Goal: Book appointment/travel/reservation

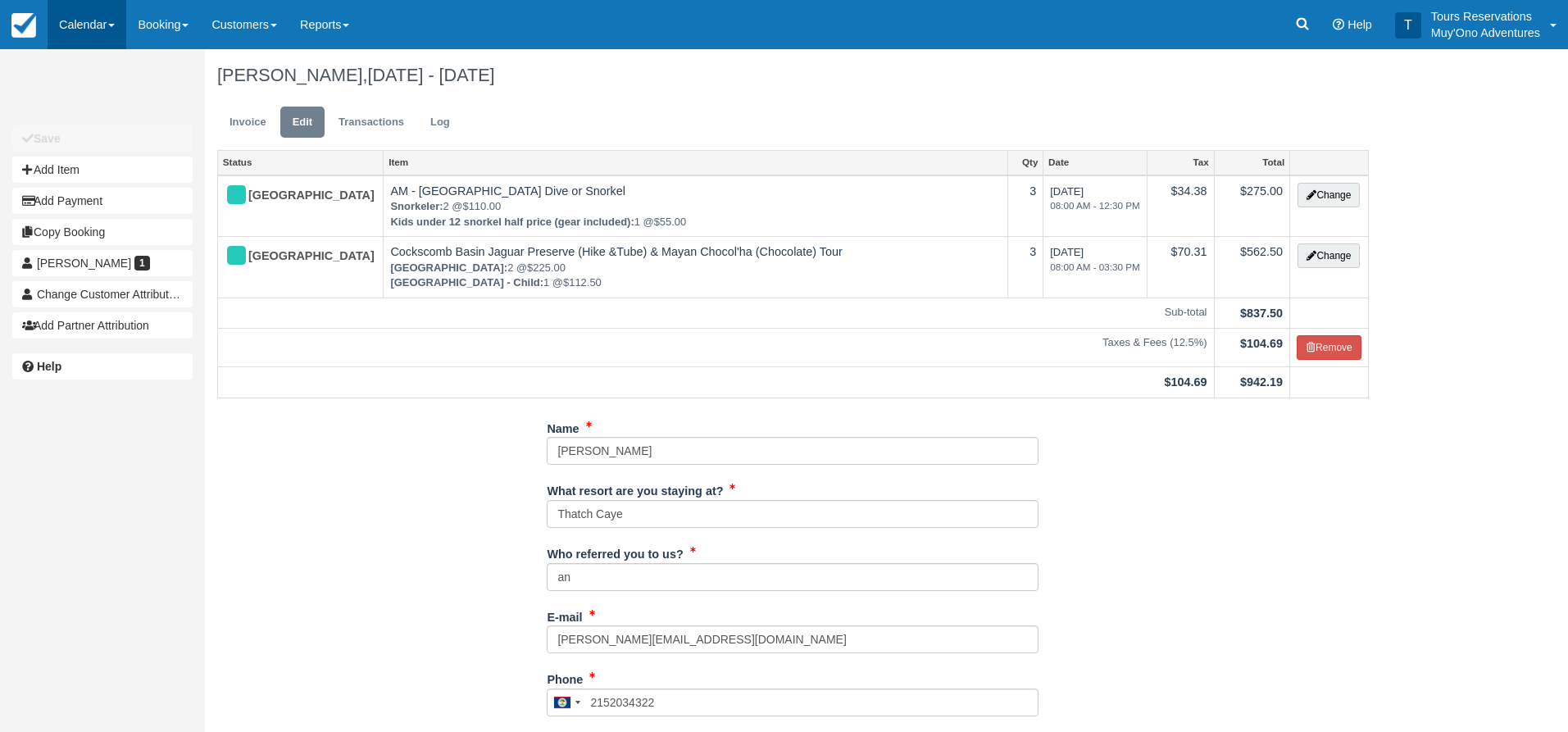
click at [64, 35] on link "Calendar" at bounding box center [87, 25] width 79 height 49
click at [121, 139] on link "Inventory" at bounding box center [113, 141] width 130 height 35
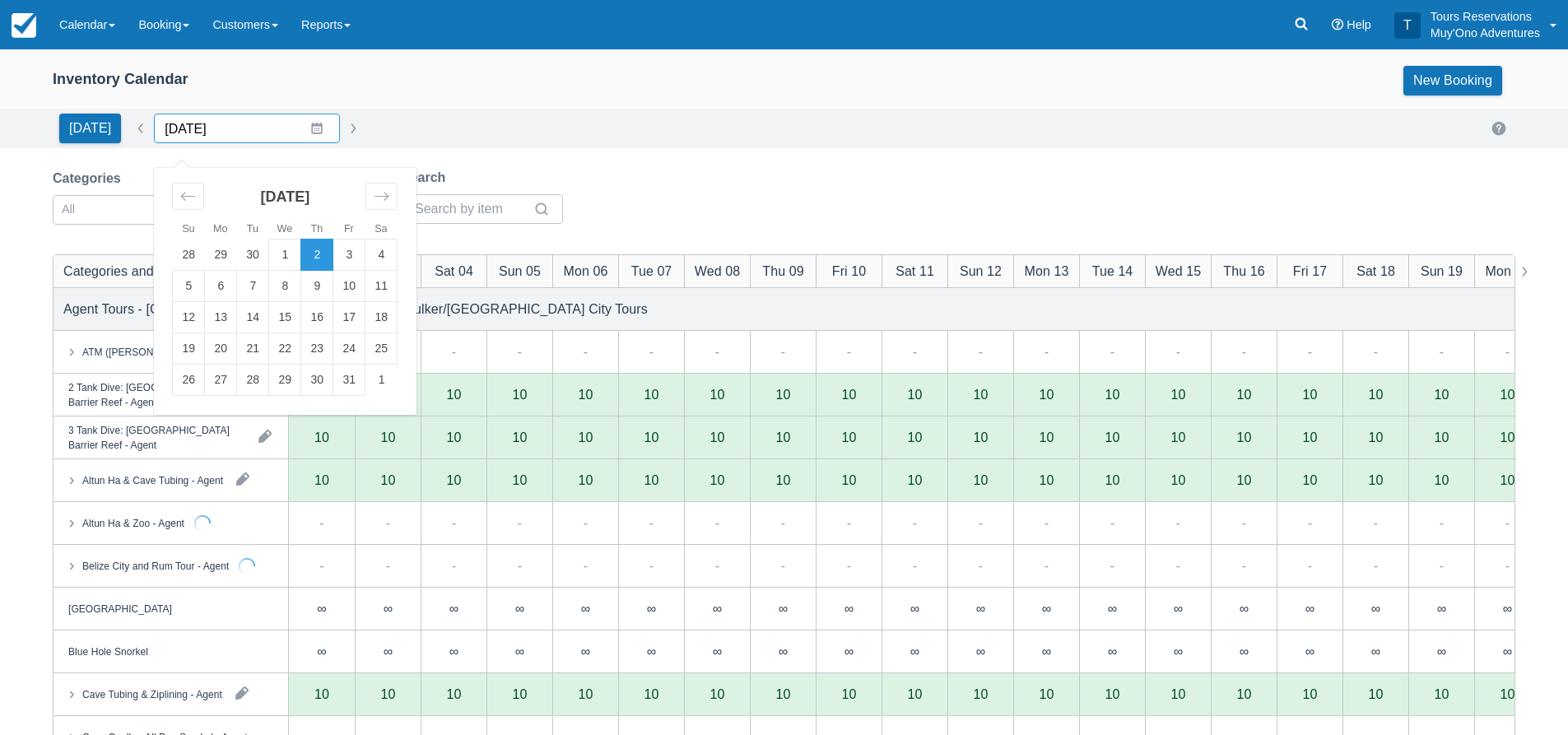
click at [231, 121] on input "10/02/25" at bounding box center [246, 129] width 186 height 30
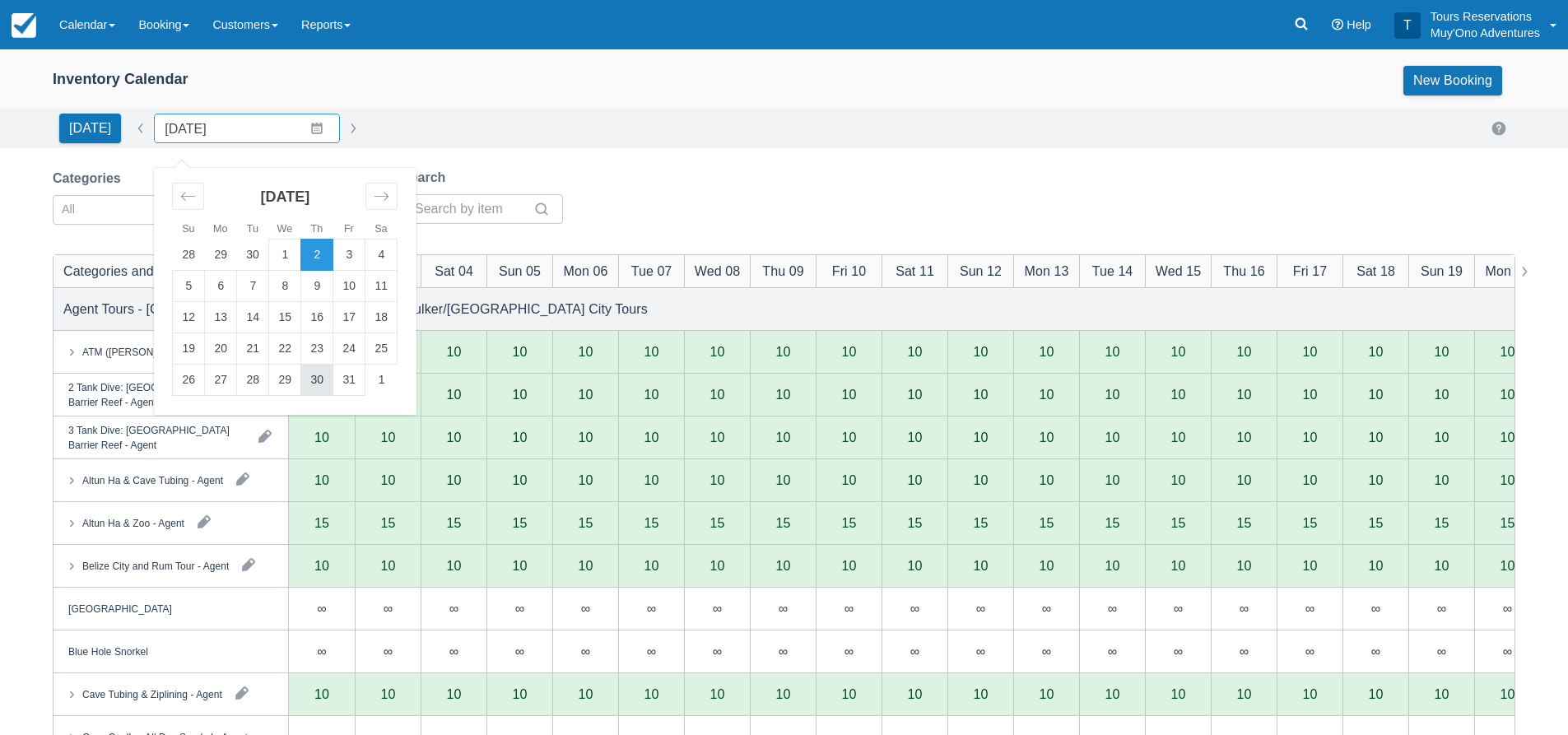
click at [307, 385] on td "30" at bounding box center [317, 381] width 32 height 31
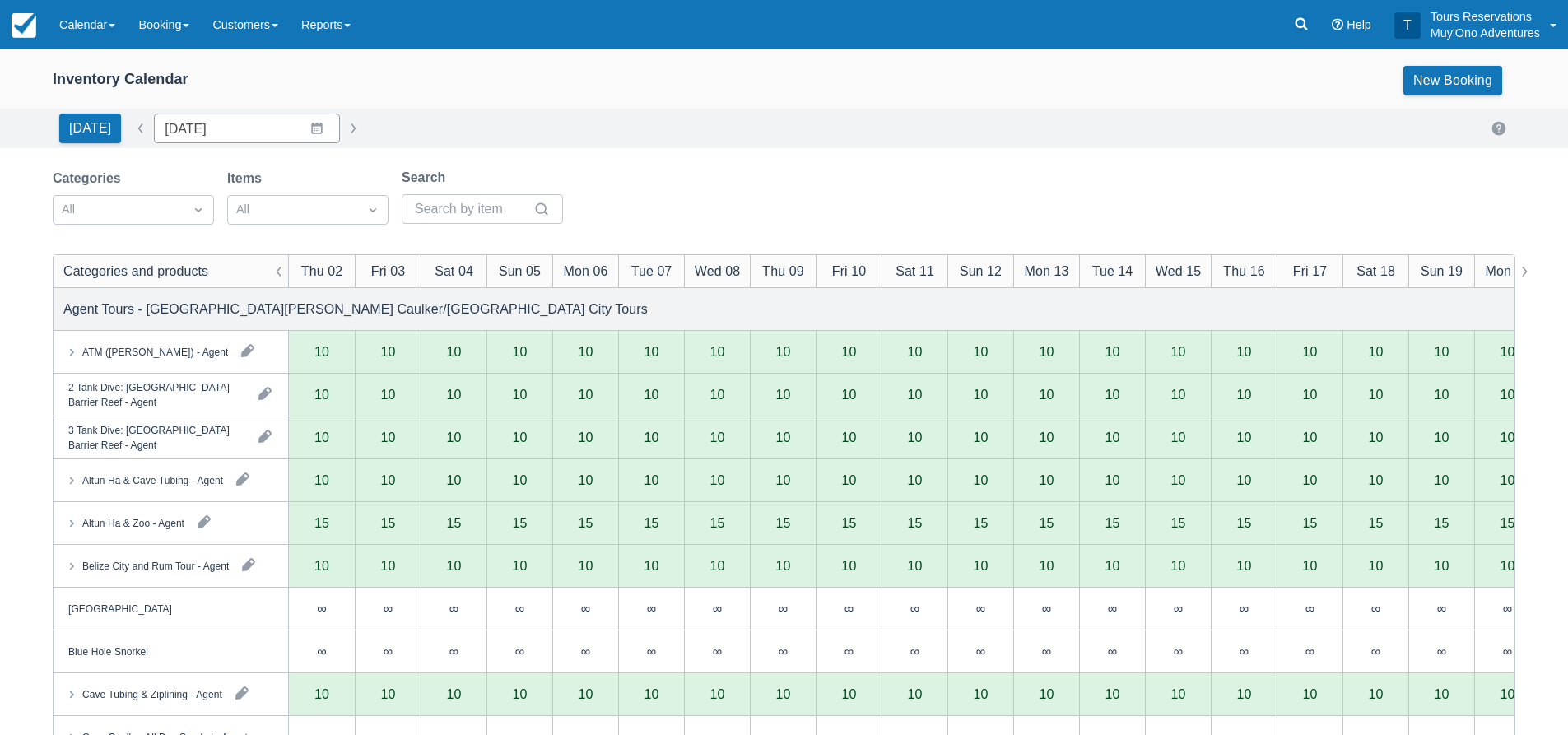
type input "[DATE]"
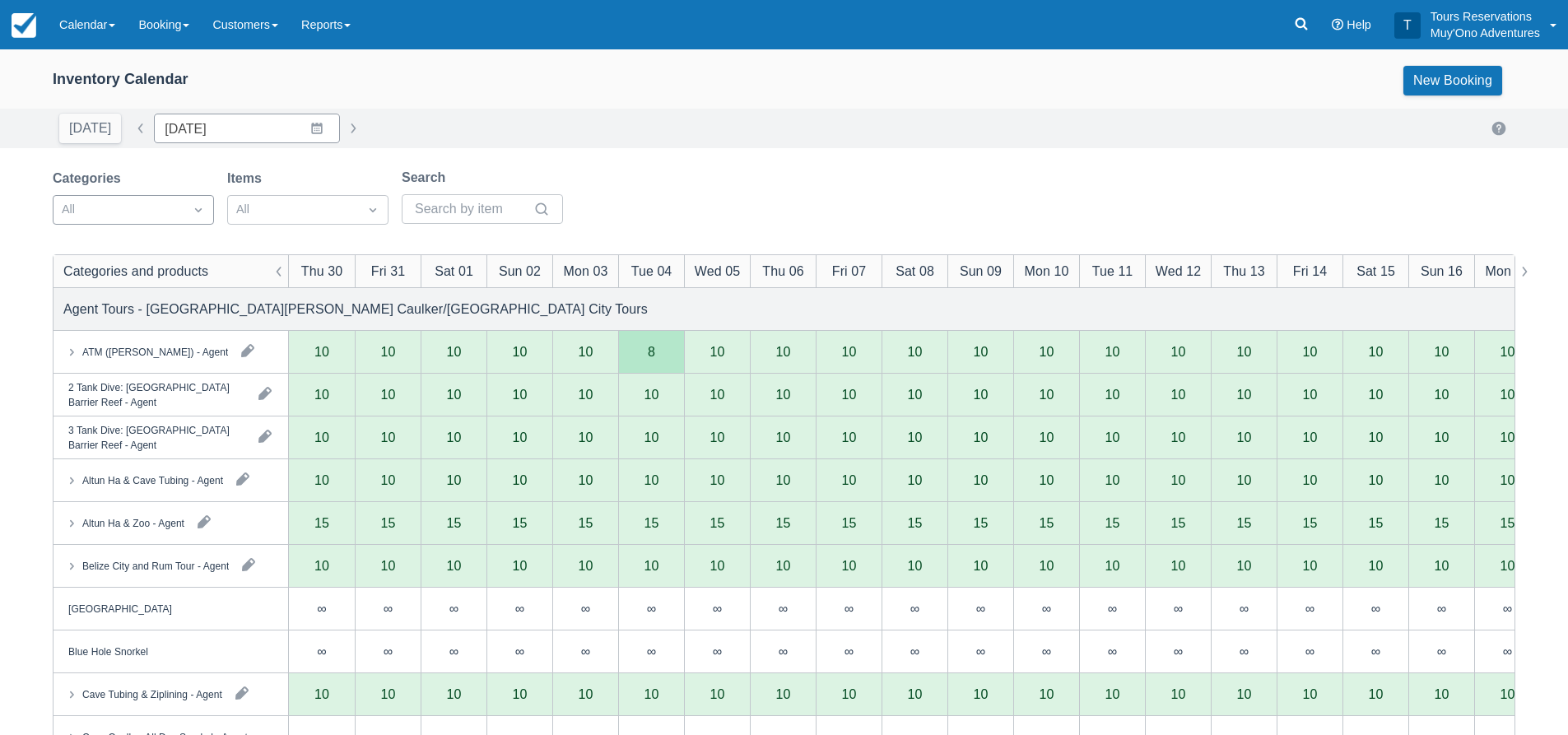
click at [174, 211] on div at bounding box center [119, 210] width 114 height 21
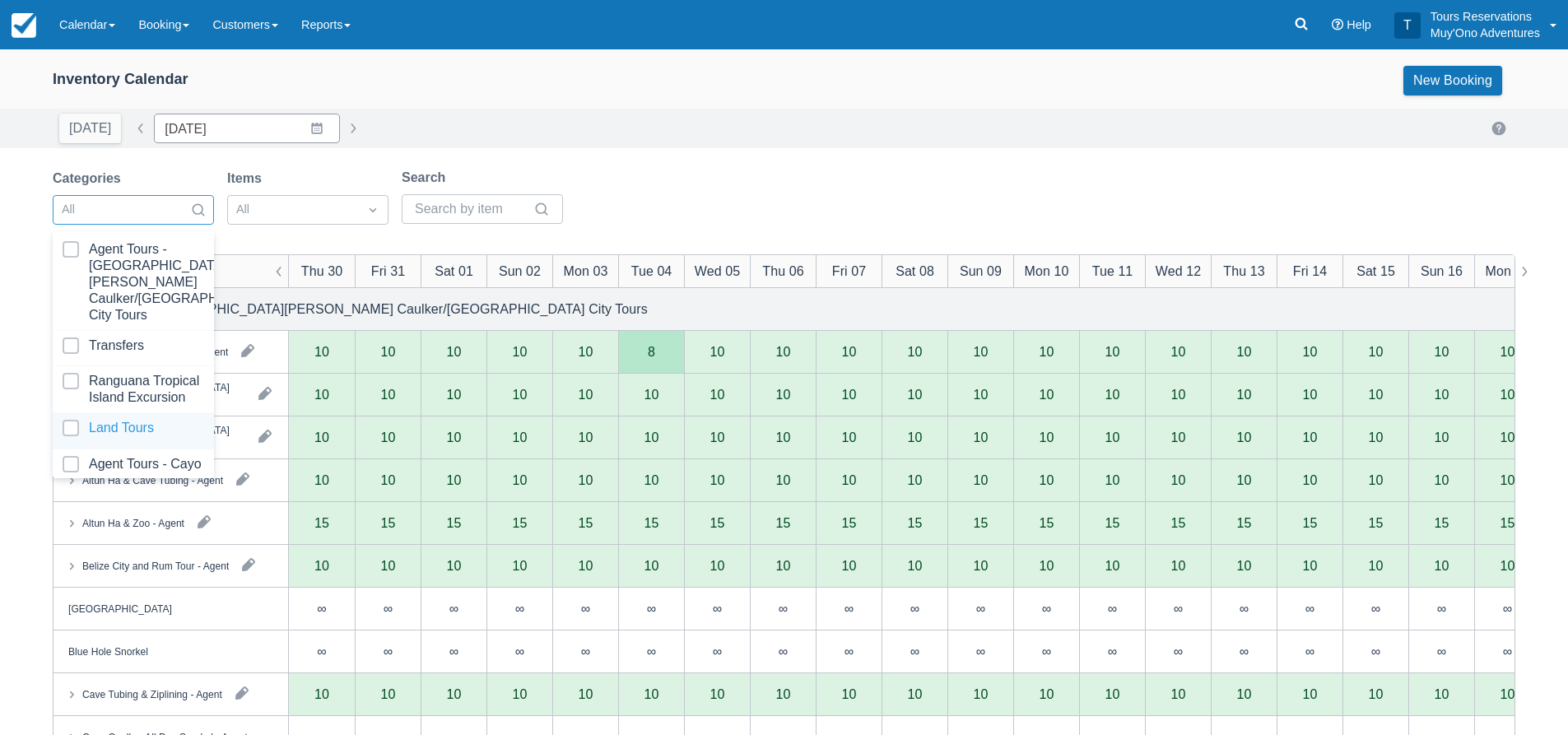
scroll to position [168, 0]
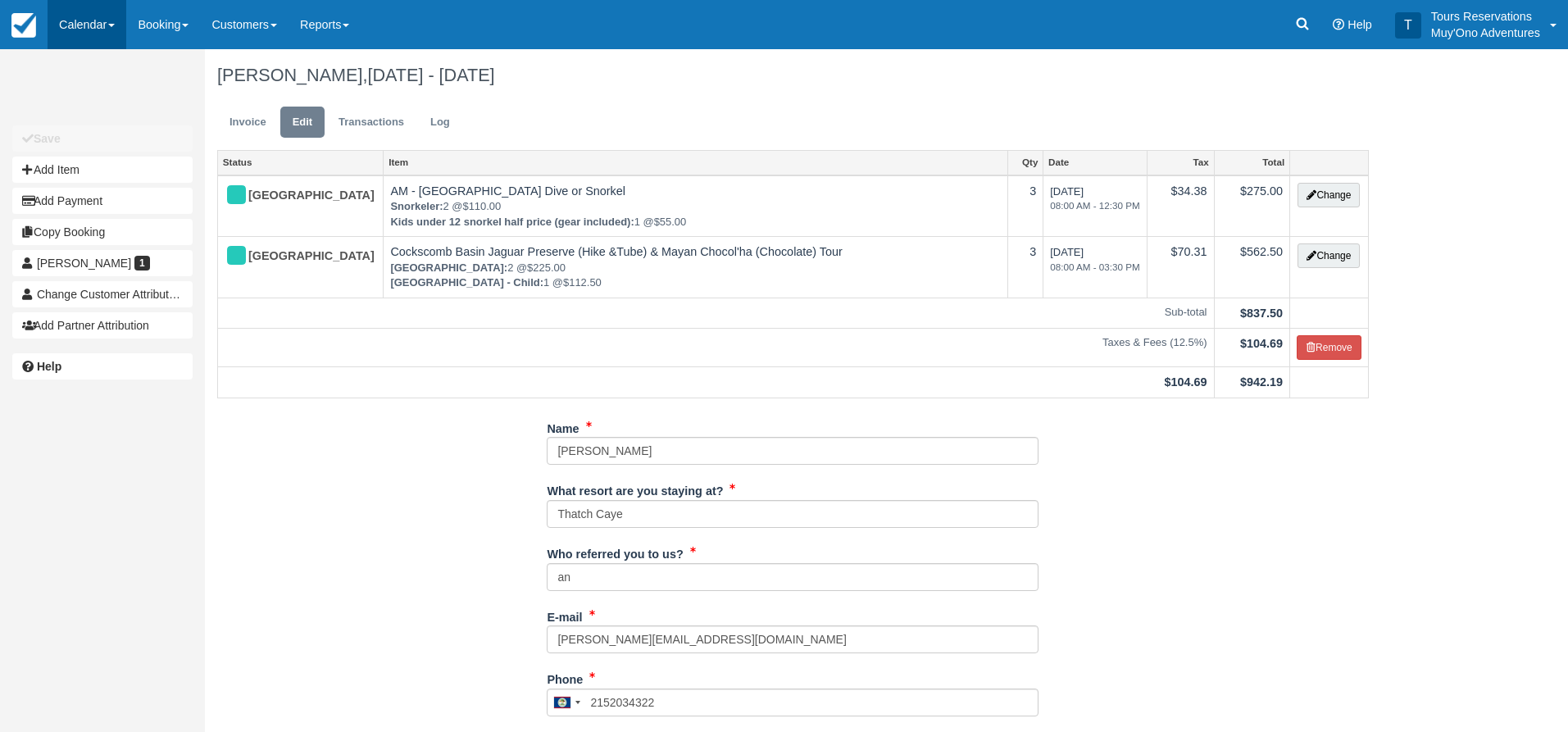
click at [97, 27] on link "Calendar" at bounding box center [87, 25] width 79 height 49
click at [90, 123] on link "Inventory" at bounding box center [113, 141] width 130 height 35
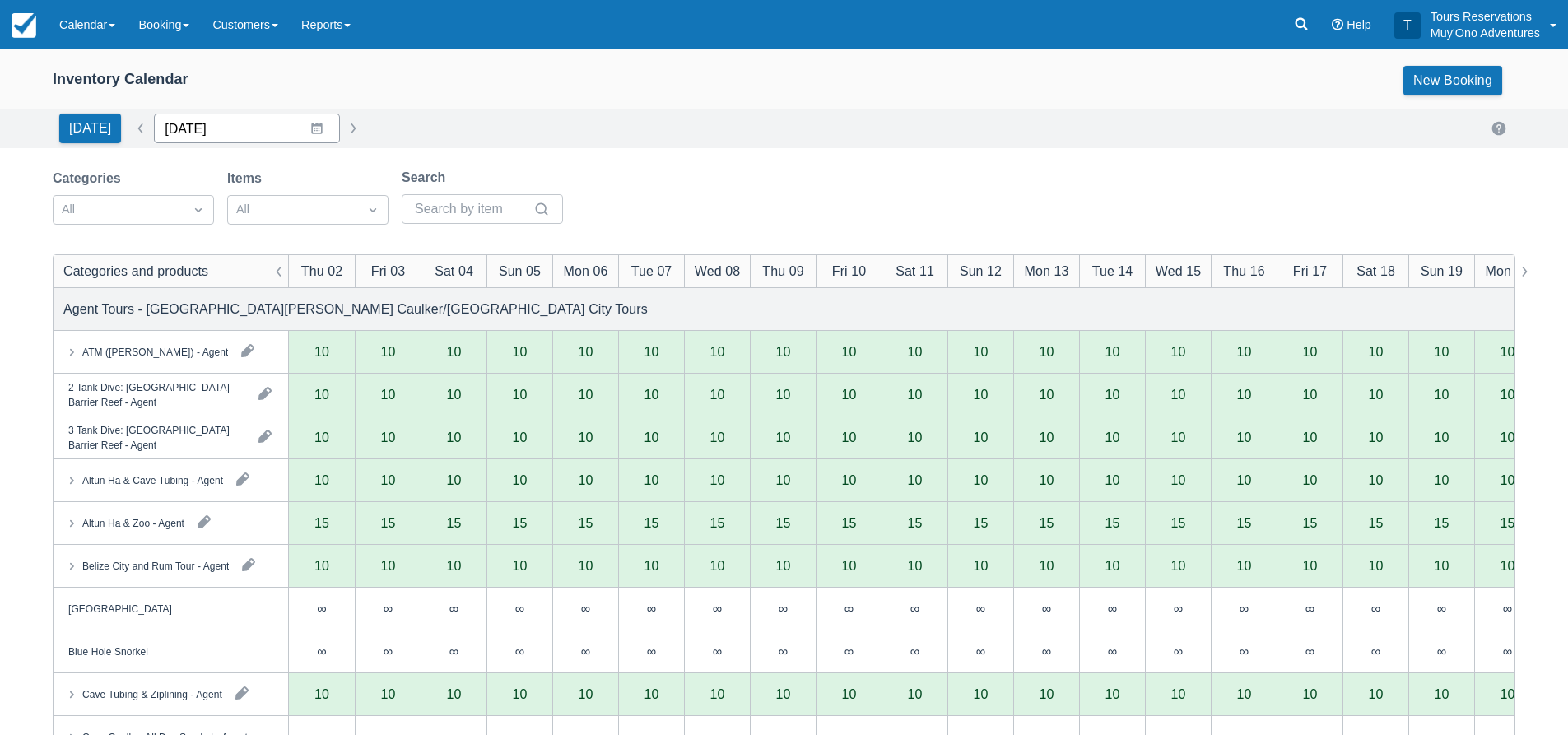
click at [239, 140] on input "10/02/25" at bounding box center [246, 129] width 186 height 30
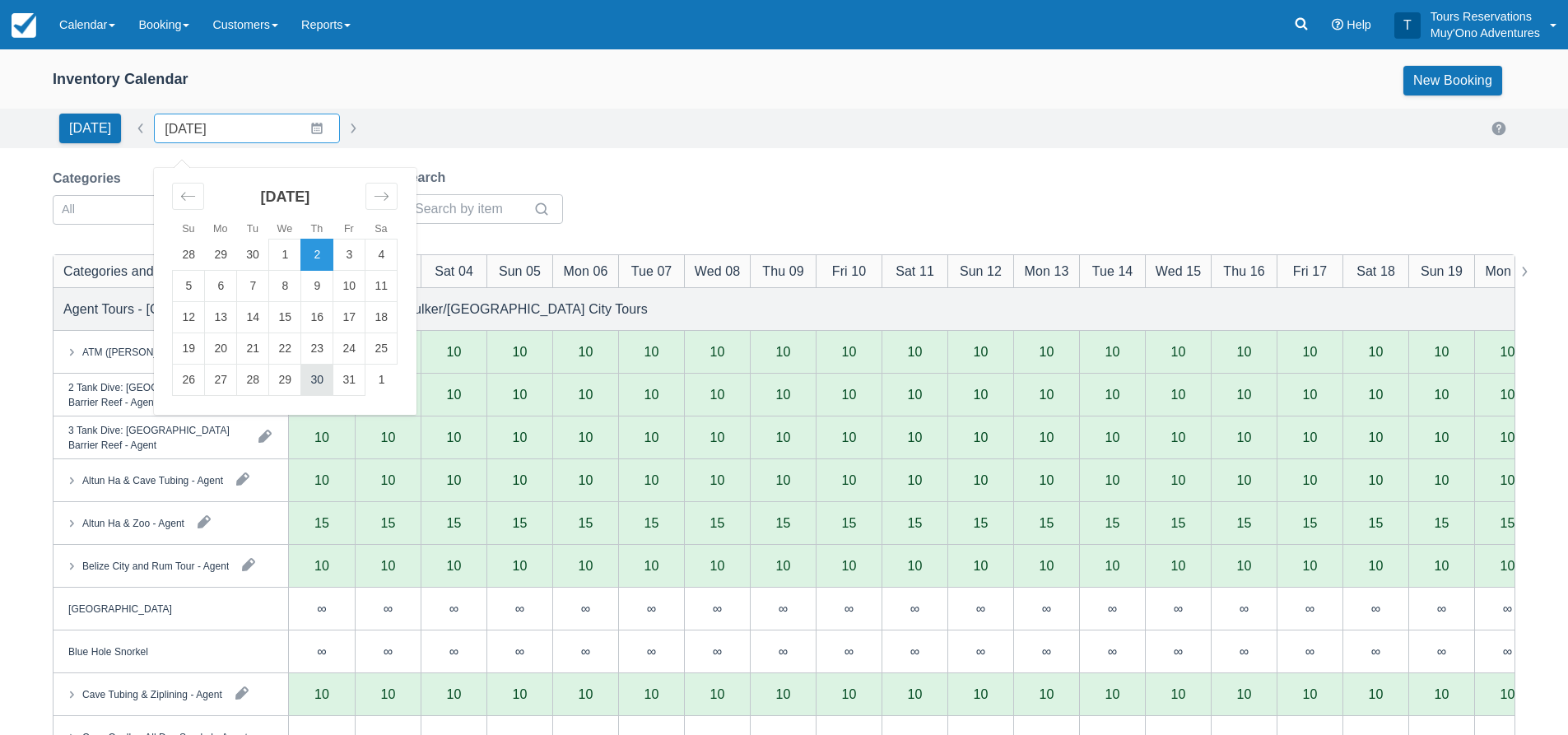
click at [310, 387] on td "30" at bounding box center [317, 381] width 32 height 31
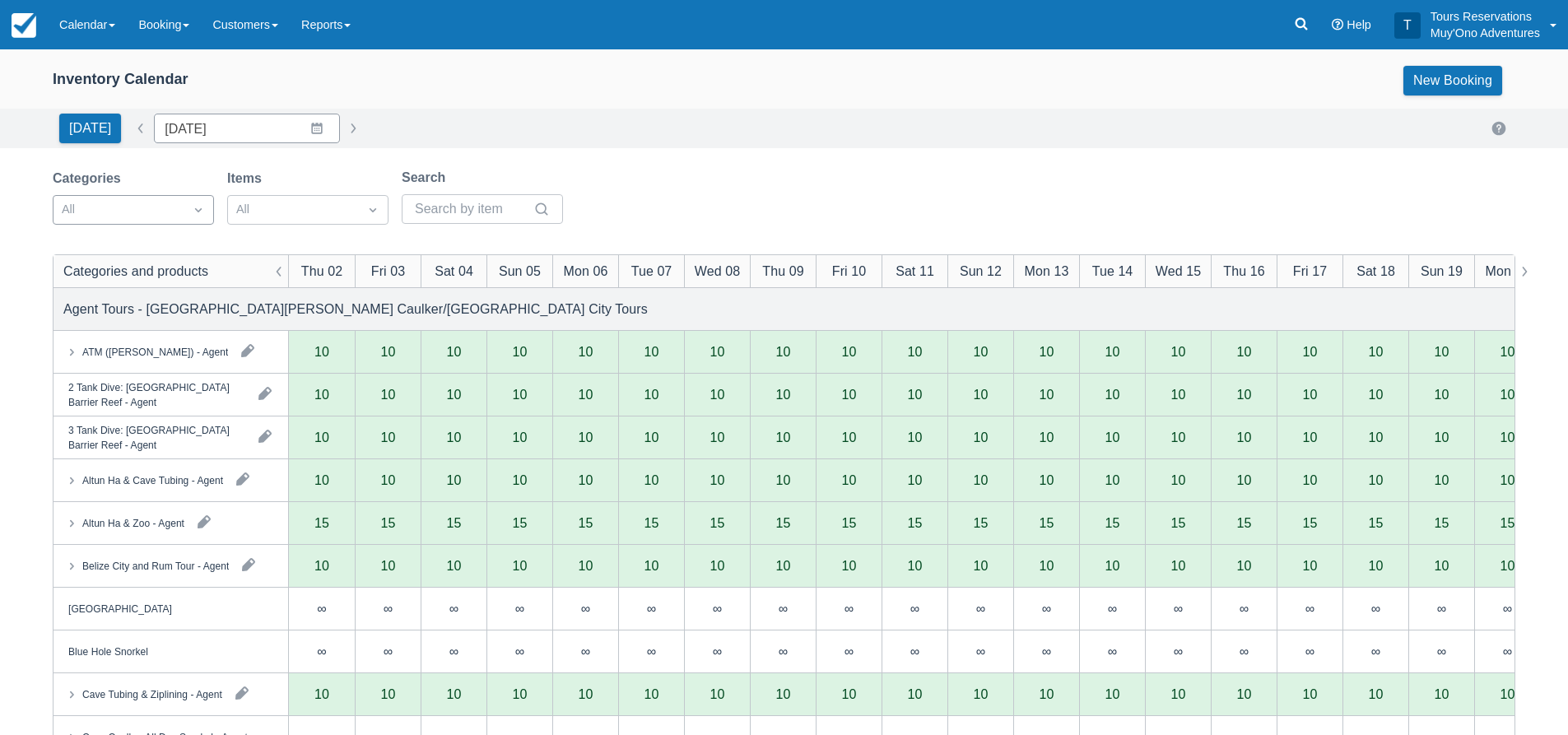
type input "10/30/25"
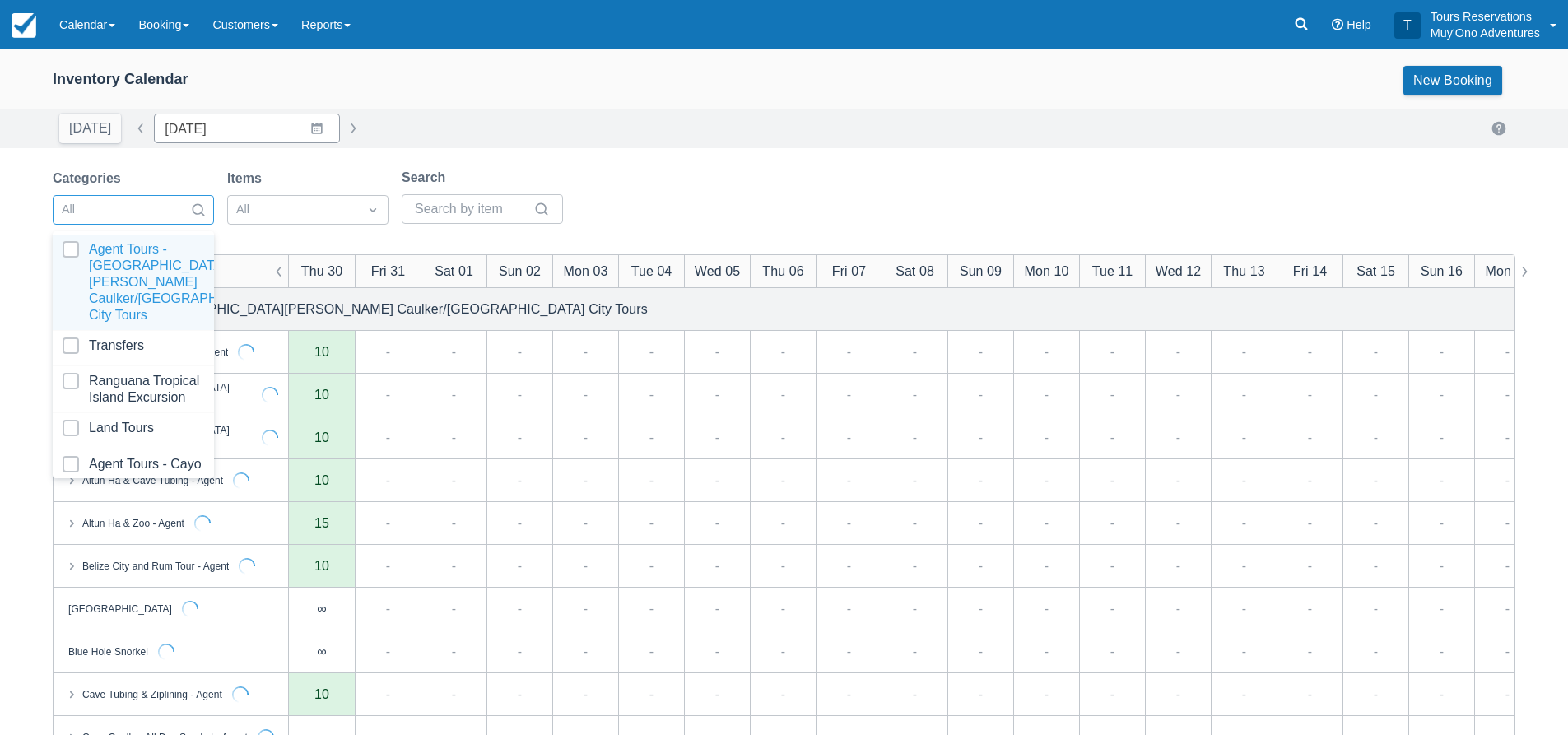
click at [159, 215] on div at bounding box center [119, 210] width 114 height 21
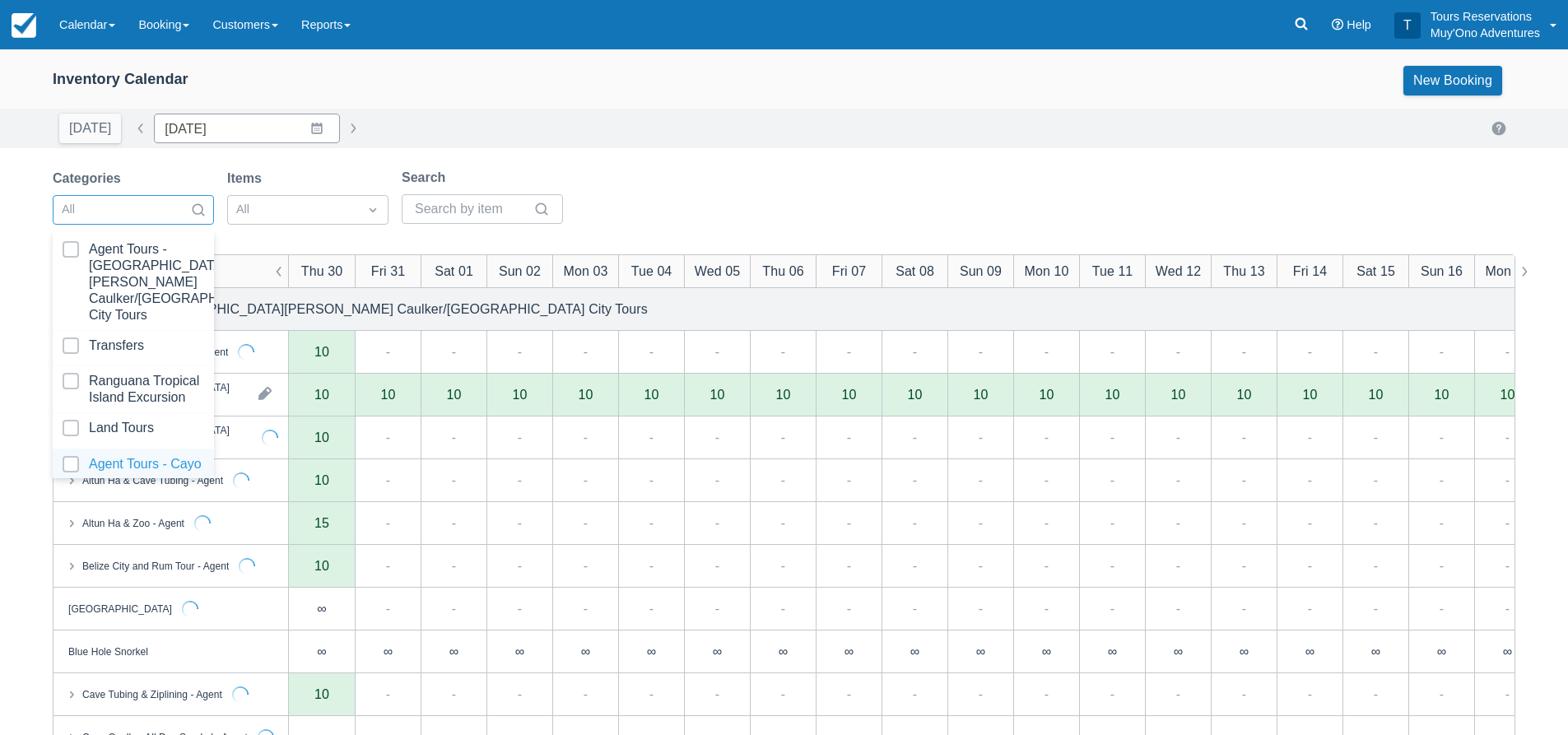
scroll to position [168, 0]
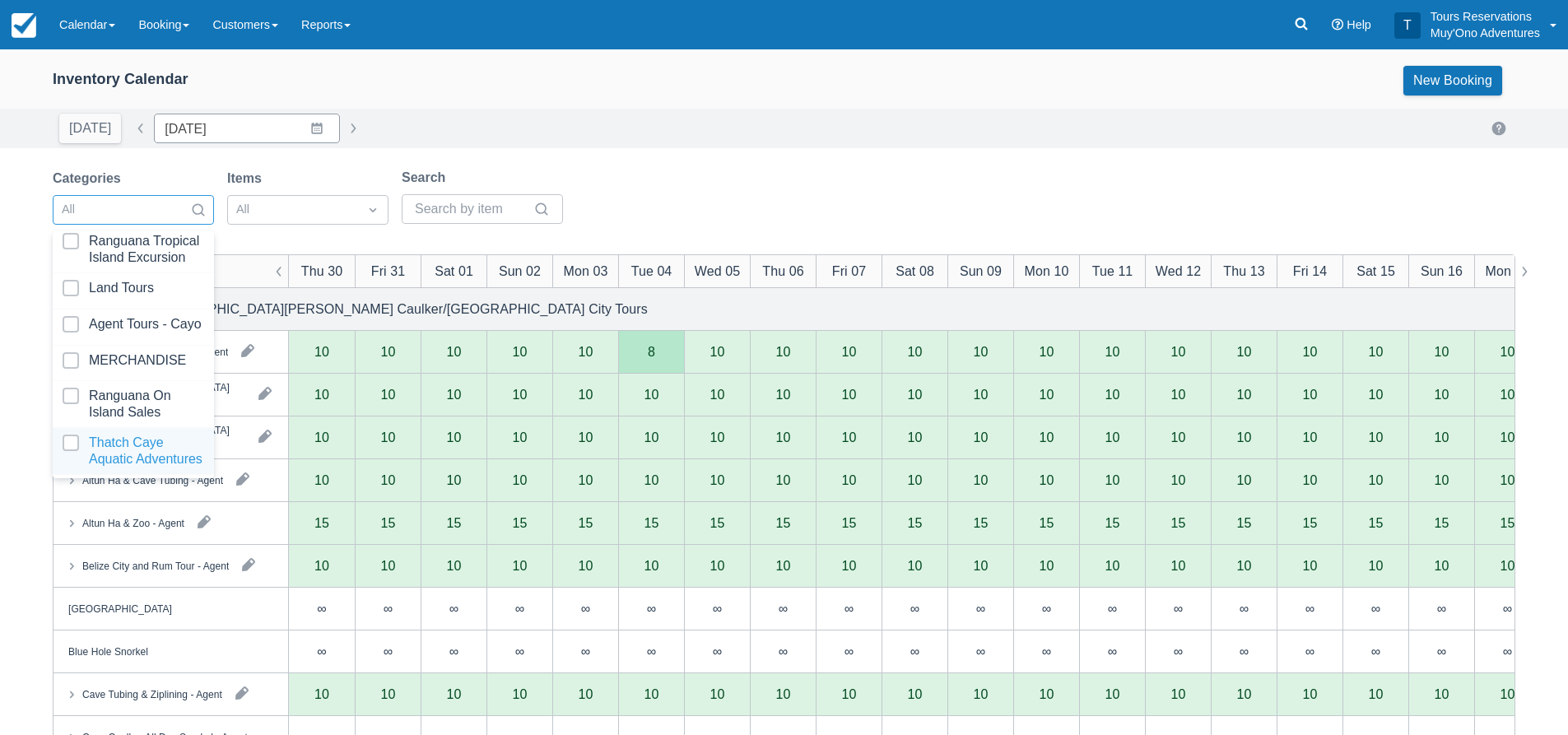
click at [139, 437] on div at bounding box center [133, 451] width 141 height 33
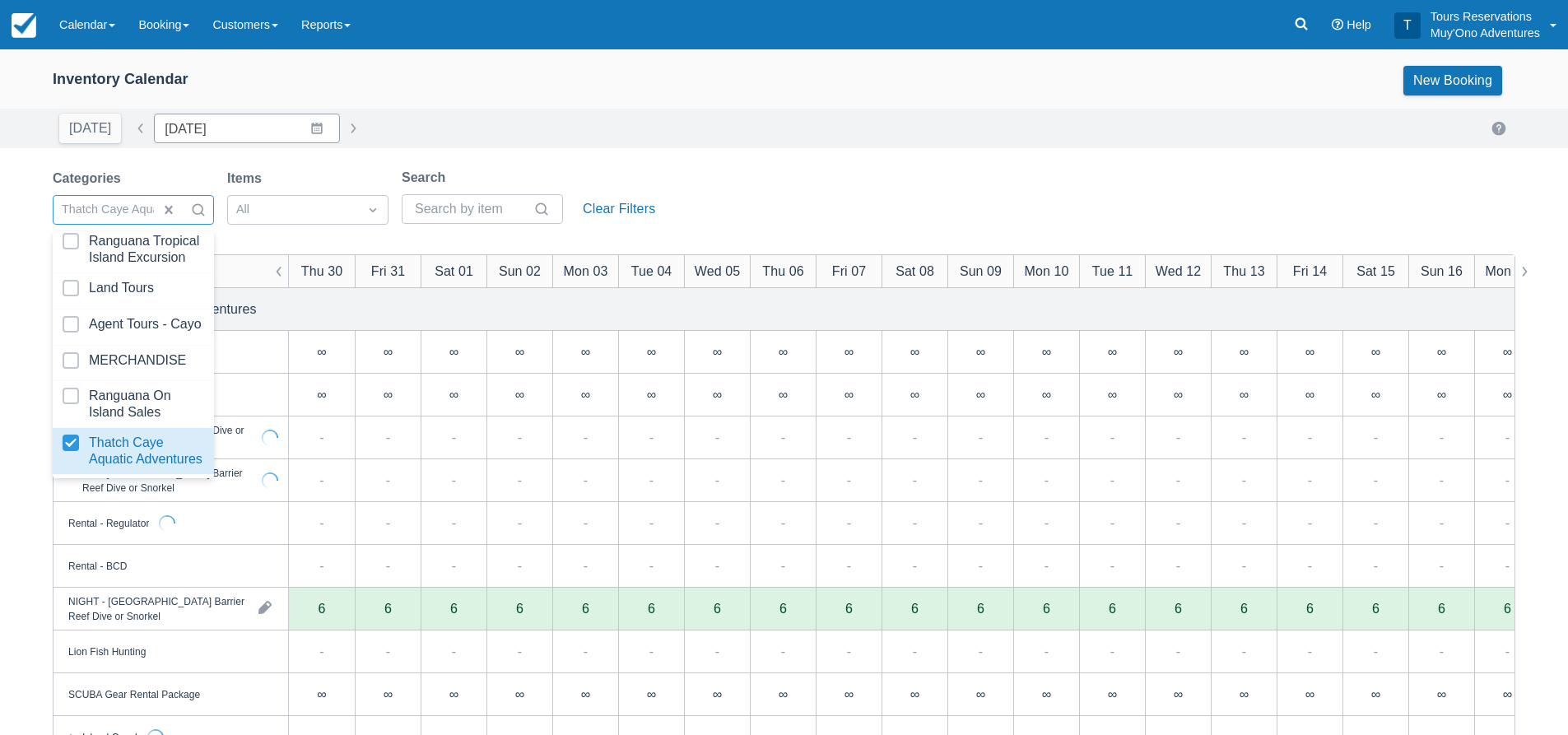
click at [699, 123] on div "Today Date 10/30/25 Navigate forward to interact with the calendar and select a…" at bounding box center [784, 129] width 1463 height 30
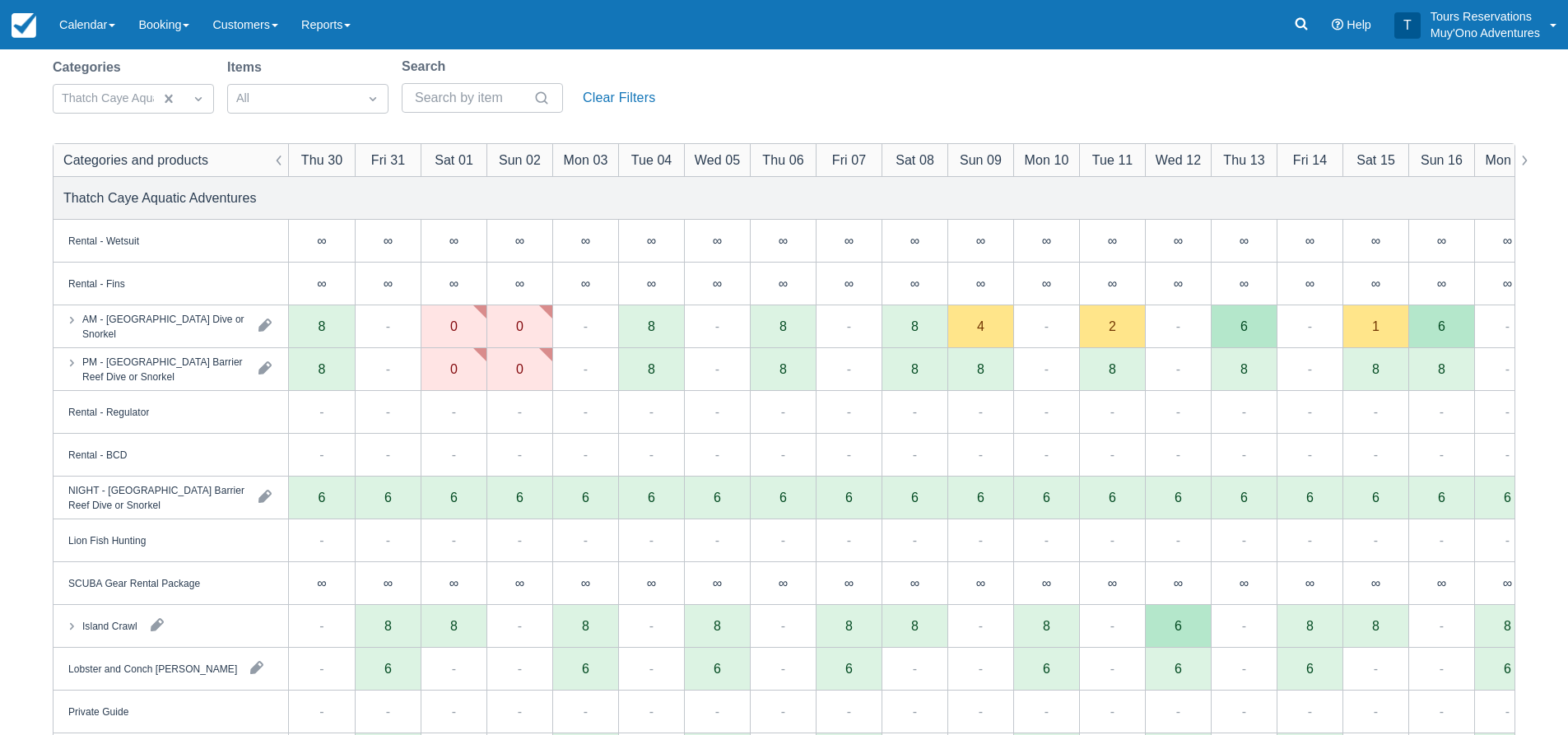
scroll to position [83, 0]
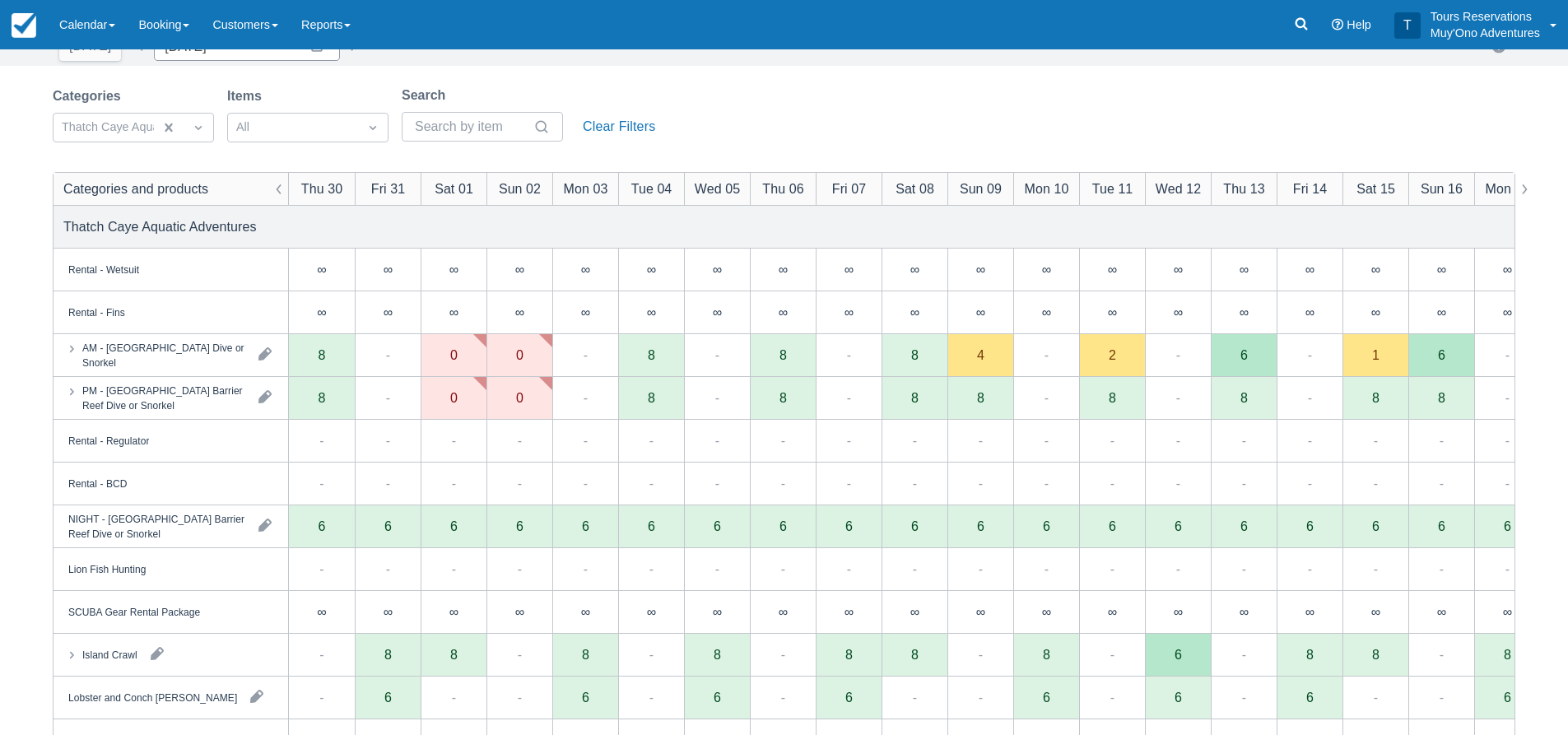
click at [790, 99] on div "Categories Thatch Caye Aquatic Adventures Items All Search Clear Filters" at bounding box center [784, 119] width 1463 height 67
click at [743, 107] on div "Categories Thatch Caye Aquatic Adventures Items All Search Clear Filters" at bounding box center [784, 119] width 1463 height 67
click at [725, 116] on div "Categories Thatch Caye Aquatic Adventures Items All Search Clear Filters" at bounding box center [784, 119] width 1463 height 67
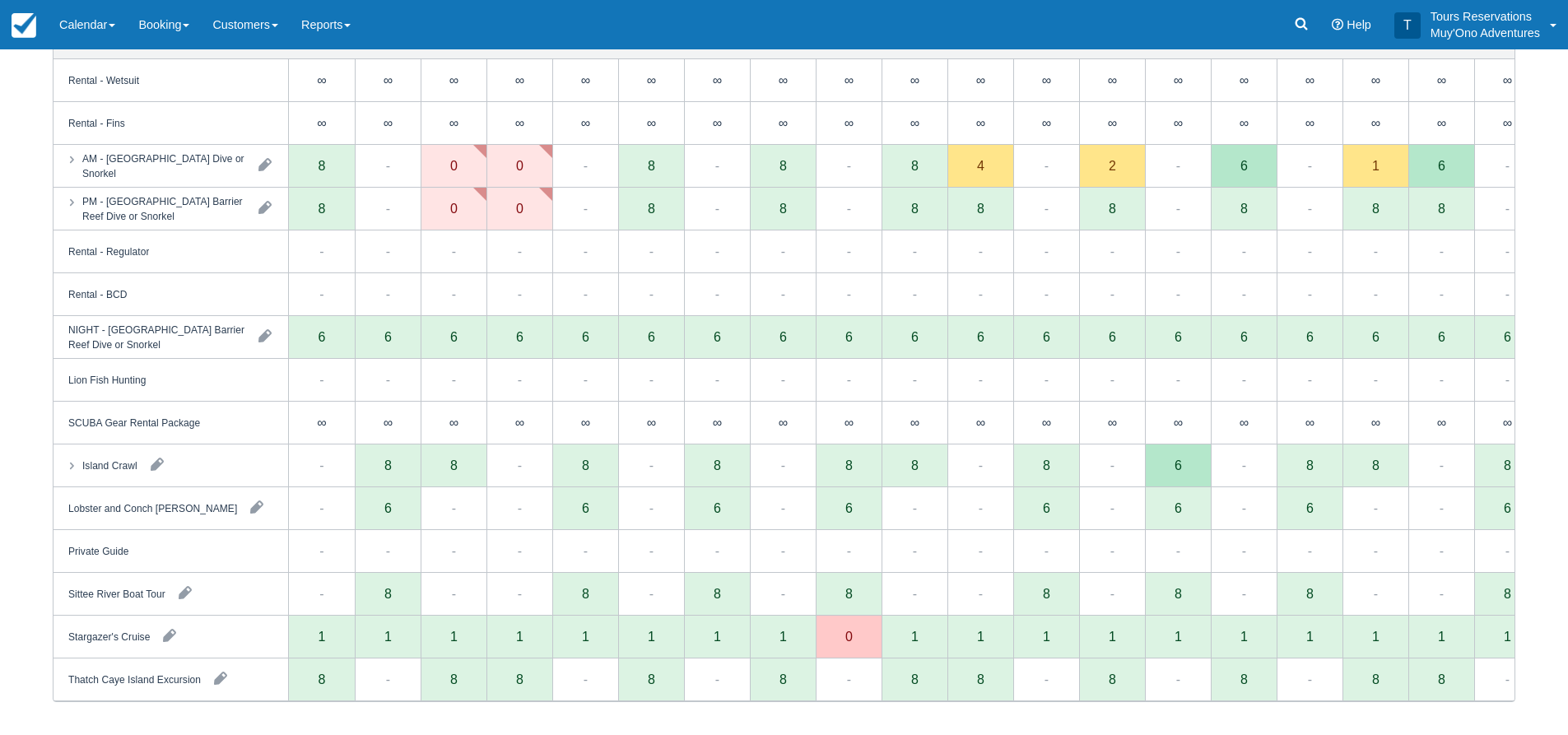
scroll to position [25, 0]
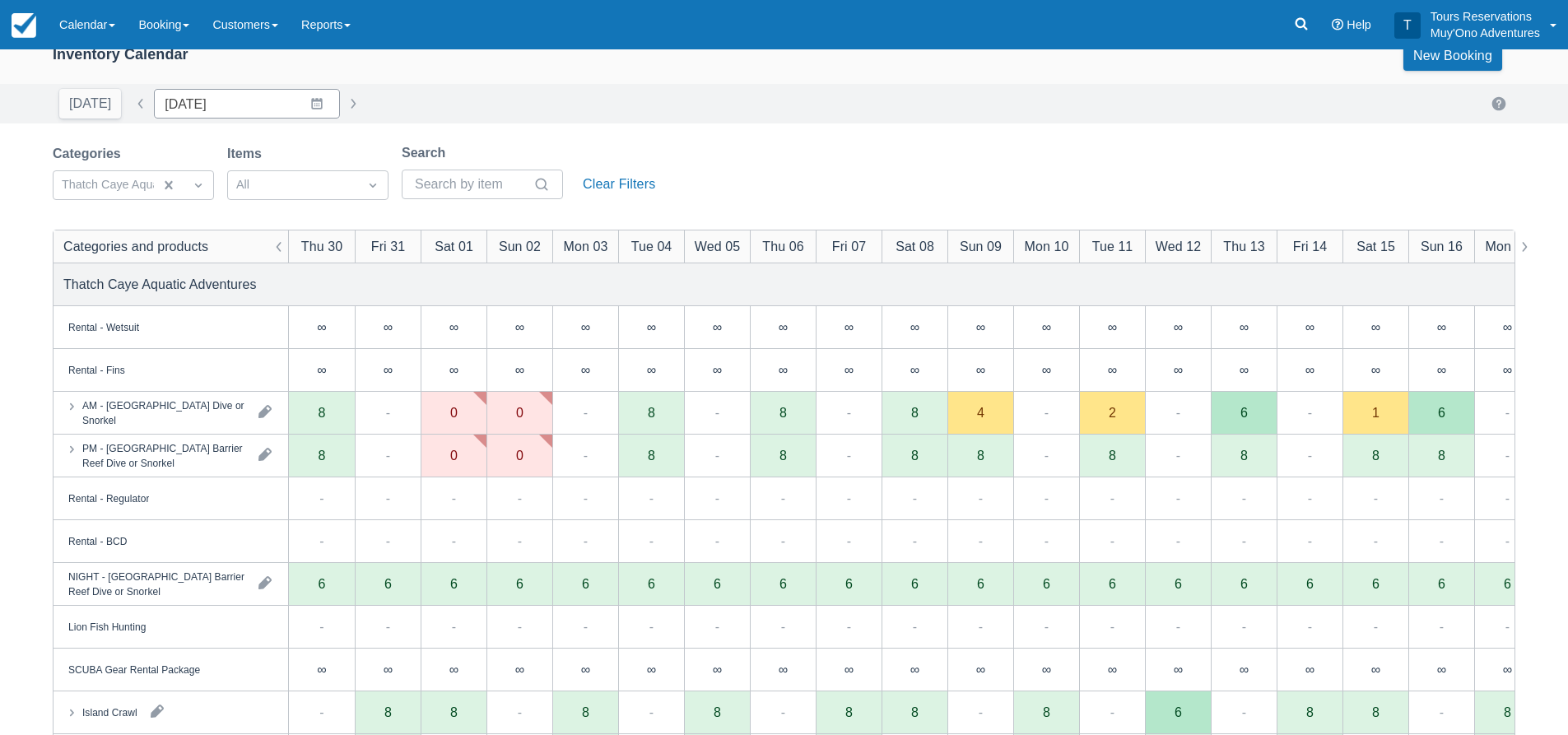
click at [730, 206] on div "Categories Thatch Caye Aquatic Adventures Items All Search Clear Filters" at bounding box center [784, 176] width 1463 height 67
drag, startPoint x: 743, startPoint y: 189, endPoint x: 719, endPoint y: 189, distance: 24.0
click at [743, 187] on div "Categories Thatch Caye Aquatic Adventures Items All Search Clear Filters" at bounding box center [784, 176] width 1463 height 67
click at [841, 155] on div "Categories Thatch Caye Aquatic Adventures Items All Search Clear Filters" at bounding box center [784, 176] width 1463 height 67
click at [812, 168] on div "Categories Thatch Caye Aquatic Adventures Items All Search Clear Filters" at bounding box center [784, 176] width 1463 height 67
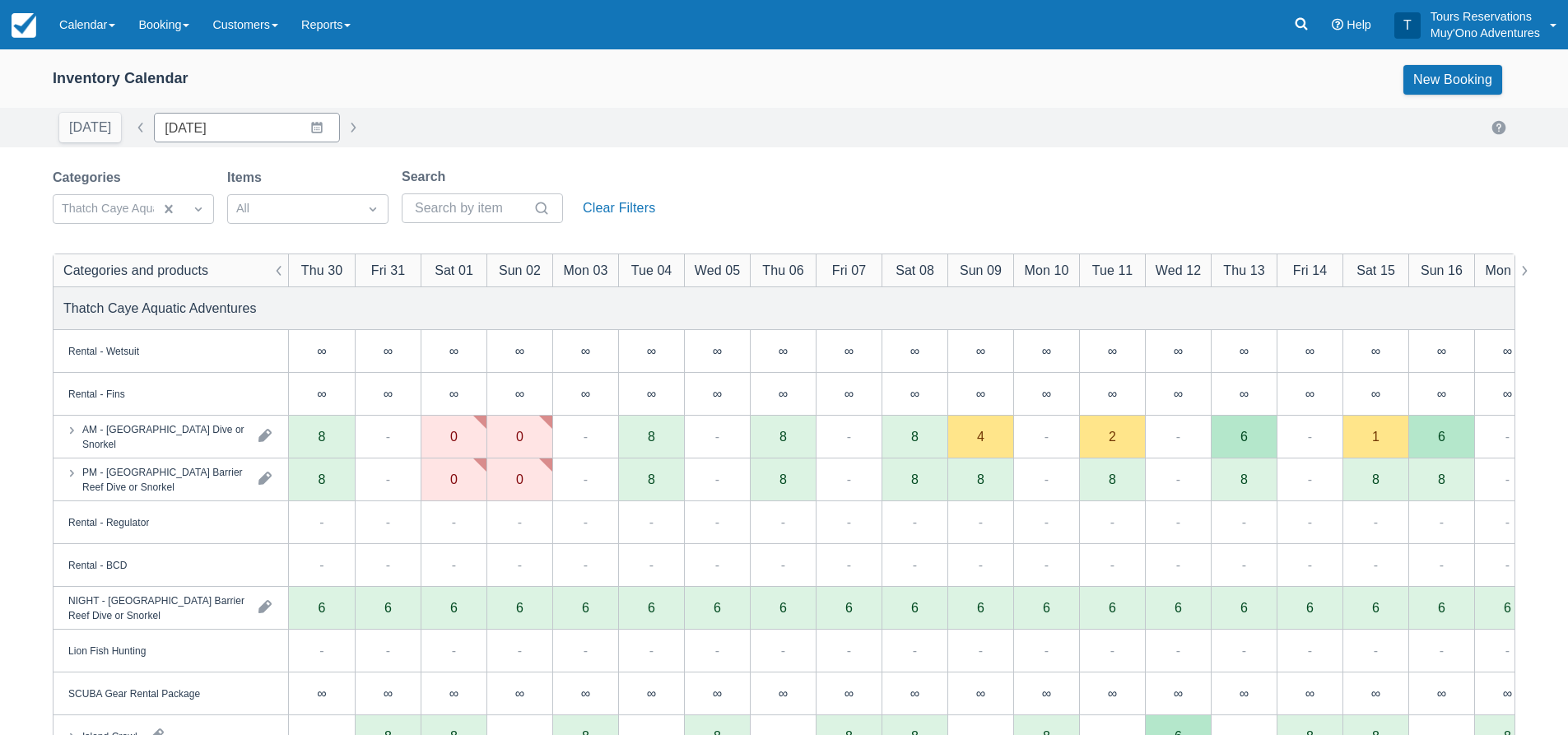
scroll to position [0, 0]
click at [186, 40] on link "Booking" at bounding box center [164, 25] width 74 height 50
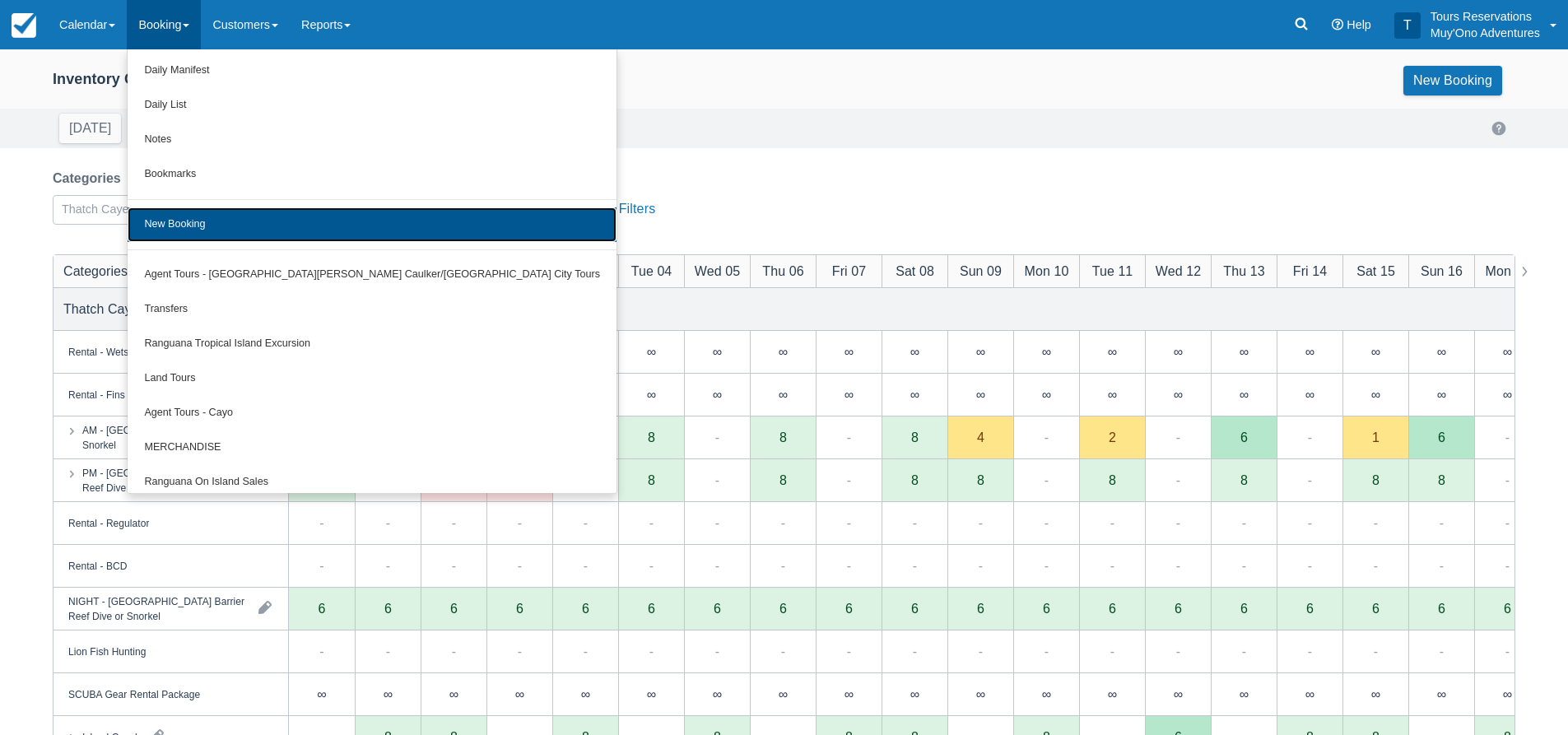
click at [239, 210] on link "New Booking" at bounding box center [372, 225] width 489 height 35
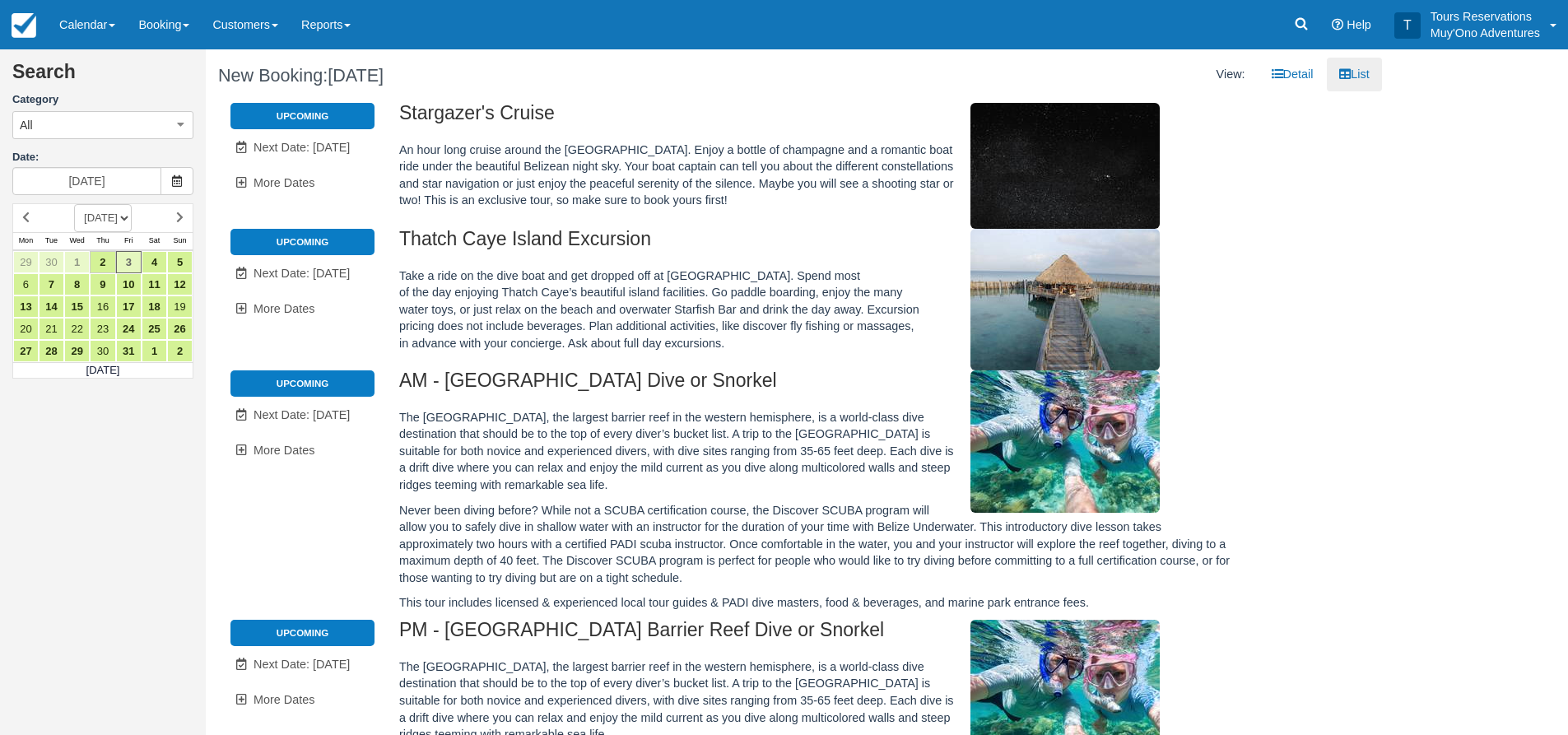
click at [11, 113] on div "Search Category All All Agent Tours - [GEOGRAPHIC_DATA][PERSON_NAME]/Caye Caulk…" at bounding box center [102, 220] width 206 height 317
click at [39, 133] on button "All" at bounding box center [102, 126] width 181 height 28
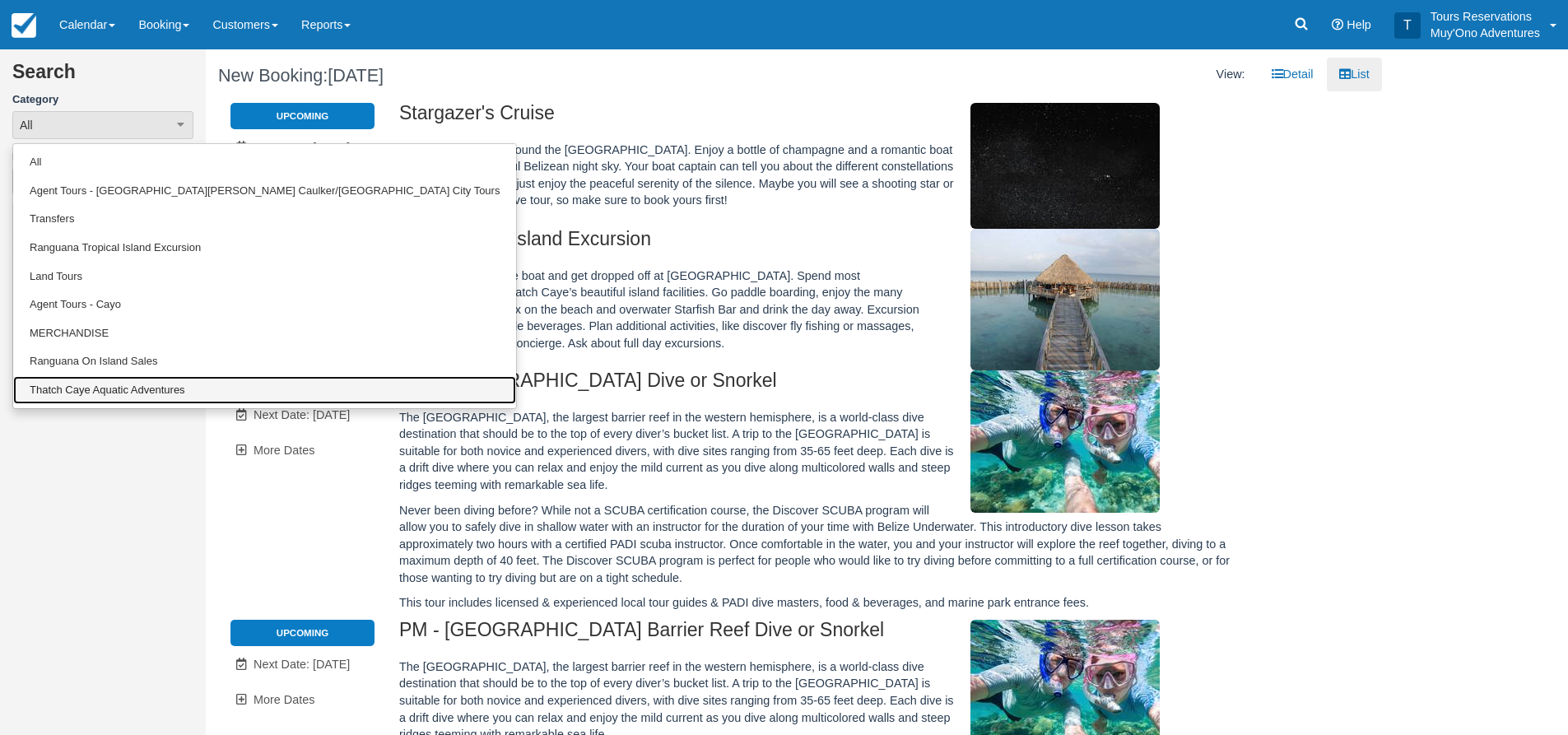
click at [112, 389] on link "Thatch Caye Aquatic Adventures" at bounding box center [264, 391] width 503 height 29
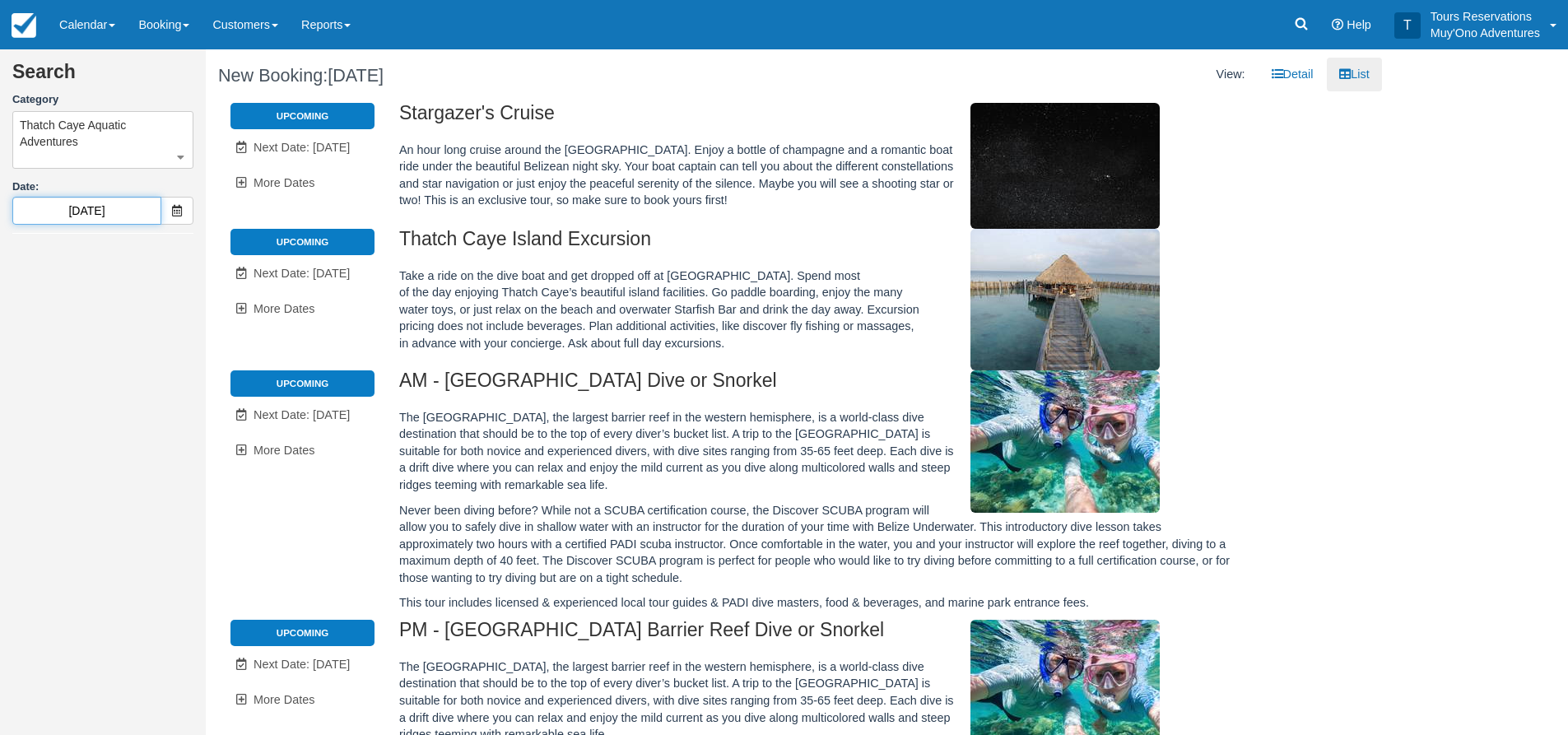
click at [93, 205] on input "10/03/25" at bounding box center [87, 211] width 149 height 28
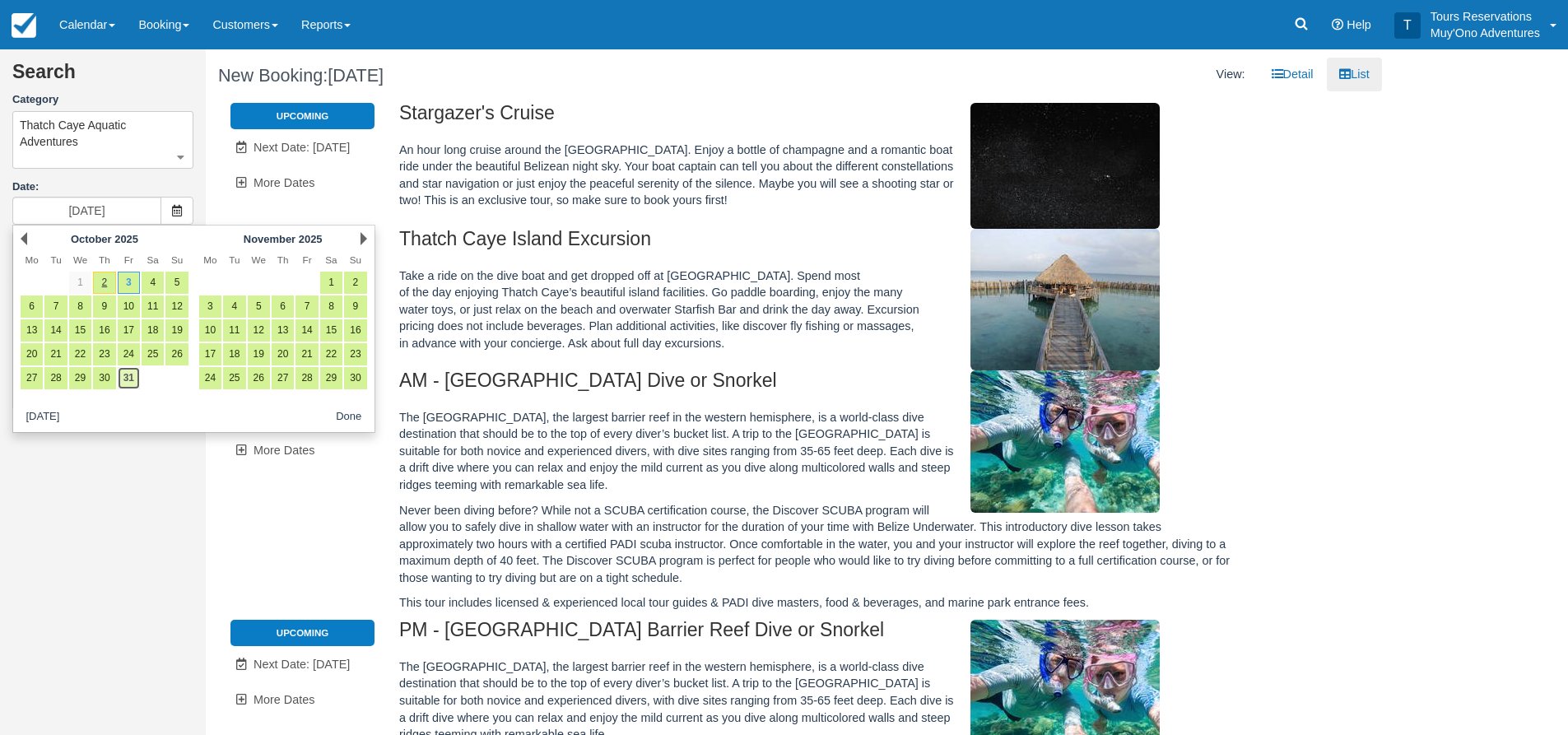
click at [130, 390] on link "31" at bounding box center [129, 378] width 22 height 22
type input "10/31/25"
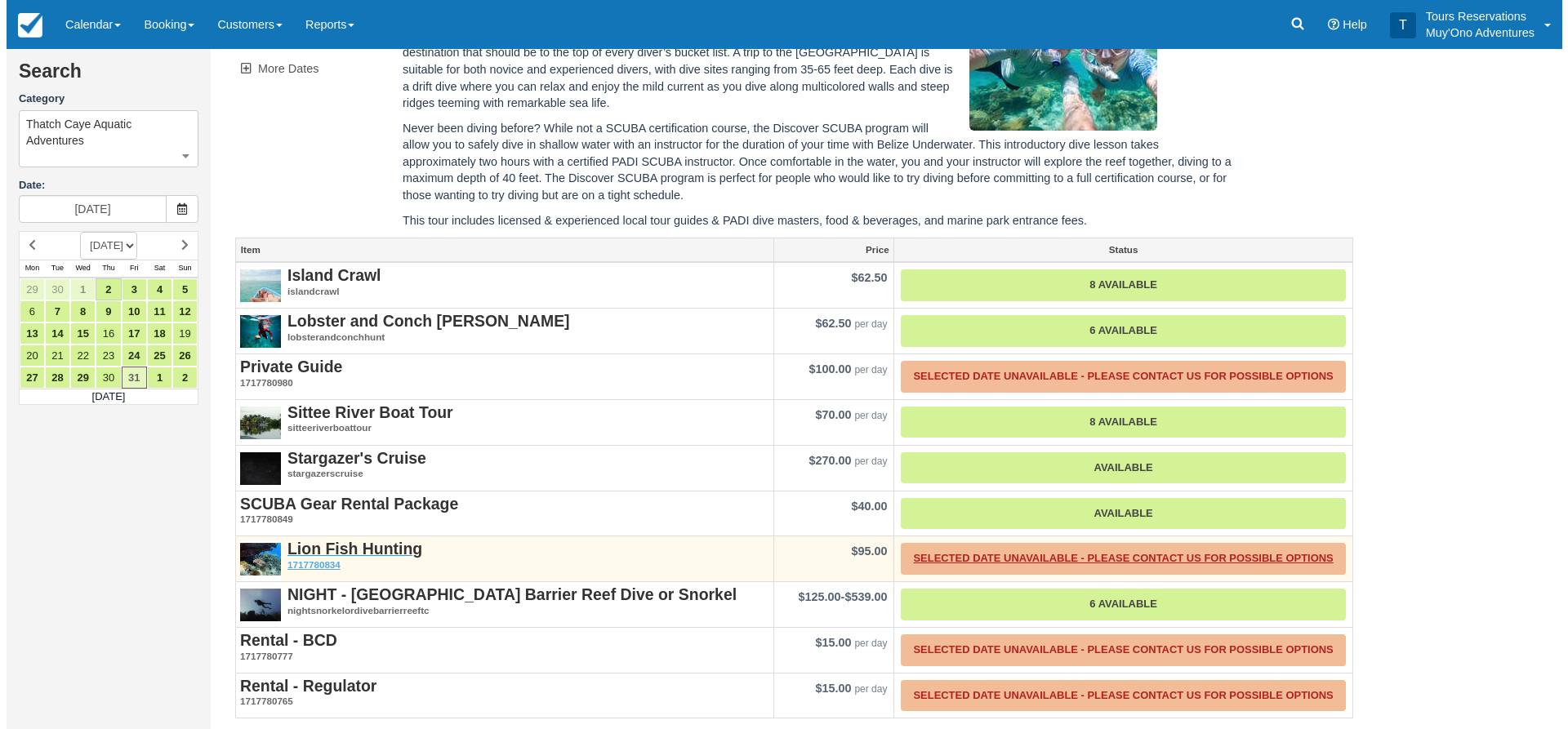
scroll to position [506, 0]
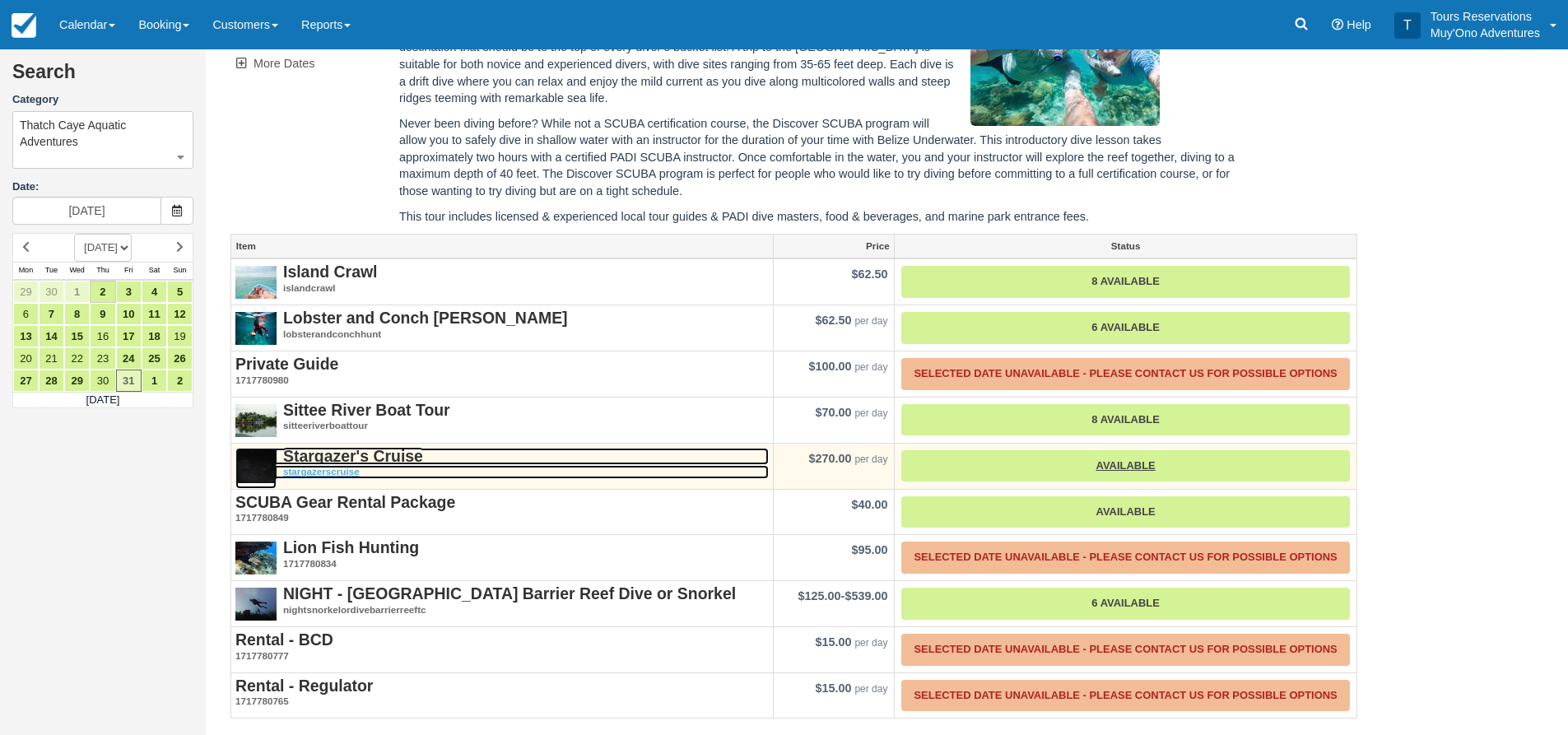
click at [342, 461] on strong "Stargazer's Cruise" at bounding box center [353, 456] width 140 height 18
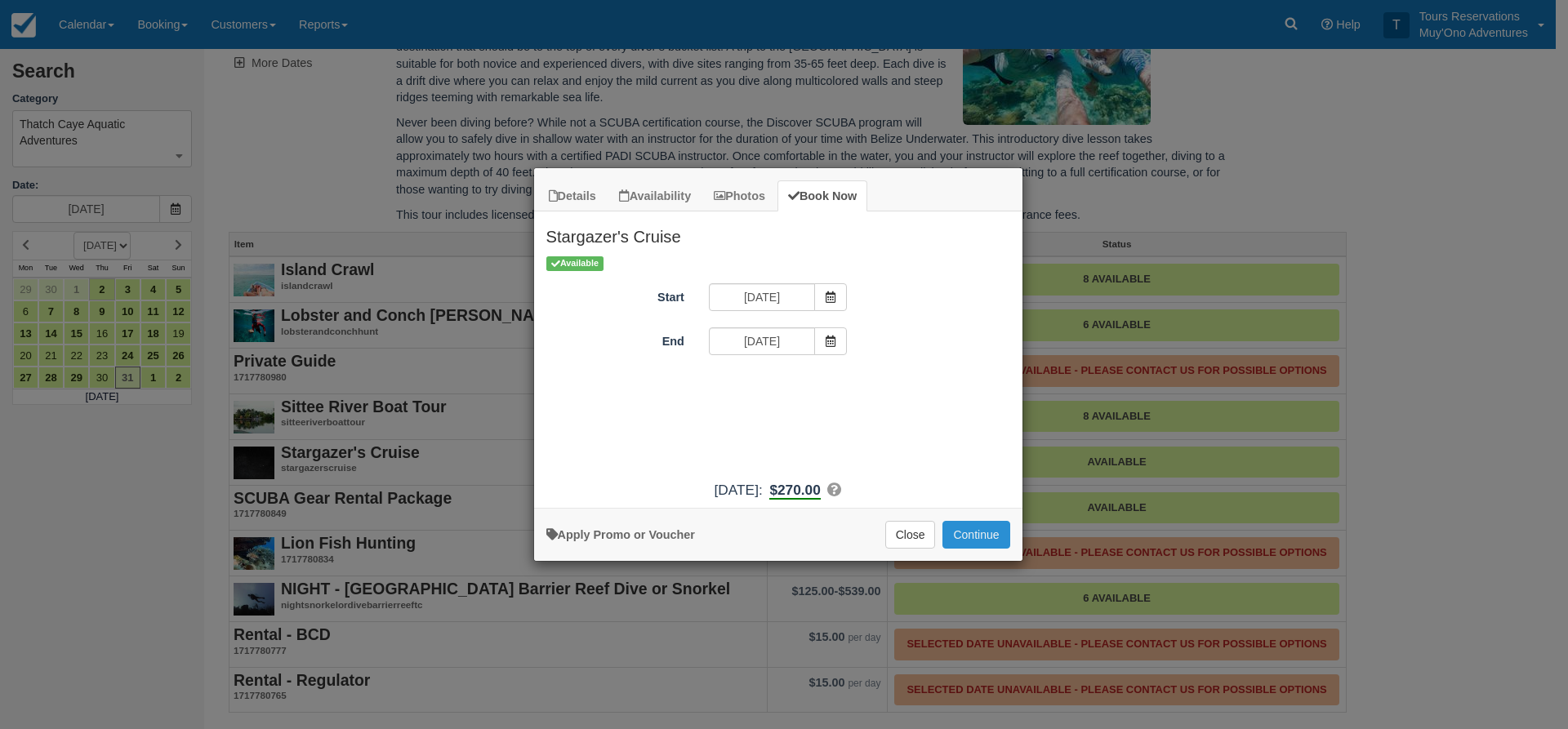
click at [966, 531] on button "Continue" at bounding box center [977, 535] width 67 height 28
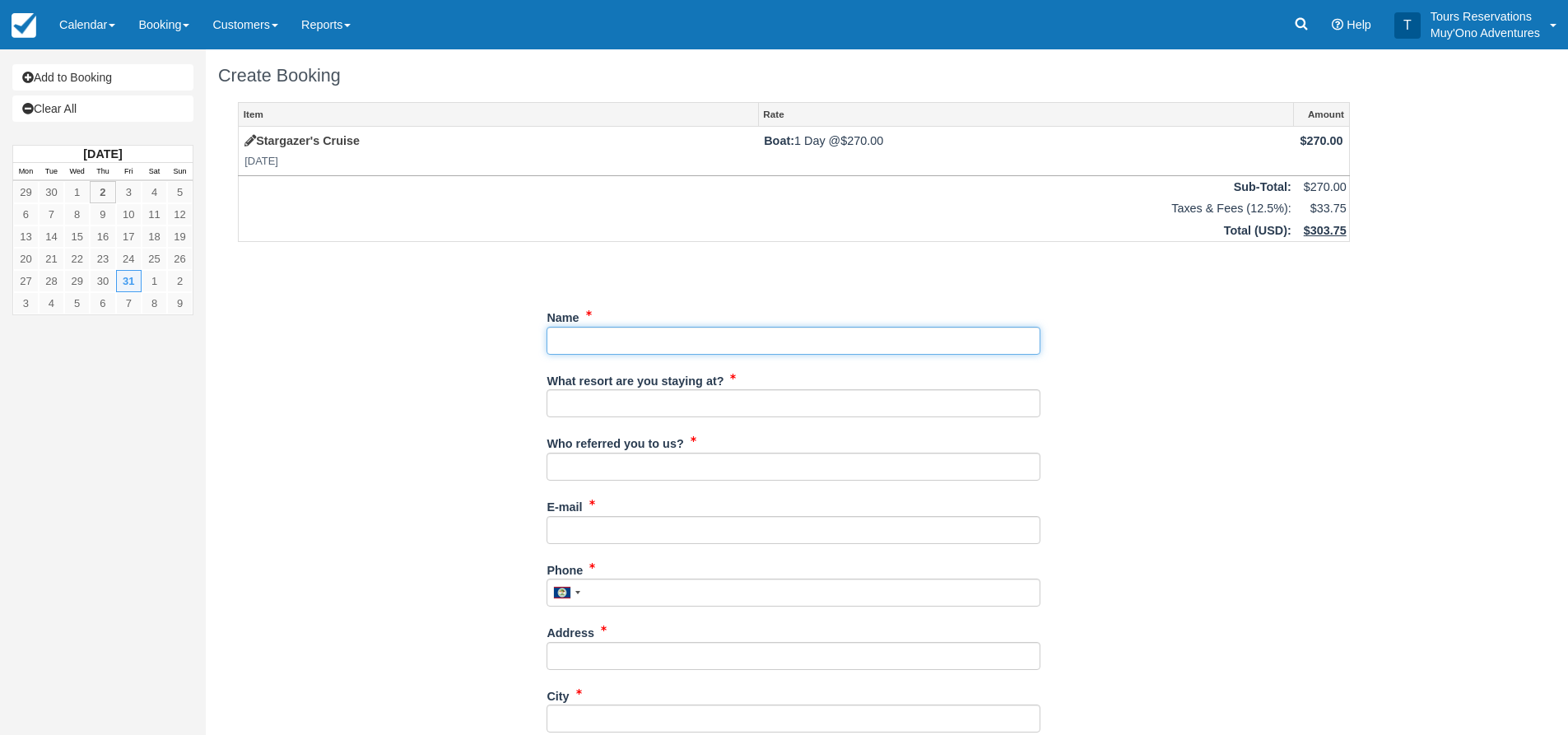
click at [675, 336] on input "Name" at bounding box center [793, 341] width 494 height 28
click at [771, 344] on input "Name" at bounding box center [793, 341] width 494 height 28
type input "[PERSON_NAME]"
click at [314, 355] on div "Item Rate Amount Stargazer's Cruise Fri Oct 31, 2025 Boat: 1 Day @ $270.00 $270…" at bounding box center [793, 590] width 1152 height 975
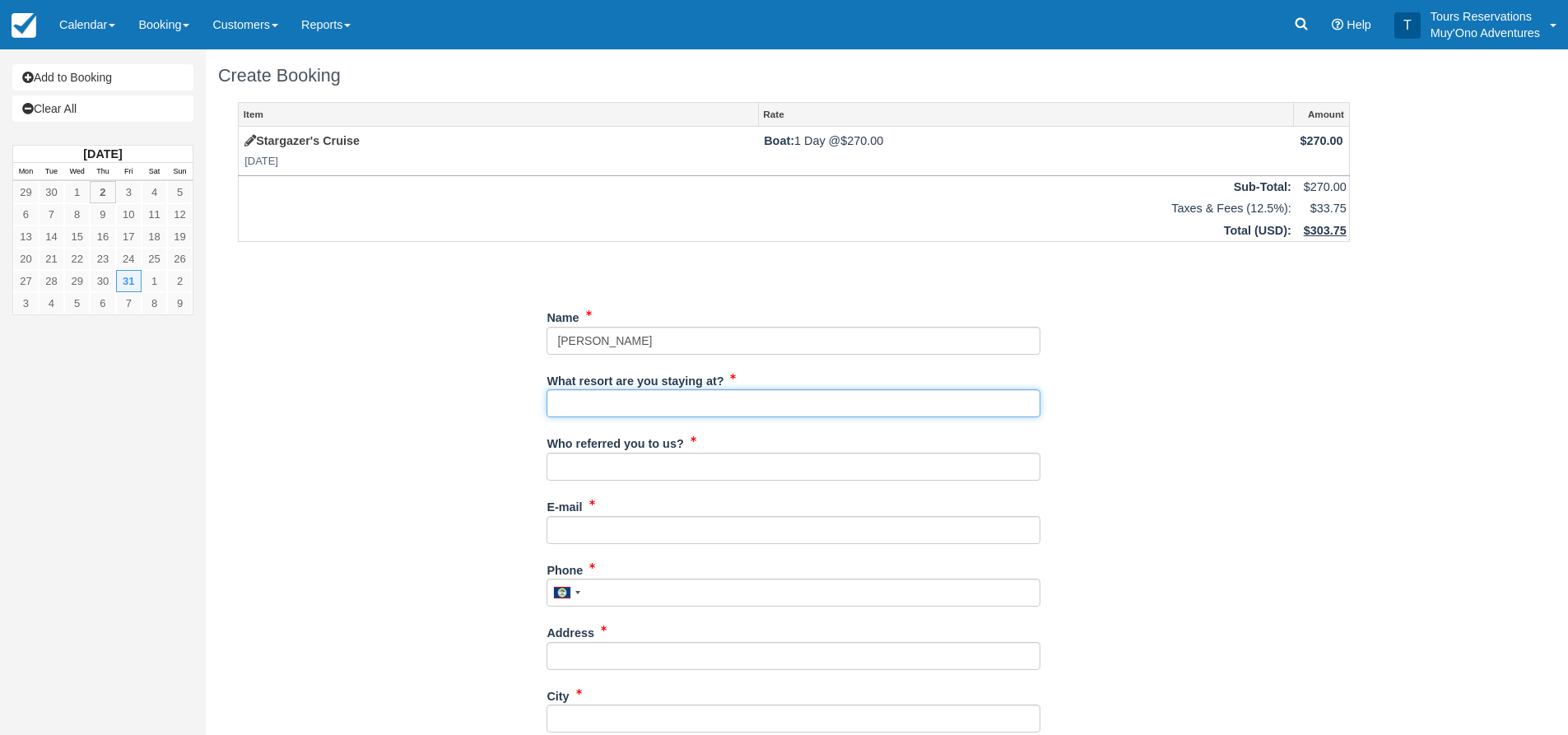
click at [617, 408] on input "What resort are you staying at?" at bounding box center [793, 404] width 494 height 28
type input "Thatch Caye"
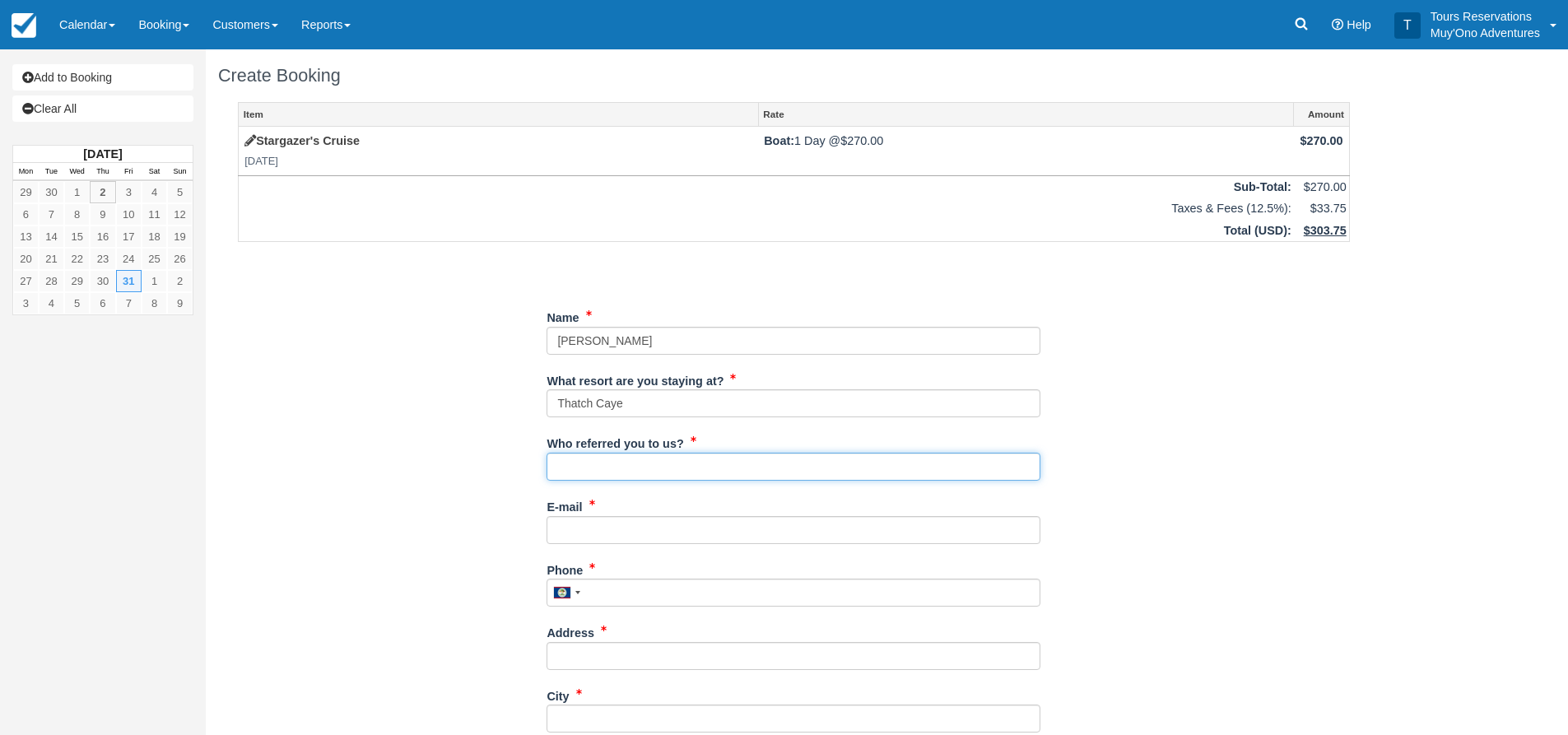
click at [584, 471] on input "Who referred you to us?" at bounding box center [793, 467] width 494 height 28
type input "an"
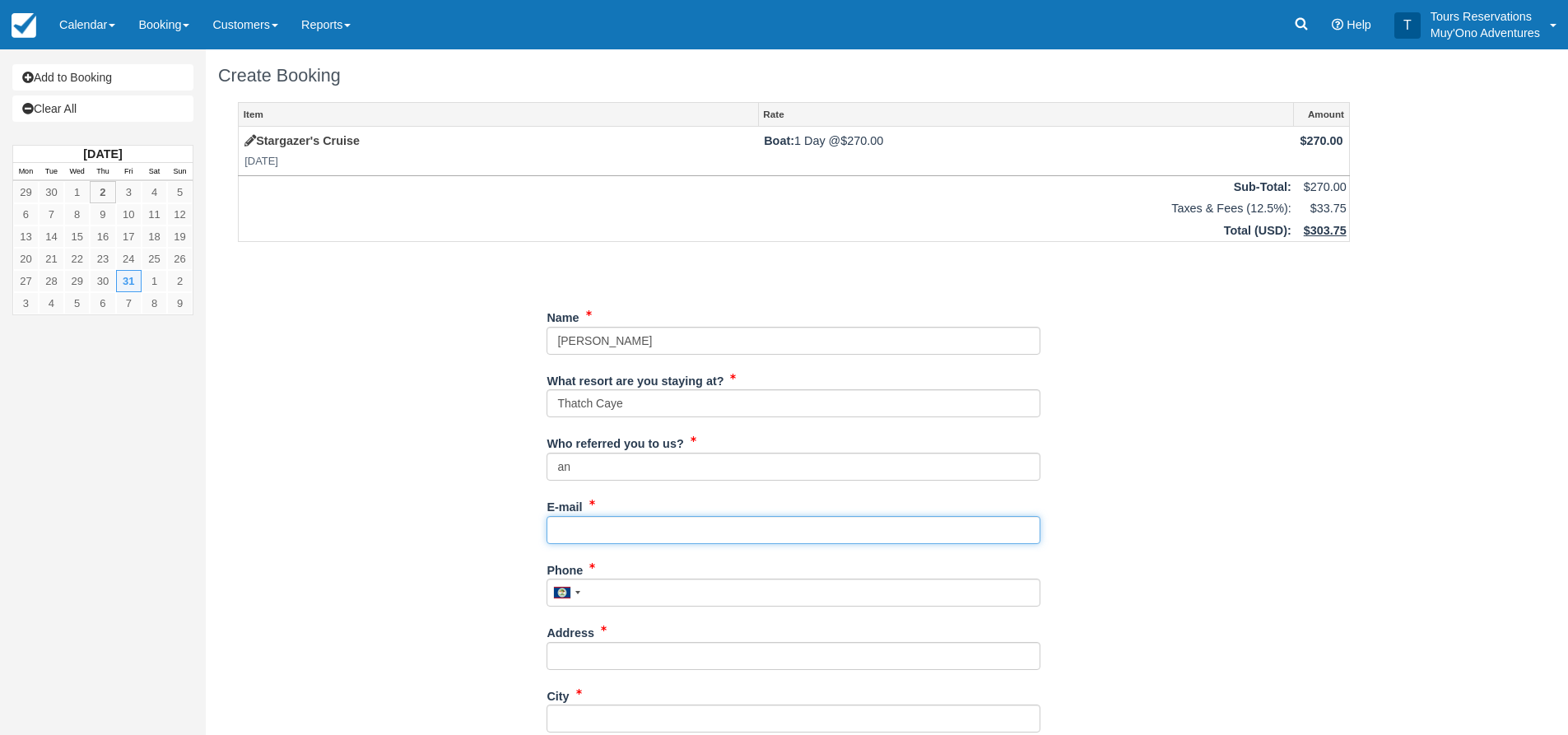
click at [609, 522] on input "E-mail" at bounding box center [793, 530] width 494 height 28
click at [637, 543] on input "E-mail" at bounding box center [793, 530] width 494 height 28
paste input "stuevei@hotmail.com"
type input "stuevei@hotmail.com"
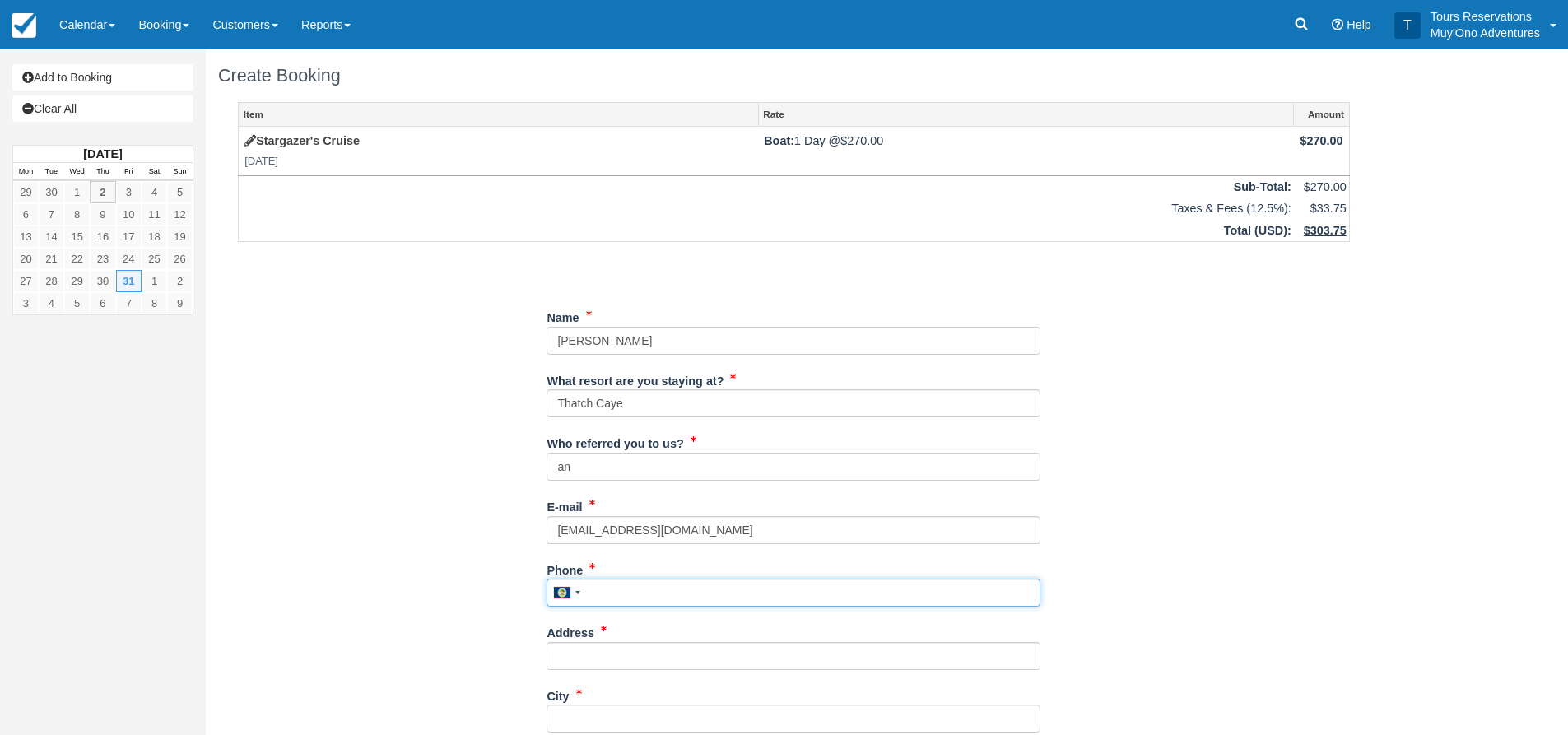
click at [625, 596] on input "Phone" at bounding box center [793, 593] width 494 height 28
click at [609, 599] on input "Phone" at bounding box center [793, 593] width 494 height 28
paste input "8163656498"
type input "8163656498"
click at [1210, 571] on div "Item Rate Amount Stargazer's Cruise Fri Oct 31, 2025 Boat: 1 Day @ $270.00 $270…" at bounding box center [793, 590] width 1152 height 975
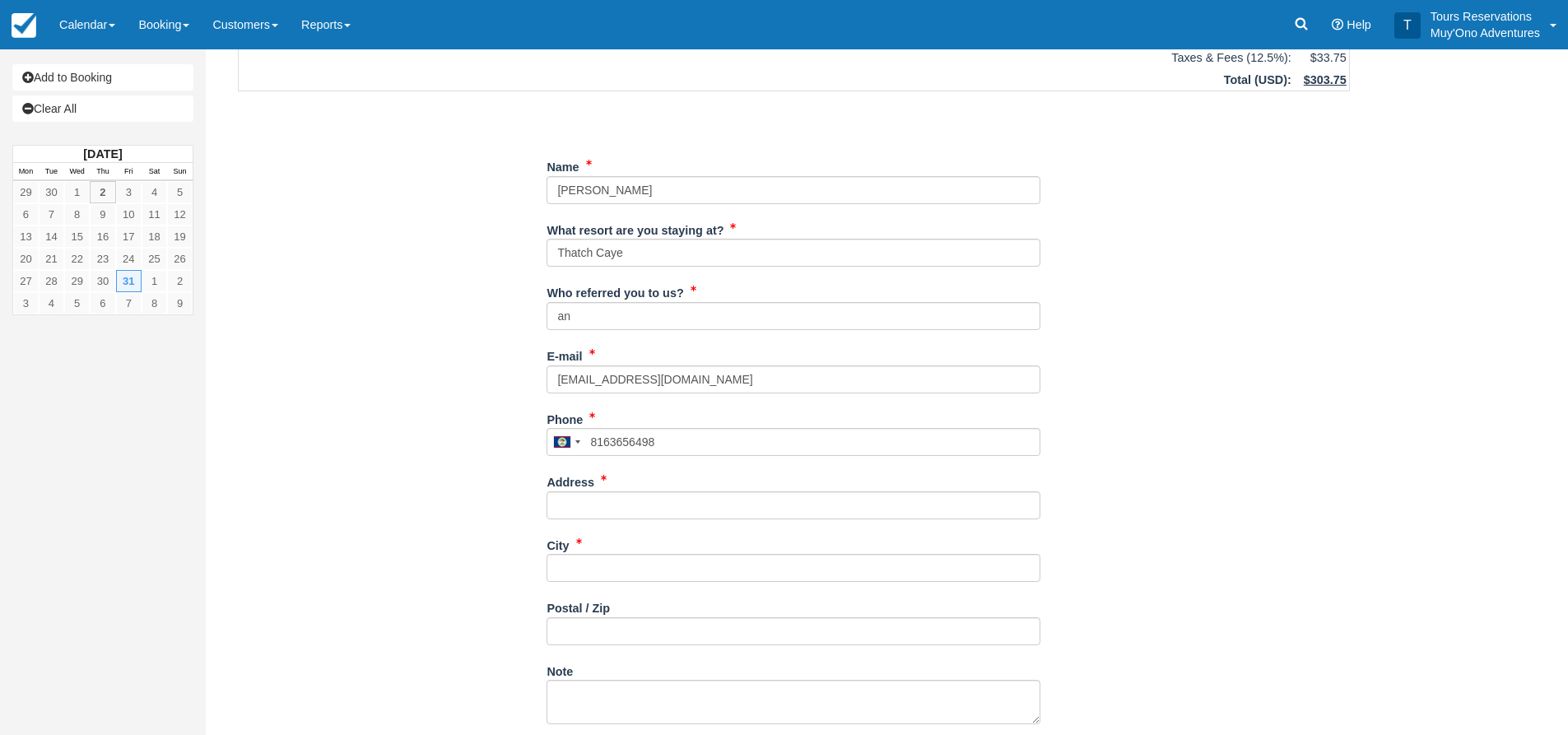
scroll to position [164, 0]
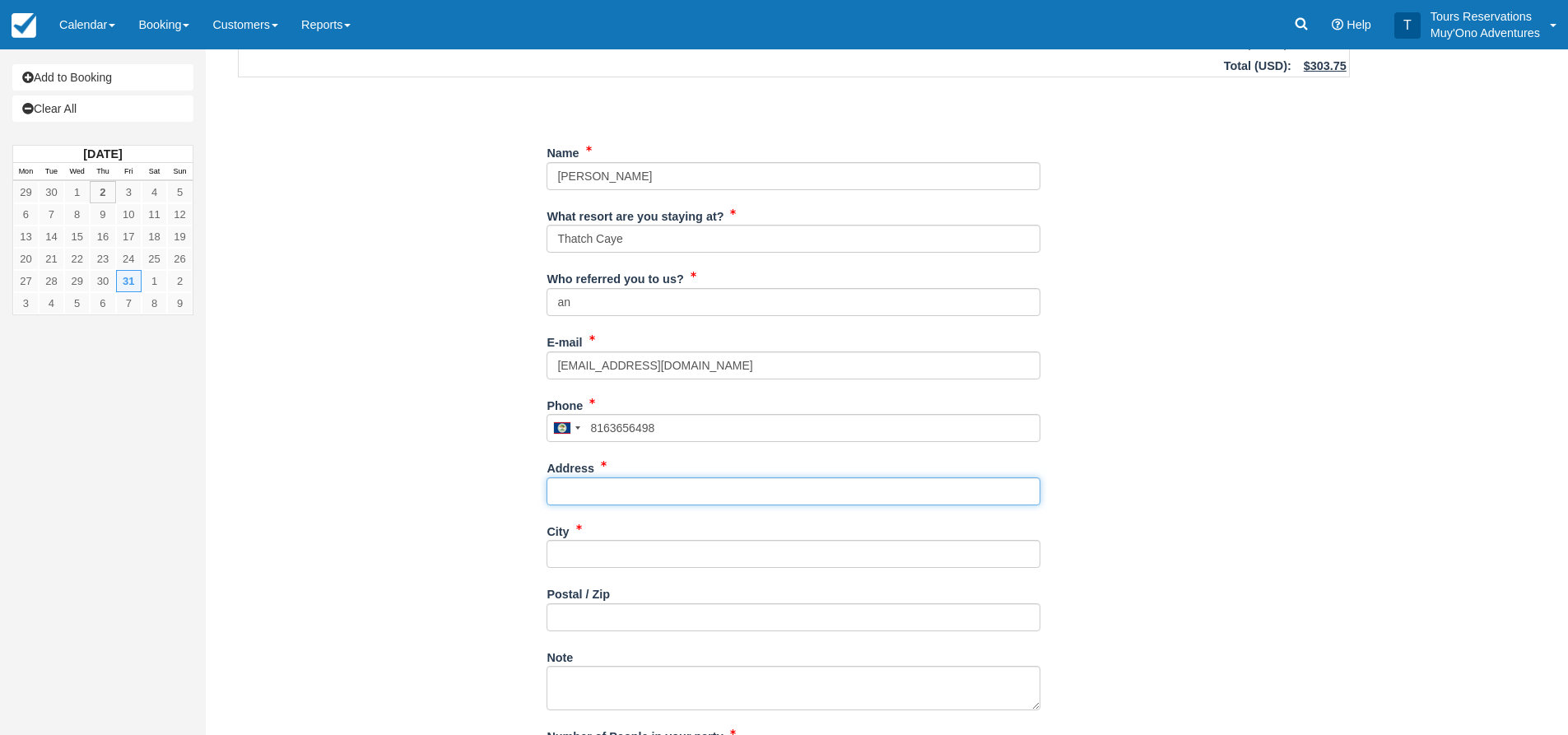
click at [584, 490] on input "Address" at bounding box center [793, 491] width 494 height 28
paste input "4304 NE Walnut Ridge"
type input "4304 NE Walnut Ridge"
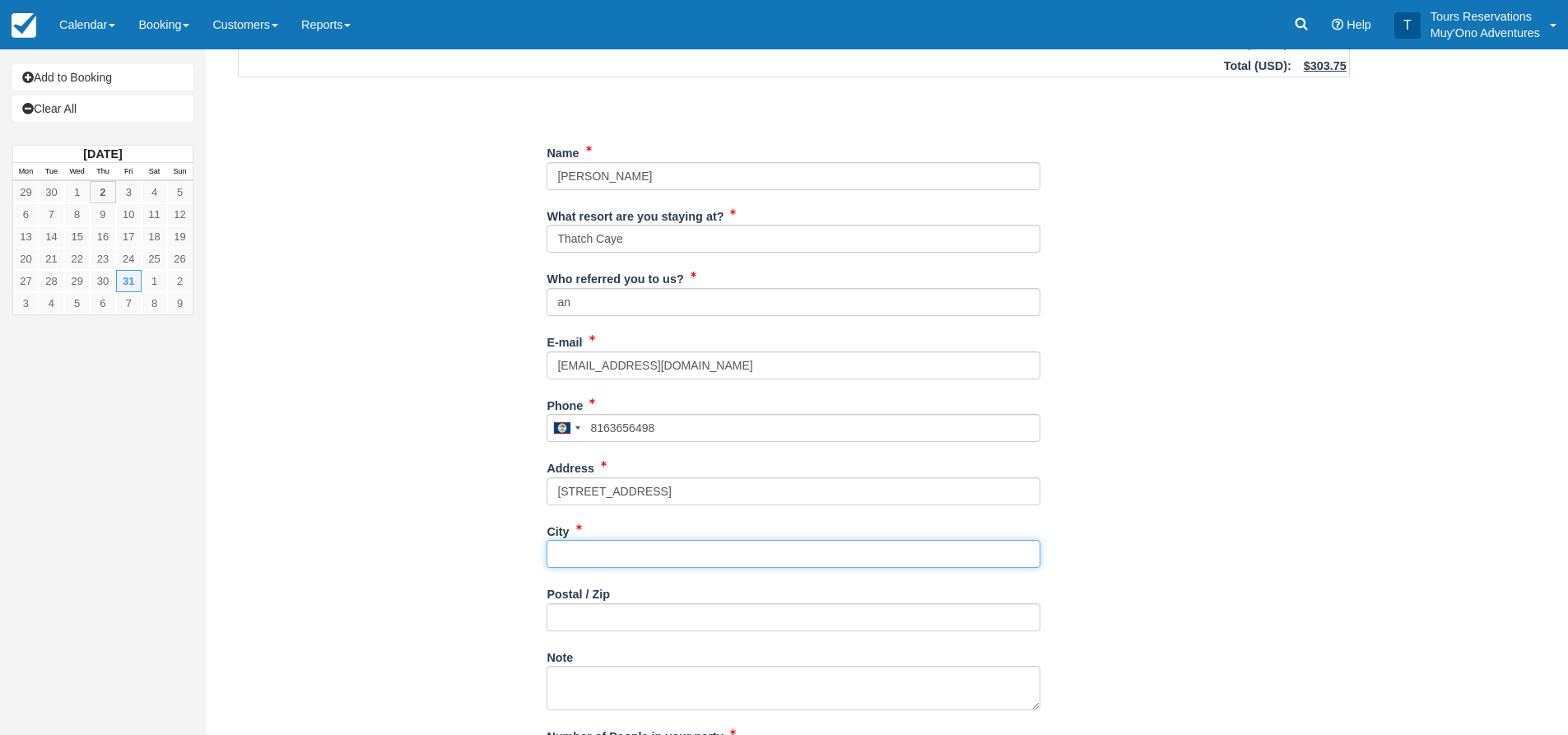
click at [600, 544] on input "City" at bounding box center [793, 554] width 494 height 28
type input "---"
click at [591, 632] on div "Postal / Zip" at bounding box center [793, 612] width 494 height 64
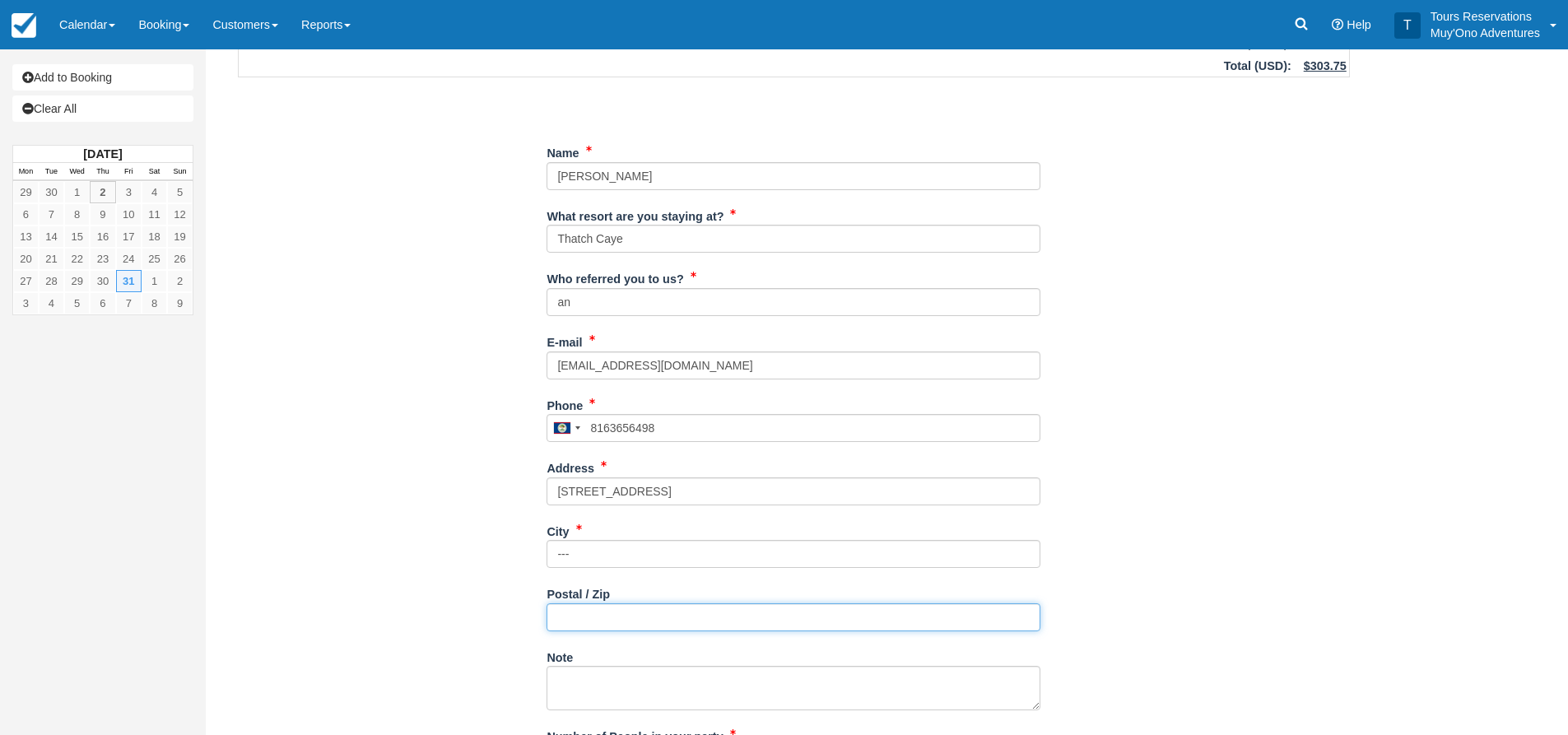
click at [590, 624] on input "Postal / Zip" at bounding box center [793, 618] width 494 height 28
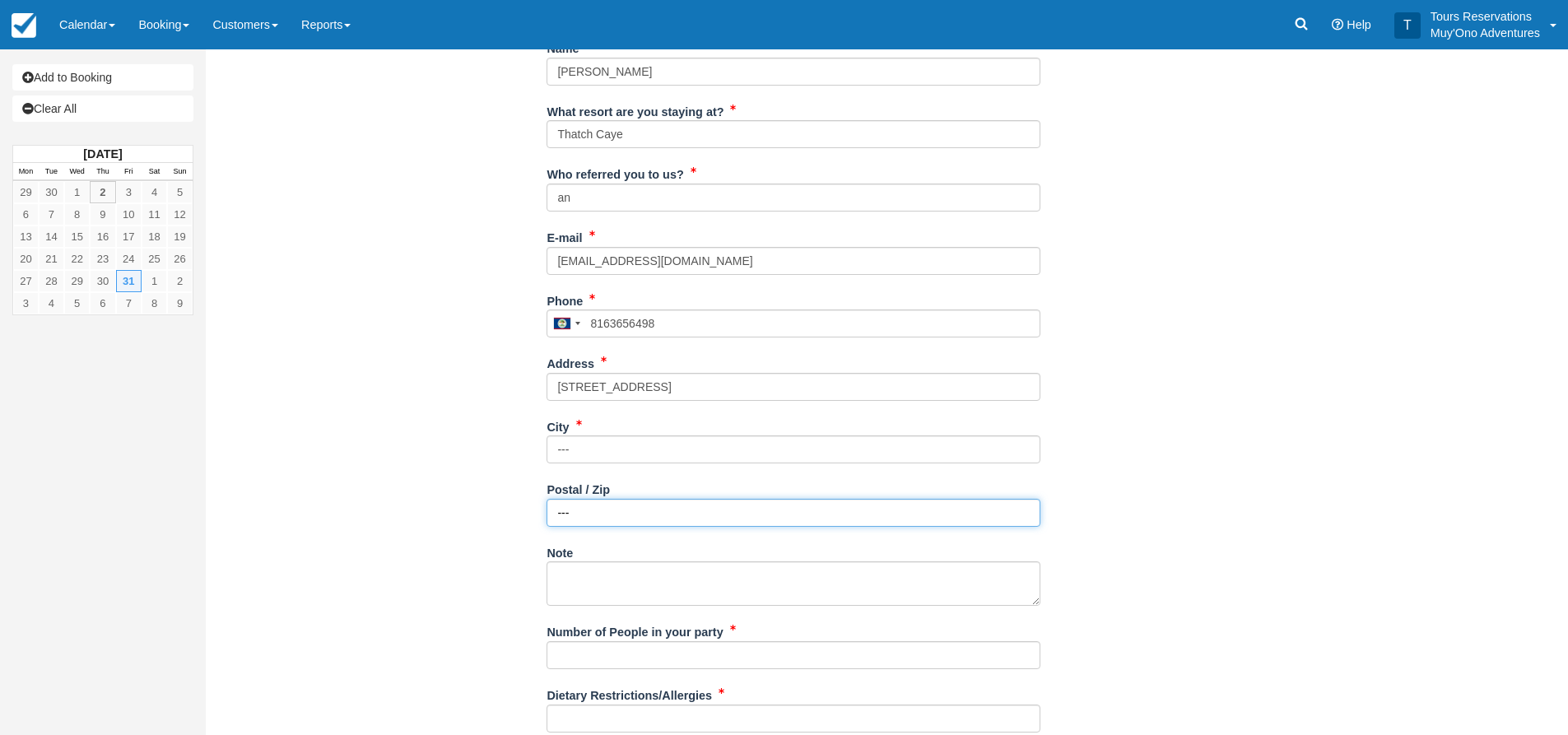
scroll to position [382, 0]
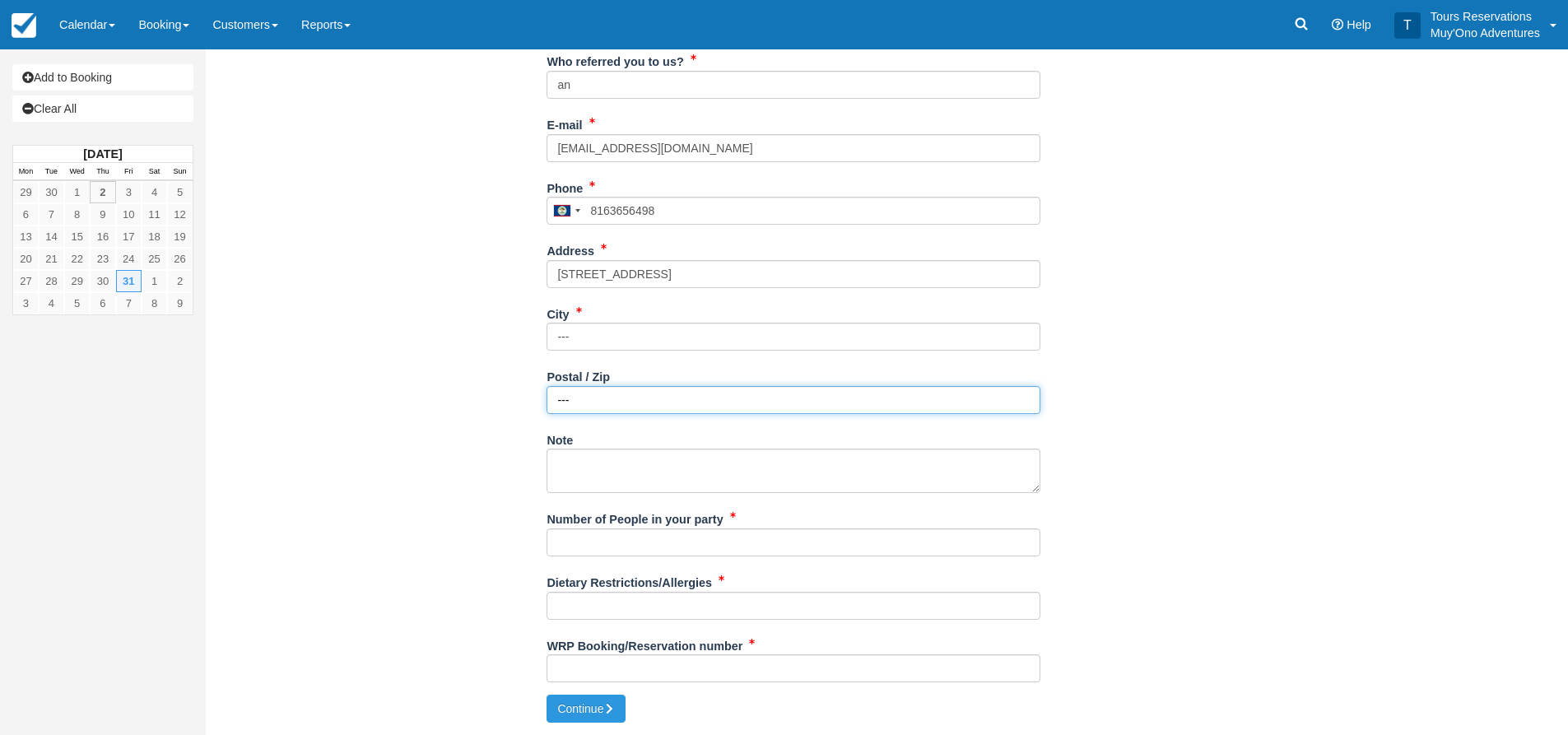
type input "---"
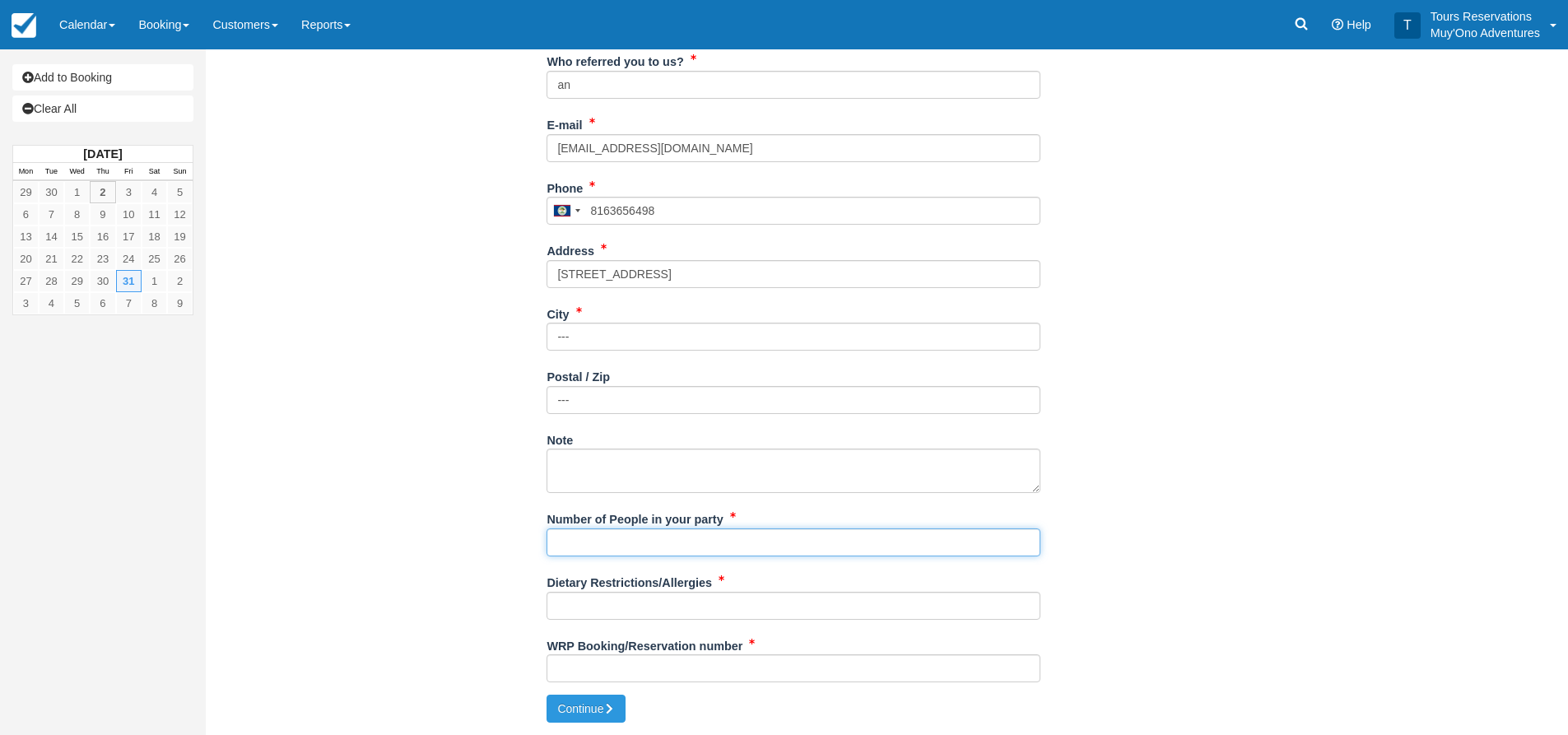
click at [585, 548] on input "Number of People in your party" at bounding box center [793, 543] width 494 height 28
type input "2"
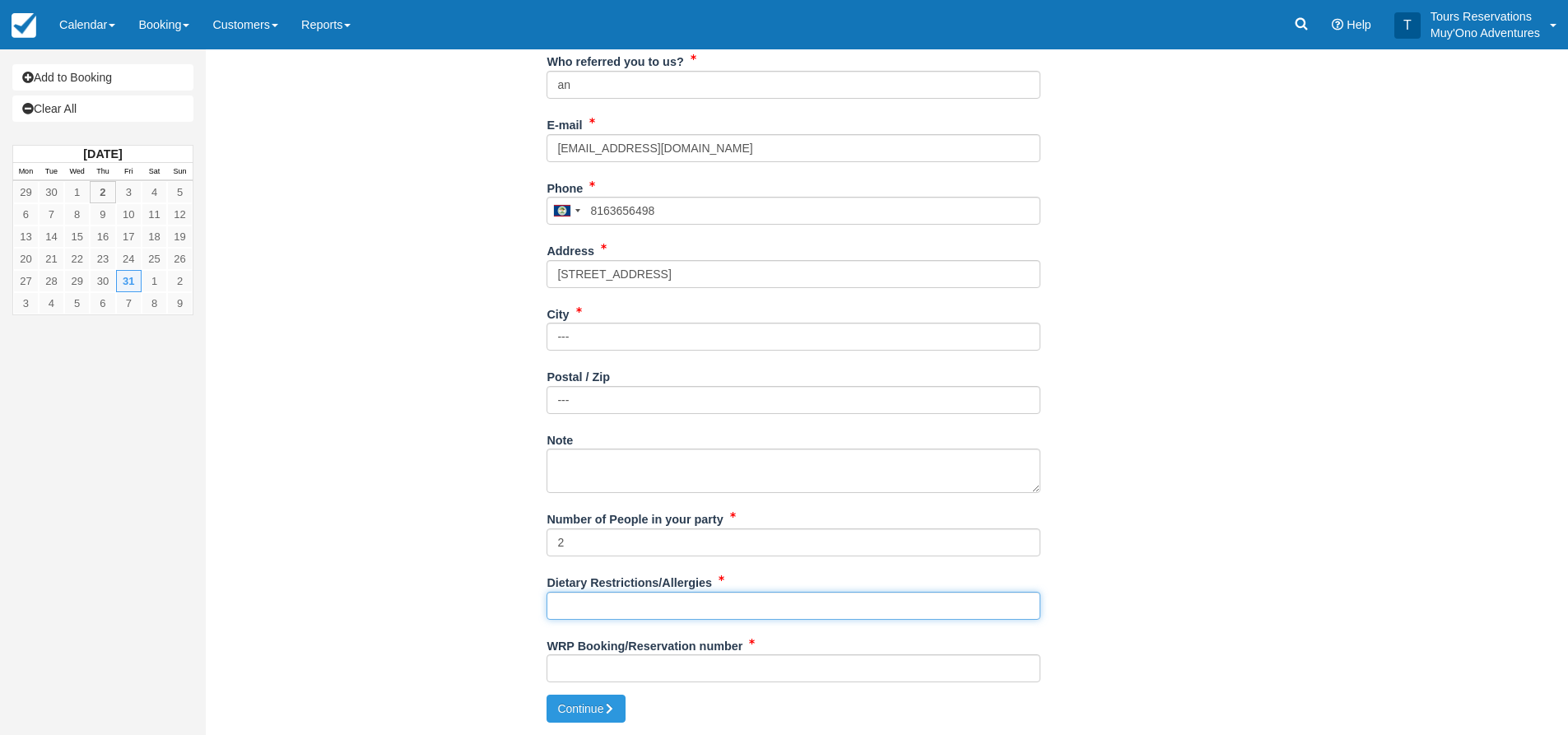
click at [591, 605] on input "Dietary Restrictions/Allergies" at bounding box center [793, 606] width 494 height 28
type input "n/a"
click at [639, 667] on input "WRP Booking/Reservation number" at bounding box center [793, 669] width 494 height 28
click at [641, 674] on input "WRP Booking/Reservation number" at bounding box center [793, 669] width 494 height 28
paste input "48934347"
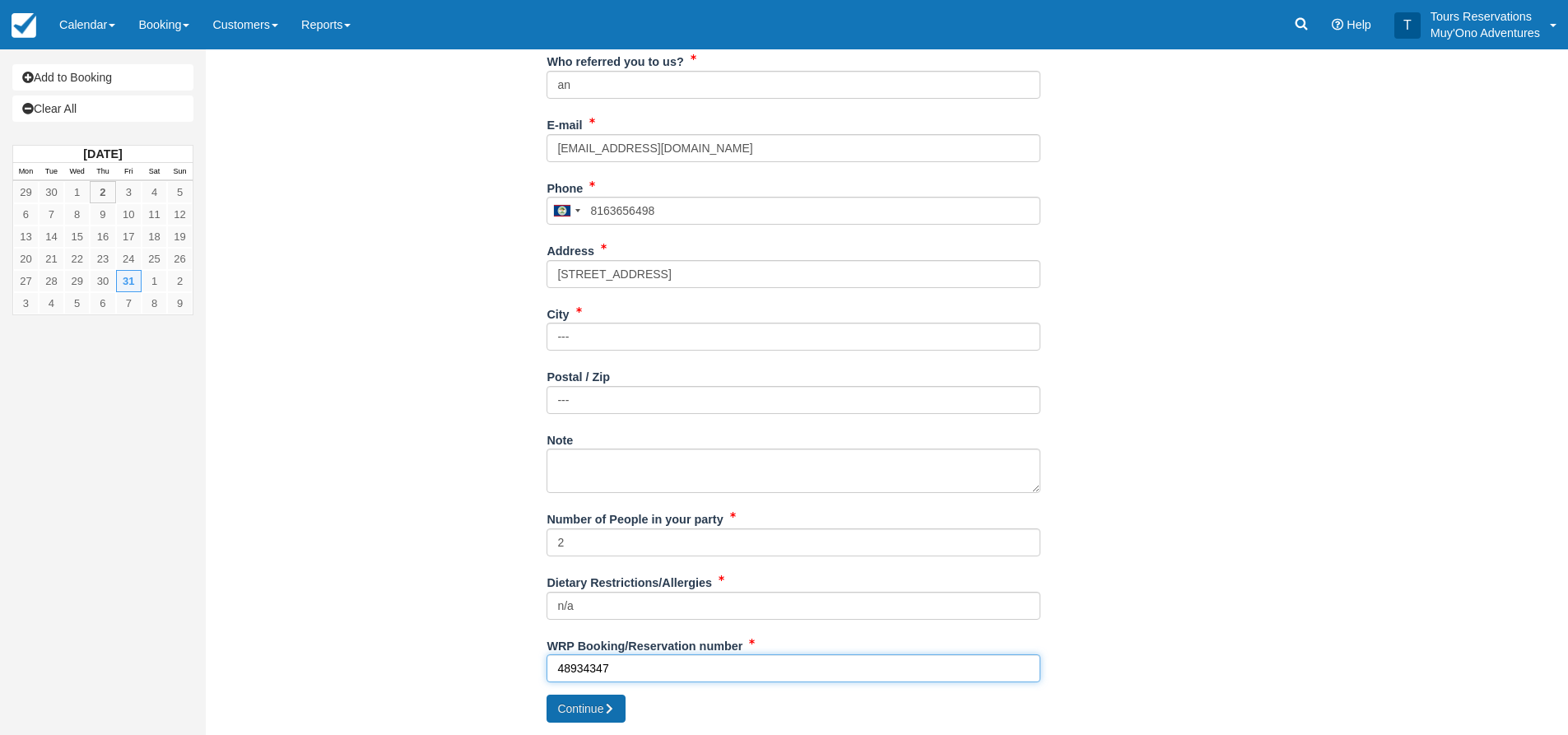
type input "48934347"
click at [615, 705] on icon "submit" at bounding box center [609, 709] width 12 height 12
type input "+5018163656498"
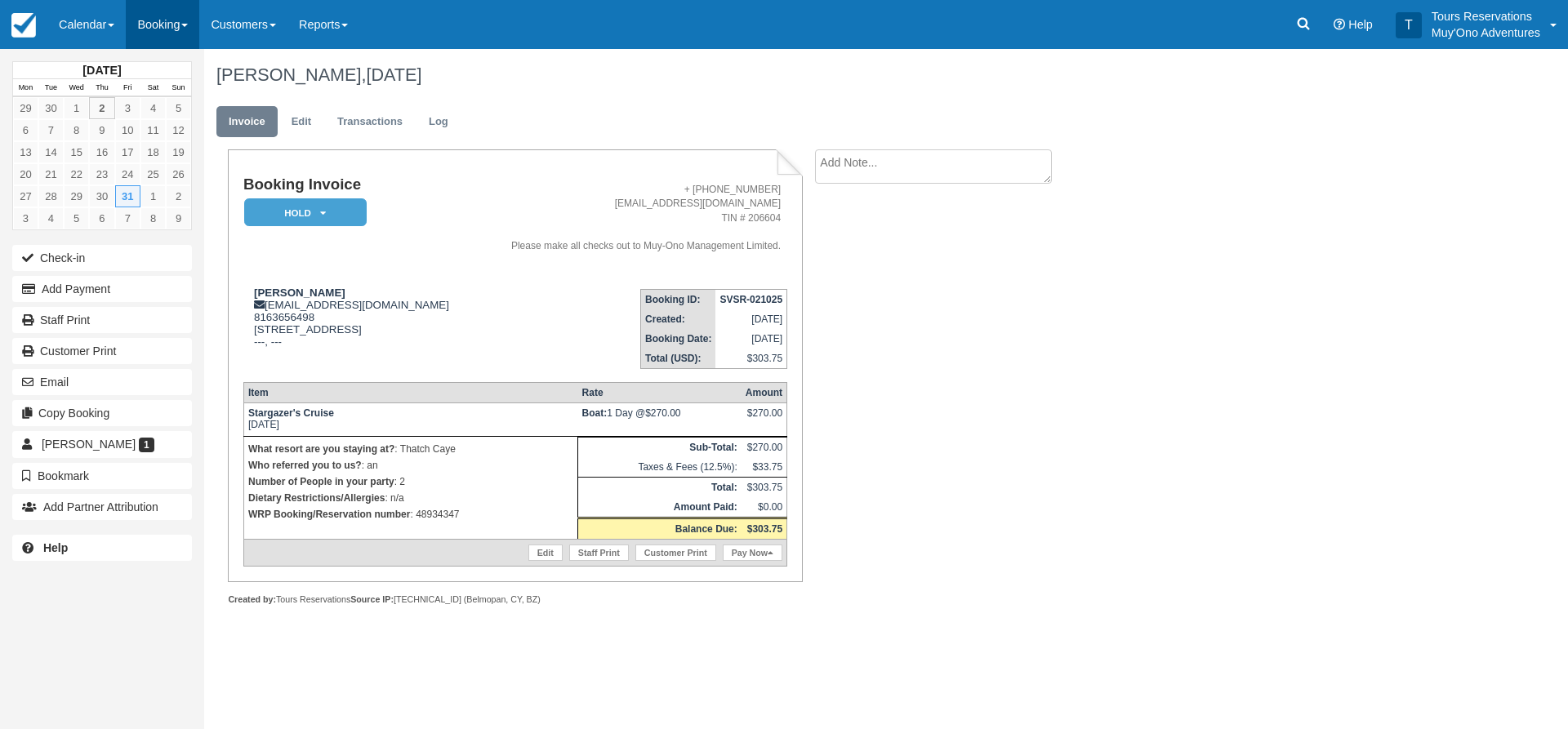
click at [155, 29] on link "Booking" at bounding box center [163, 25] width 74 height 49
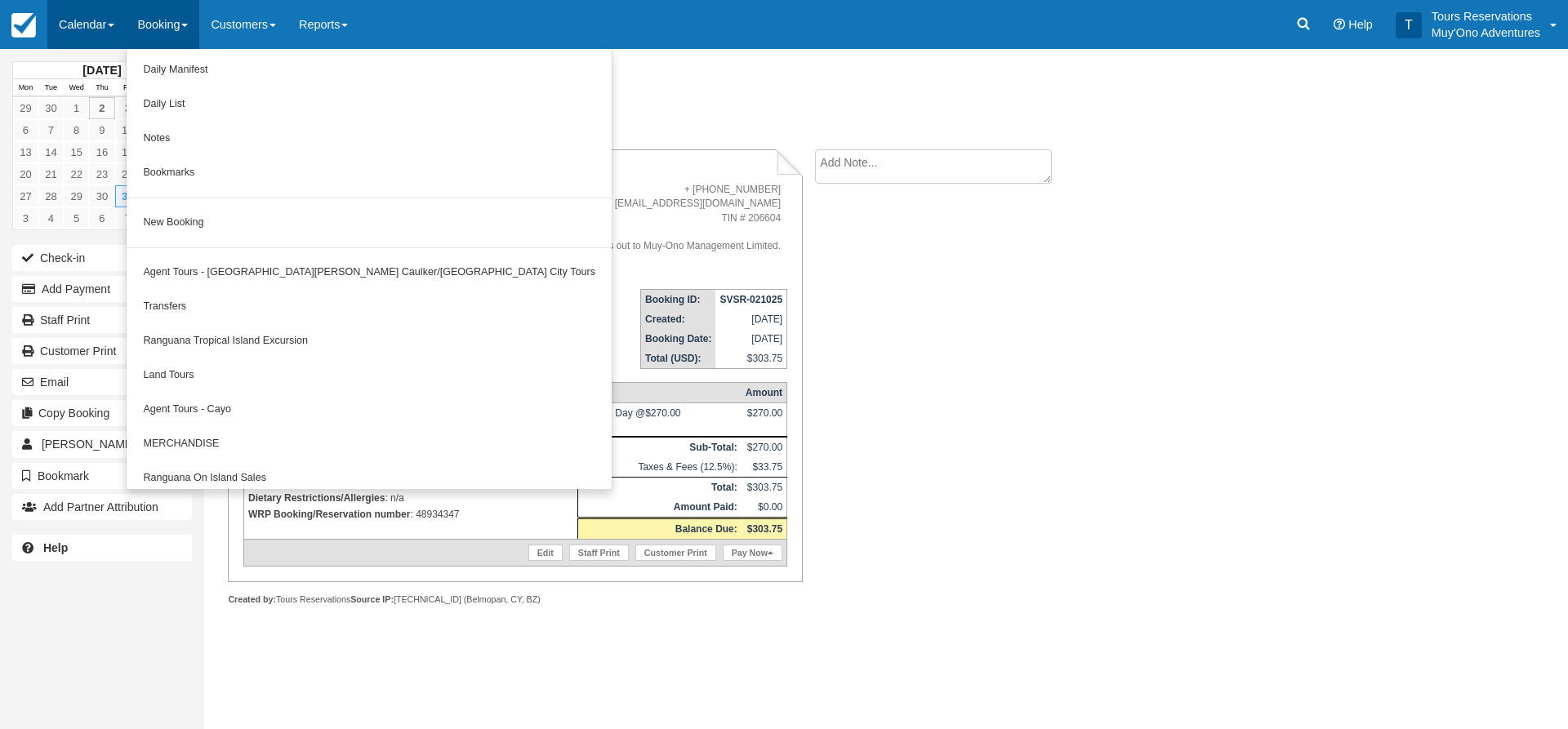
click at [91, 19] on link "Calendar" at bounding box center [87, 25] width 79 height 49
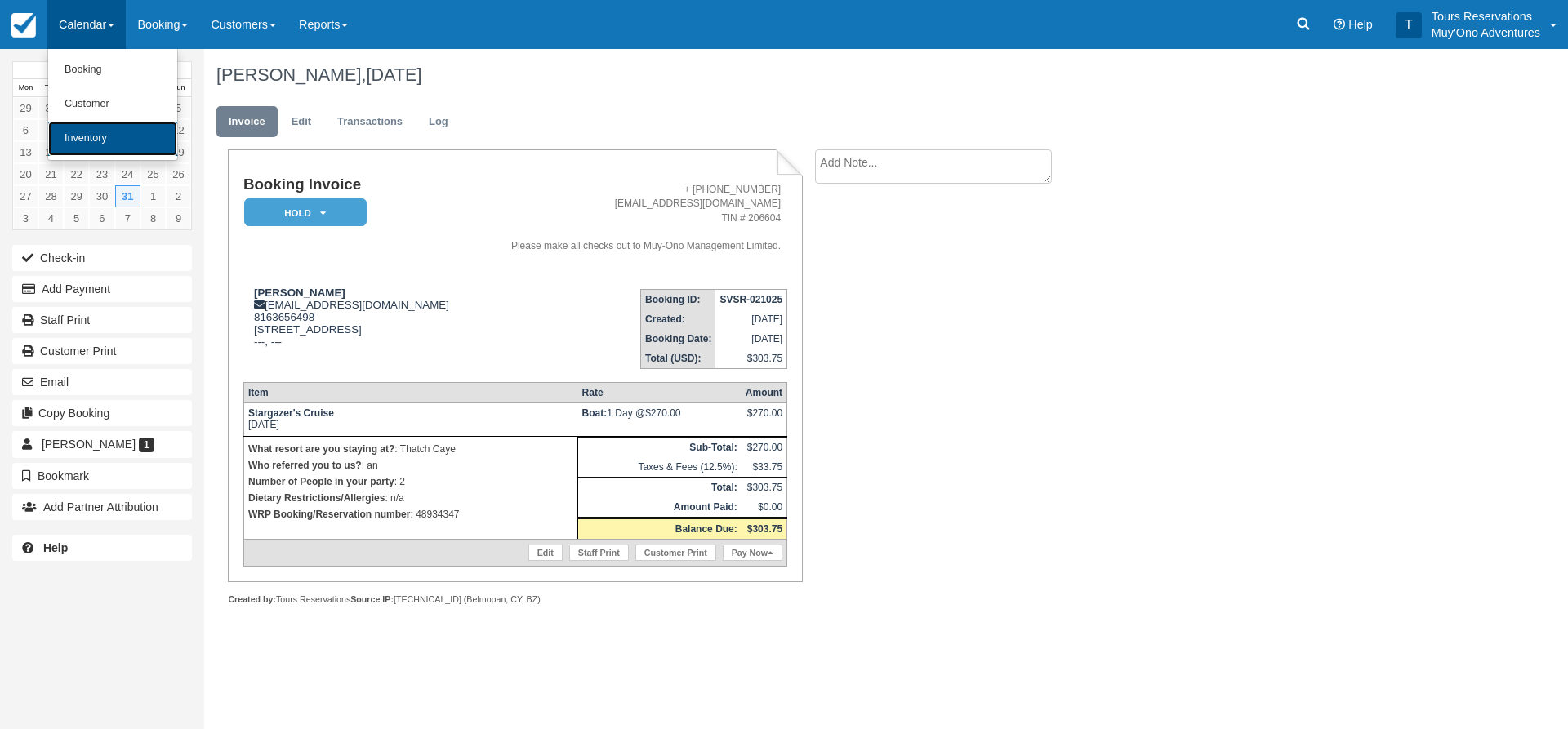
click at [96, 134] on link "Inventory" at bounding box center [113, 139] width 129 height 34
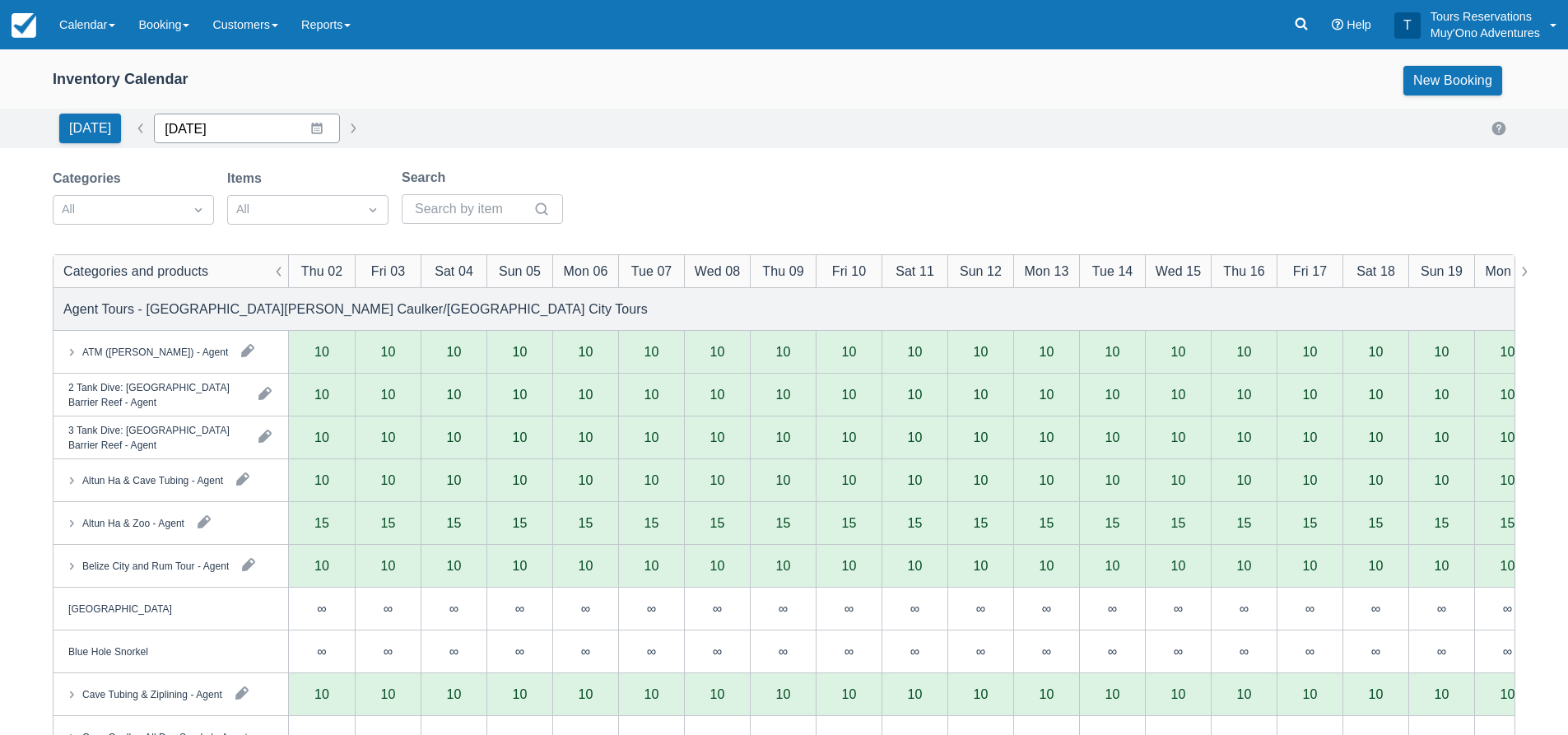
click at [253, 133] on input "[DATE]" at bounding box center [246, 129] width 186 height 30
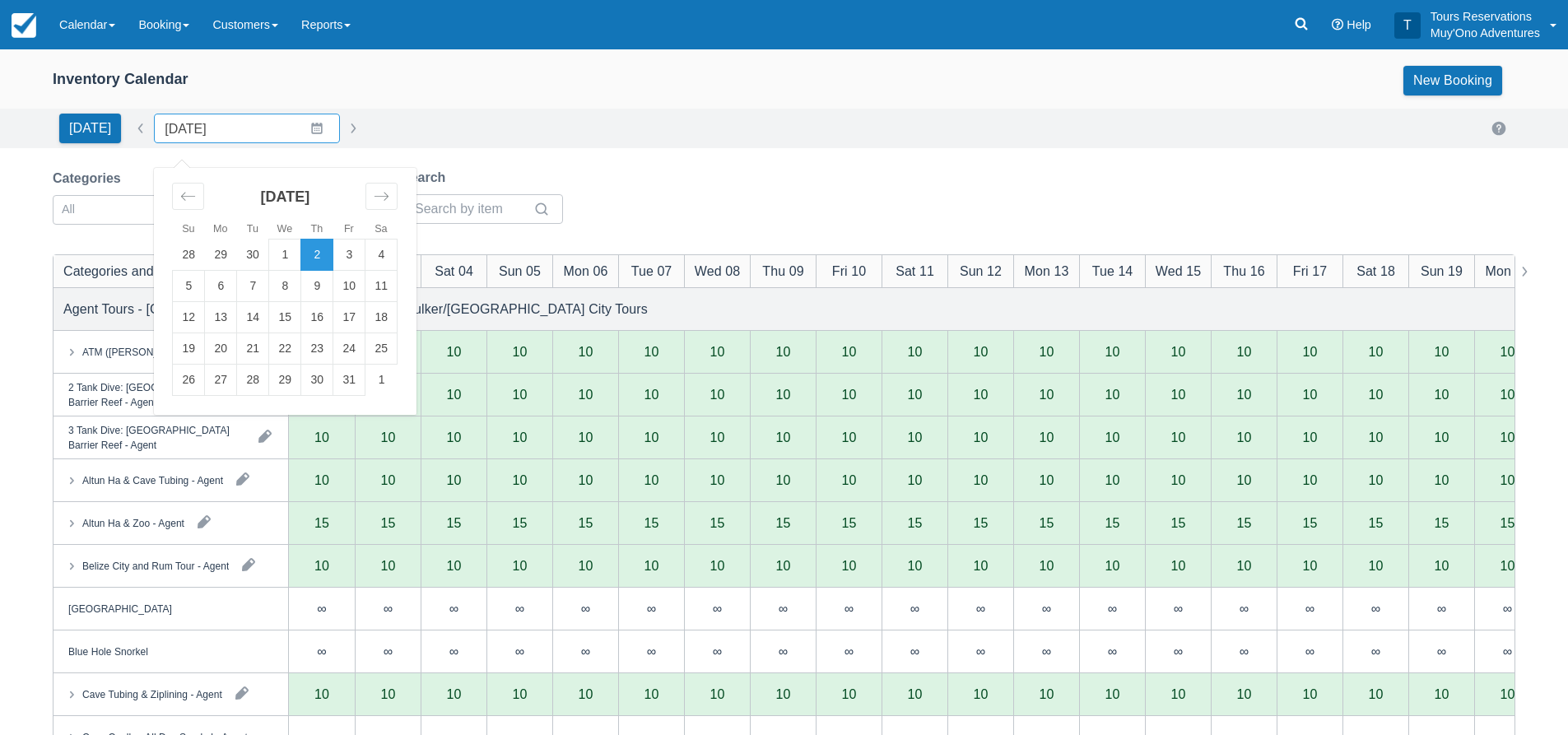
click at [524, 141] on div "[DATE] Date [DATE] Navigate forward to interact with the calendar and select a …" at bounding box center [784, 129] width 1463 height 30
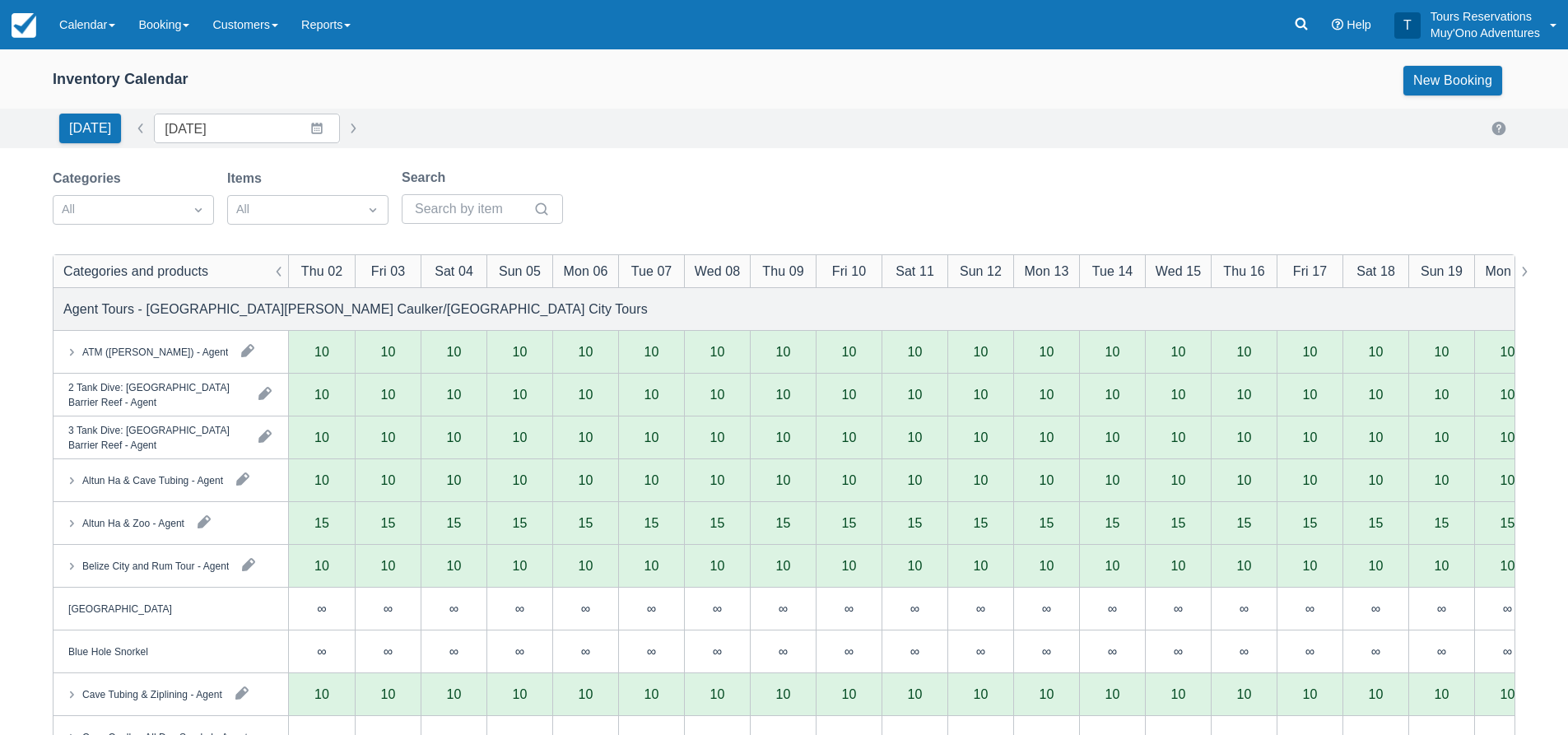
click at [154, 187] on div "Categories" at bounding box center [133, 178] width 161 height 20
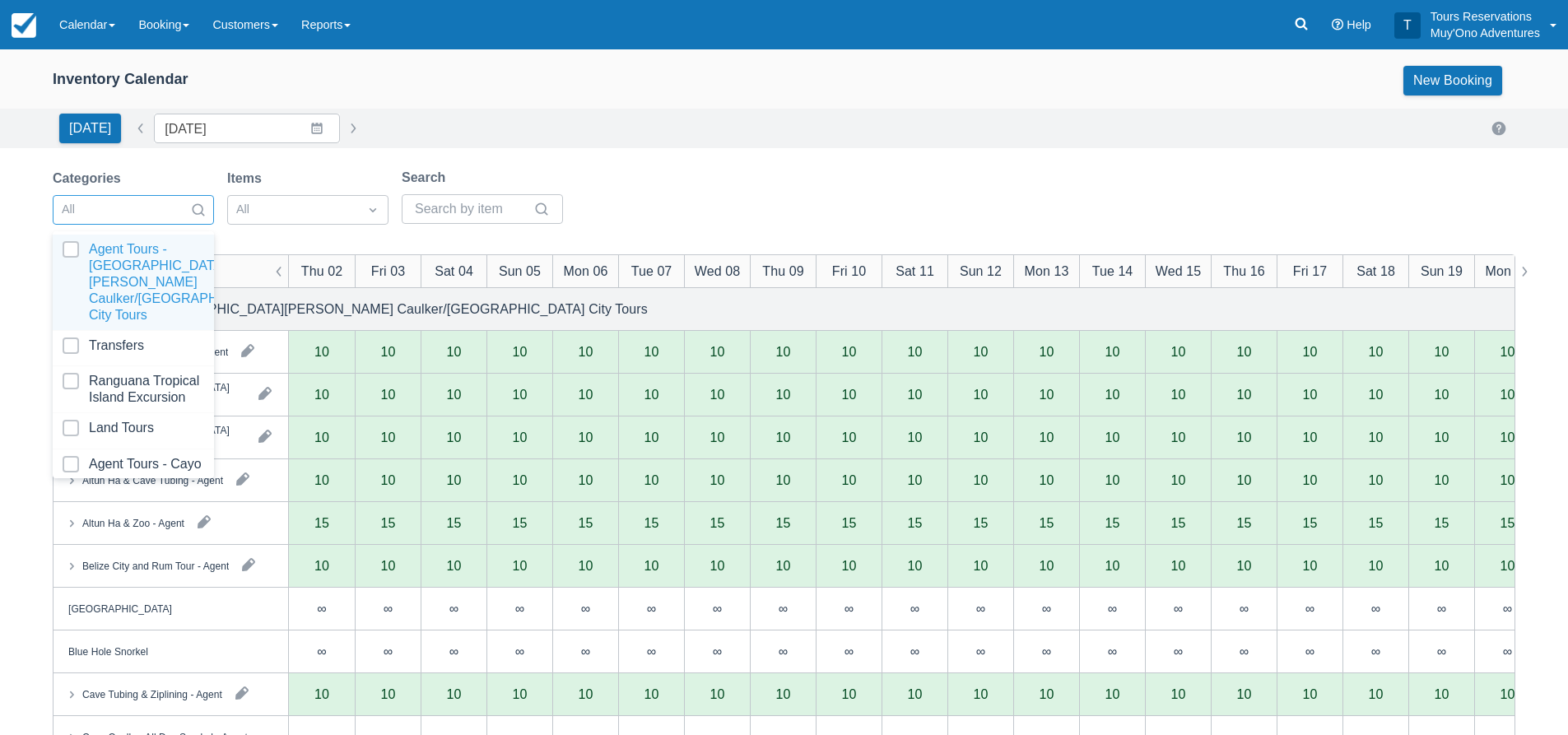
click at [155, 205] on div at bounding box center [119, 210] width 114 height 21
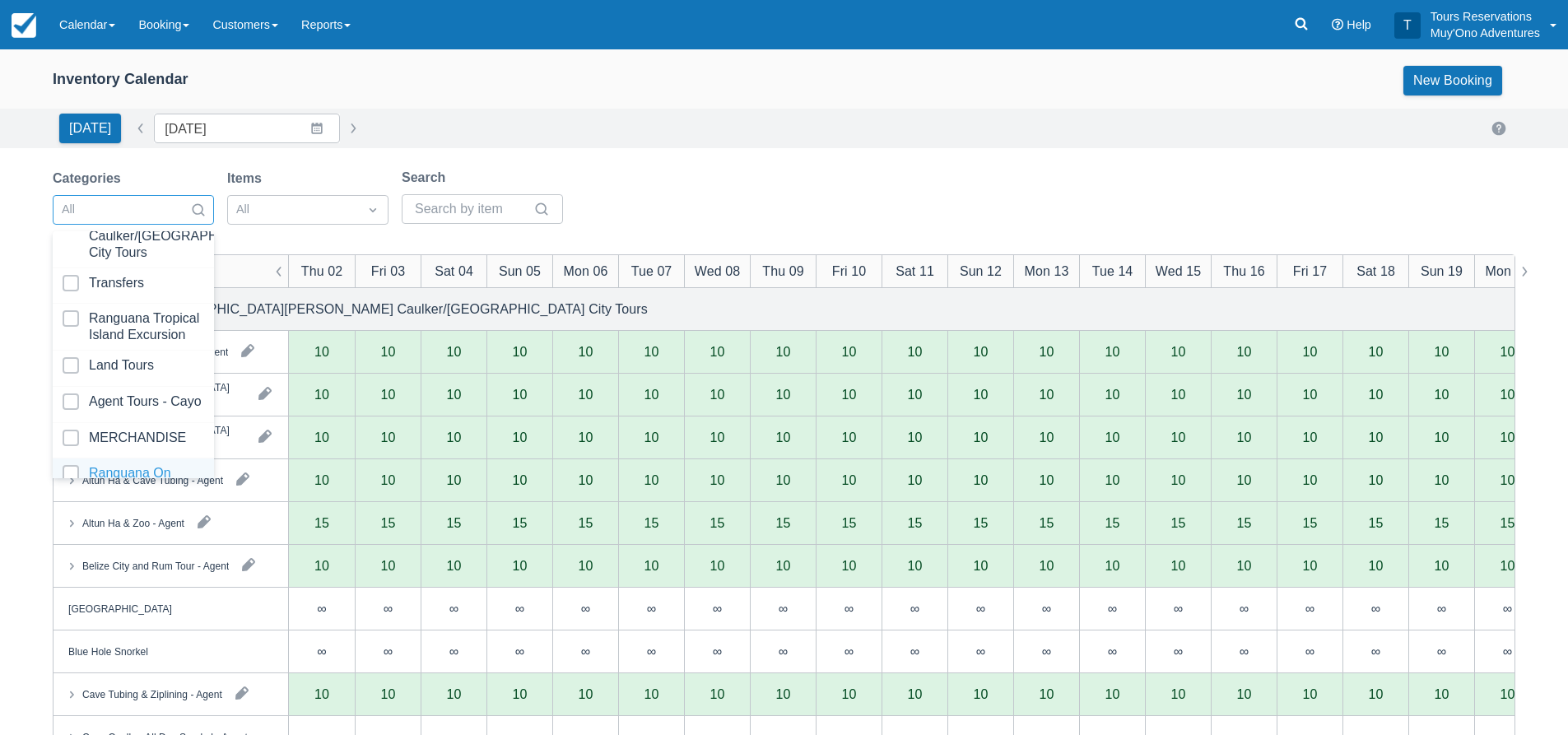
scroll to position [164, 0]
click at [121, 439] on div at bounding box center [133, 451] width 141 height 33
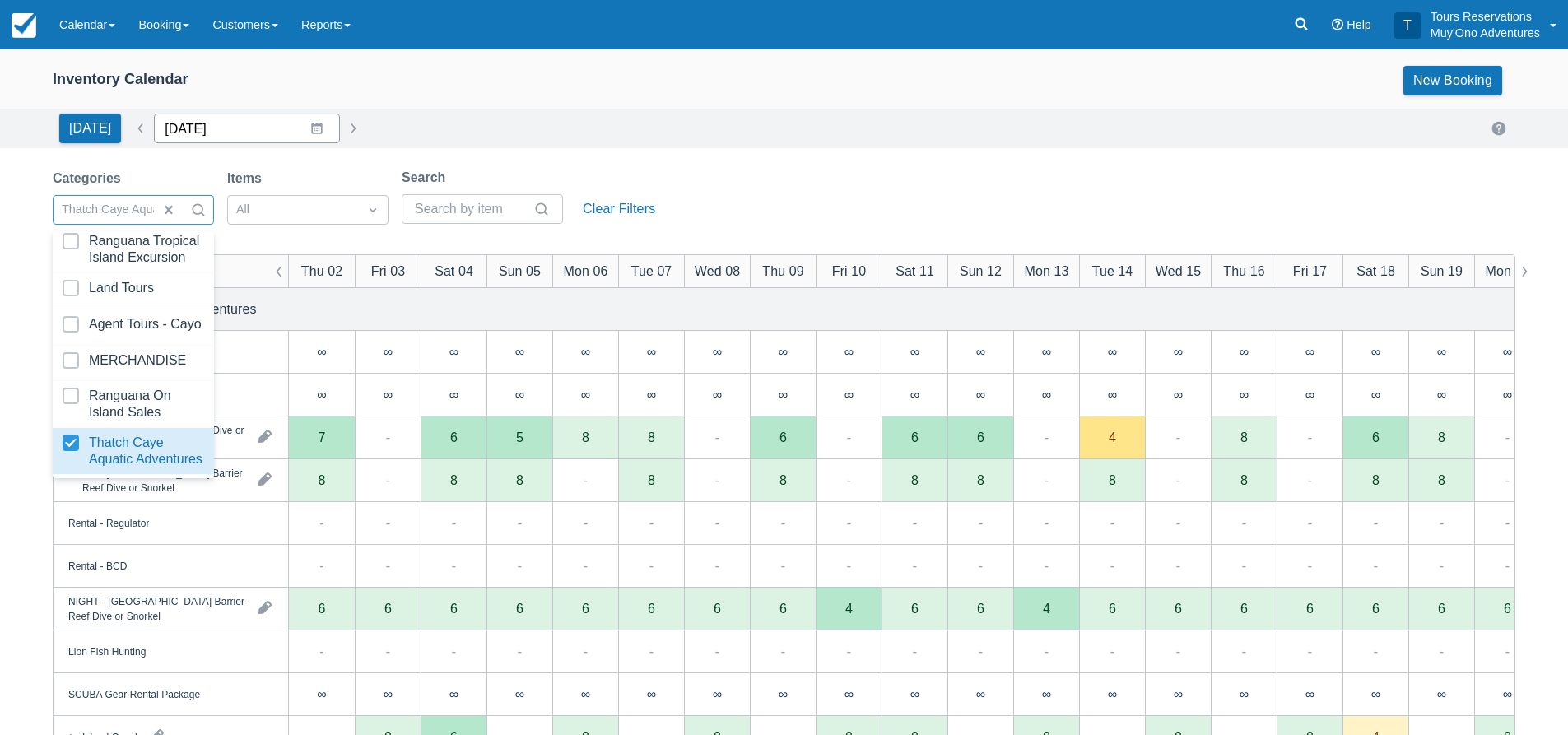
click at [253, 135] on input "10/02/25" at bounding box center [246, 129] width 186 height 30
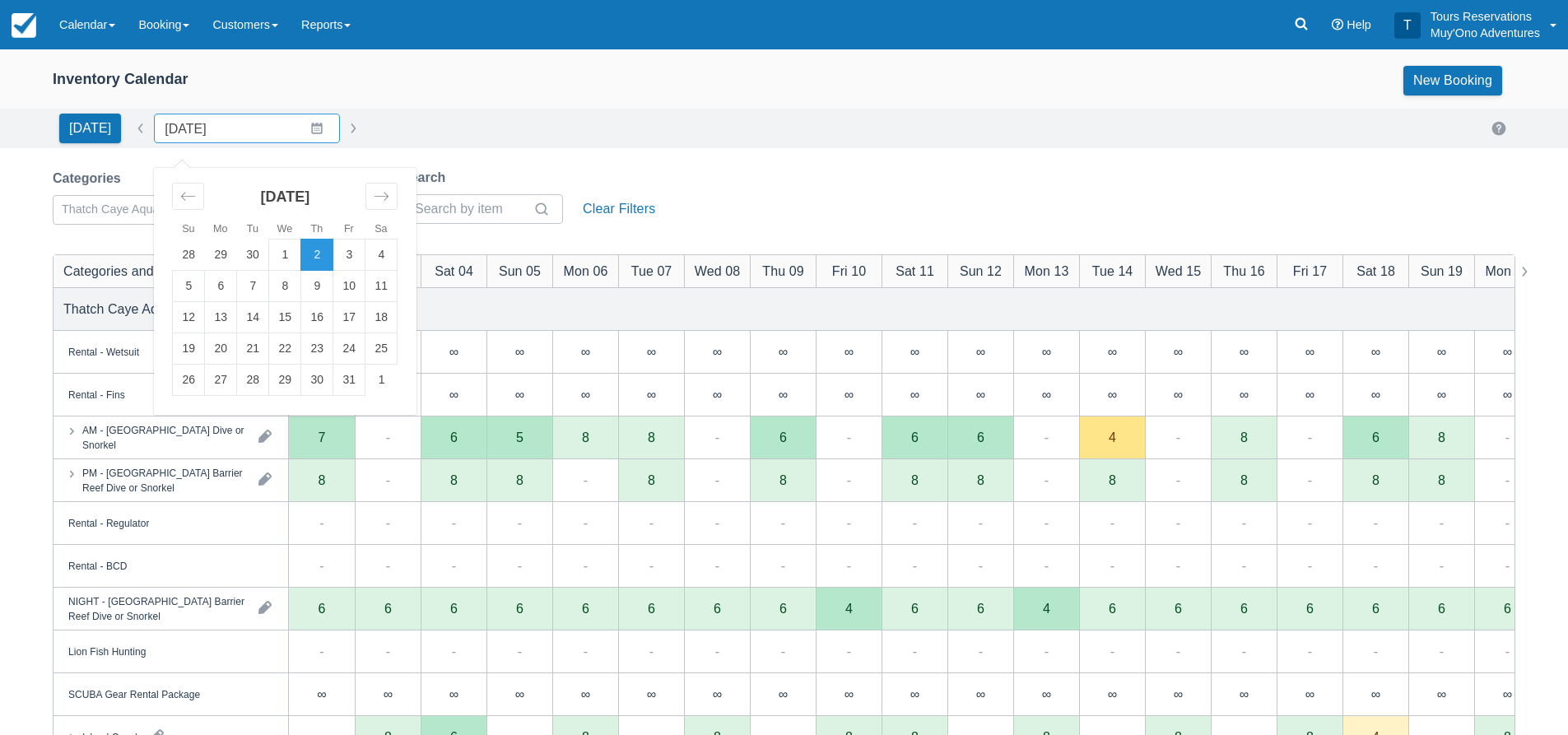
click at [439, 105] on div "Inventory Calendar New Booking" at bounding box center [784, 84] width 1568 height 50
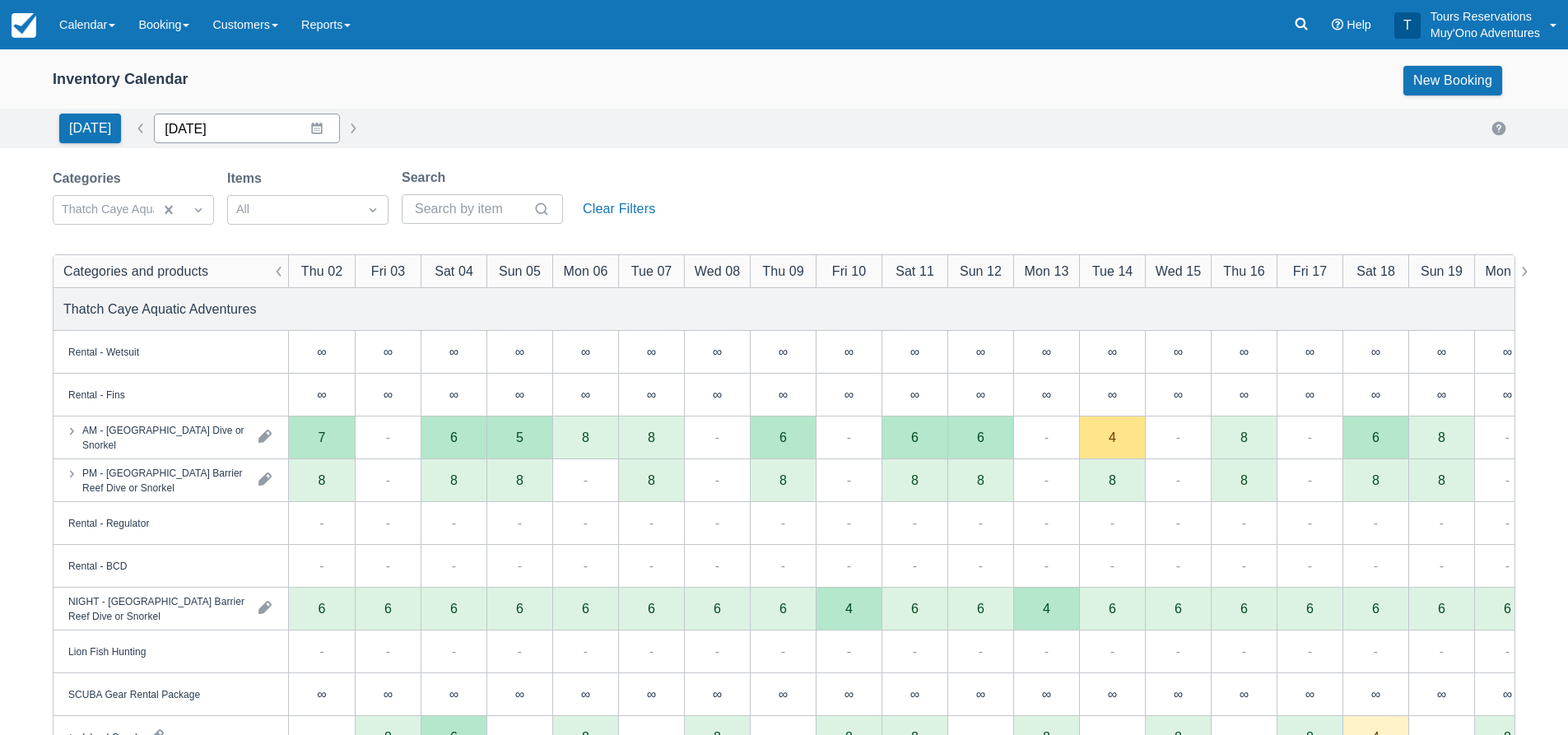
click at [235, 140] on input "10/02/25" at bounding box center [246, 129] width 186 height 30
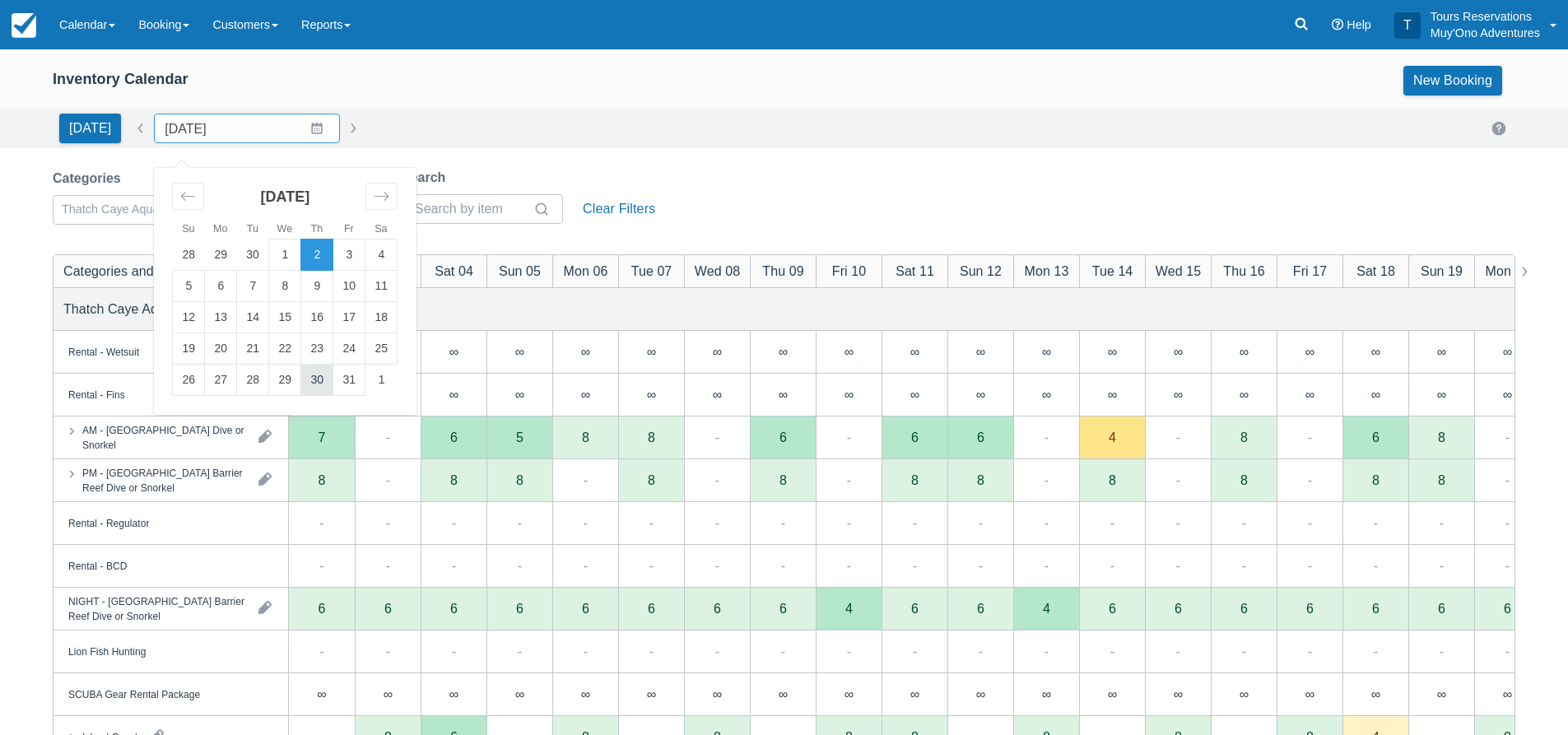
click at [306, 378] on td "30" at bounding box center [317, 381] width 32 height 31
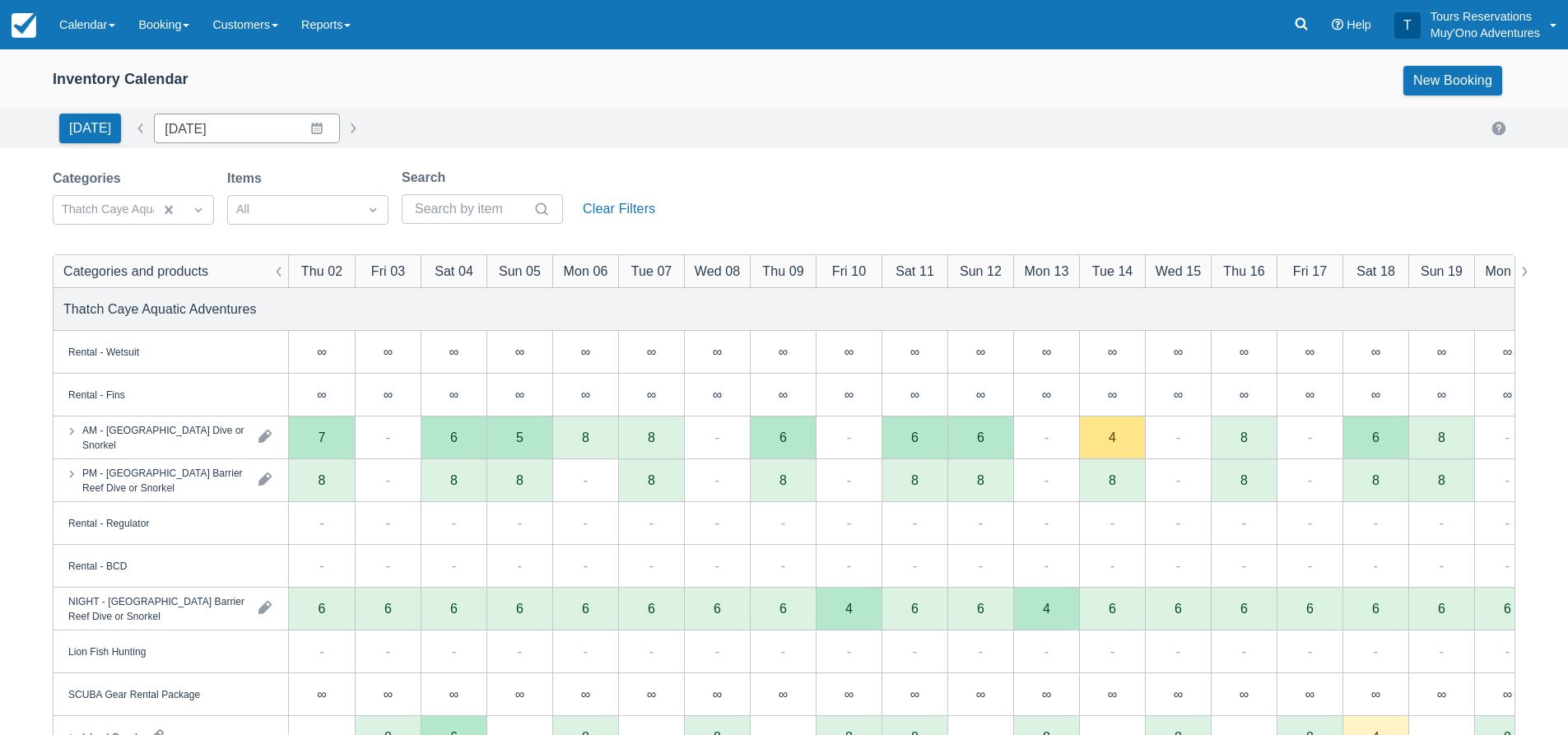
type input "10/30/25"
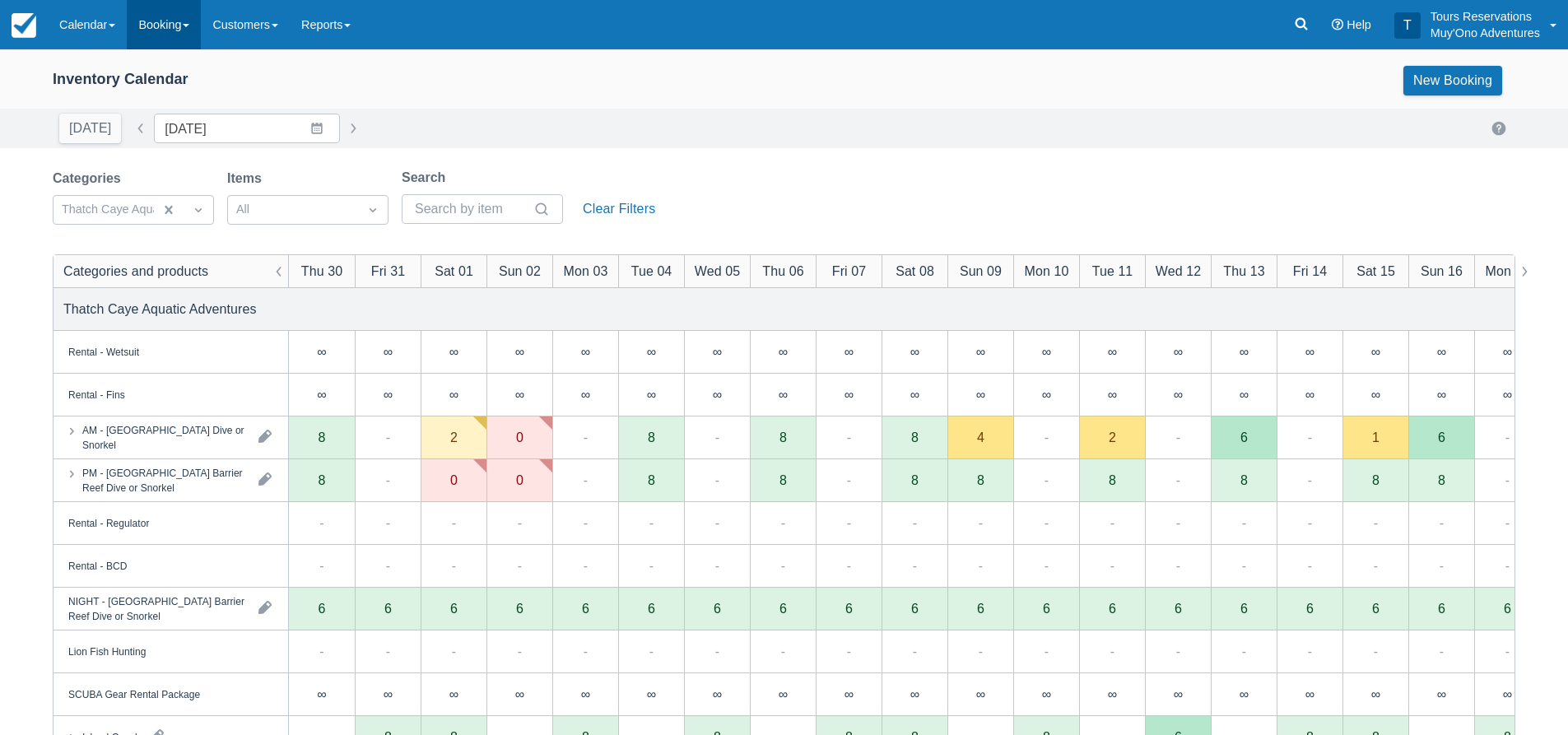
click at [168, 27] on link "Booking" at bounding box center [164, 25] width 74 height 50
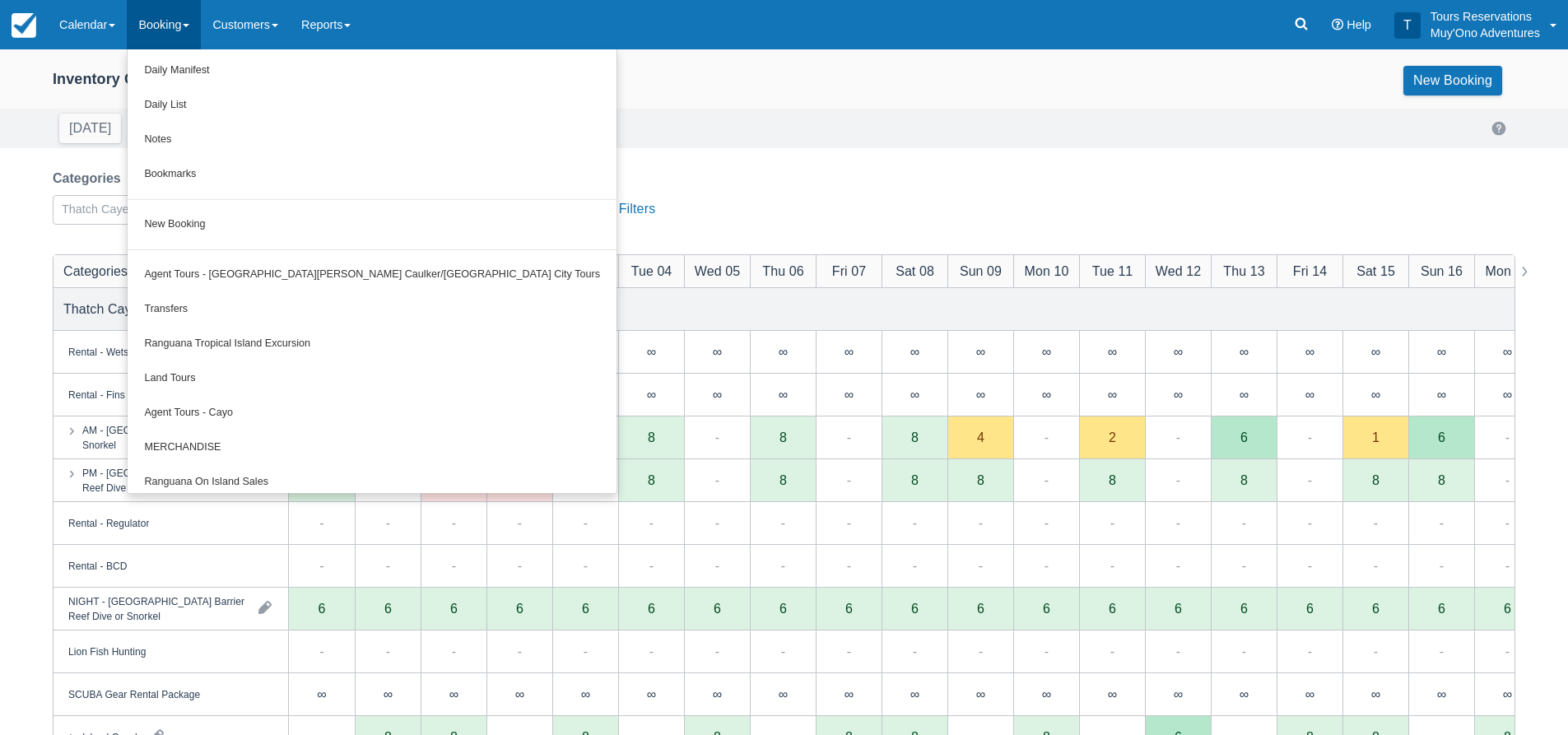
click at [620, 113] on div "Today Date 10/30/25 Navigate forward to interact with the calendar and select a…" at bounding box center [784, 129] width 1568 height 40
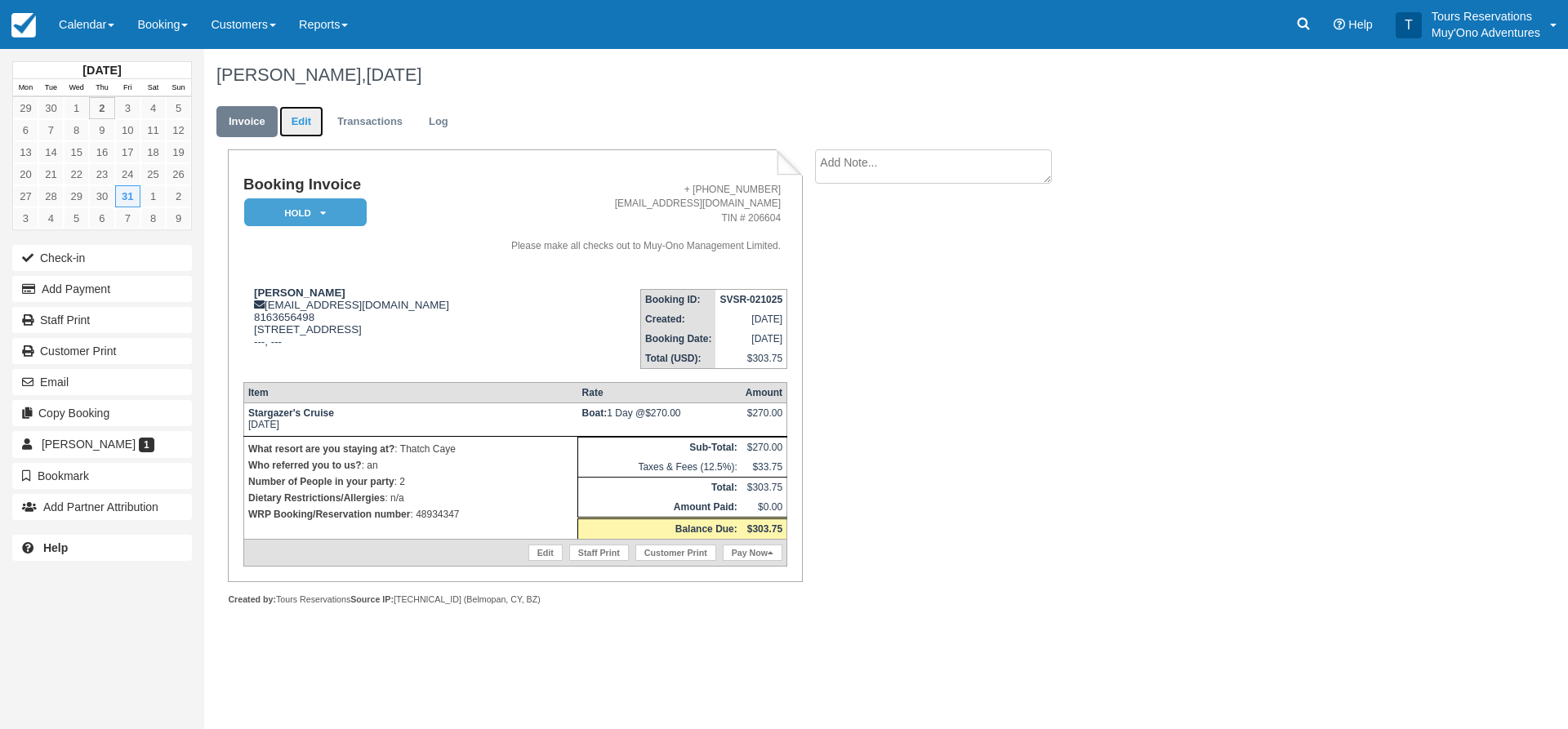
click at [307, 121] on link "Edit" at bounding box center [301, 122] width 44 height 32
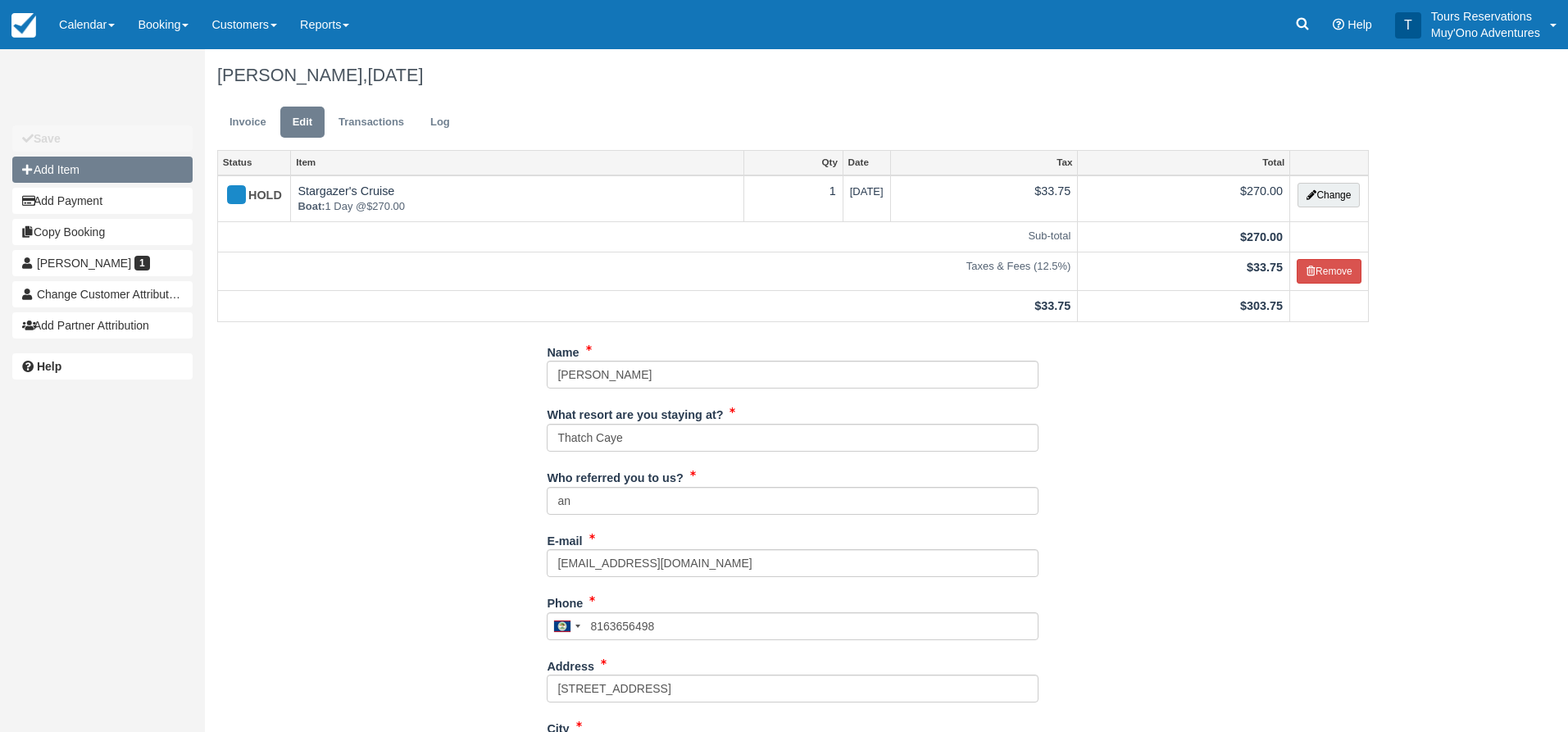
click at [98, 162] on button "Add Item" at bounding box center [102, 169] width 180 height 26
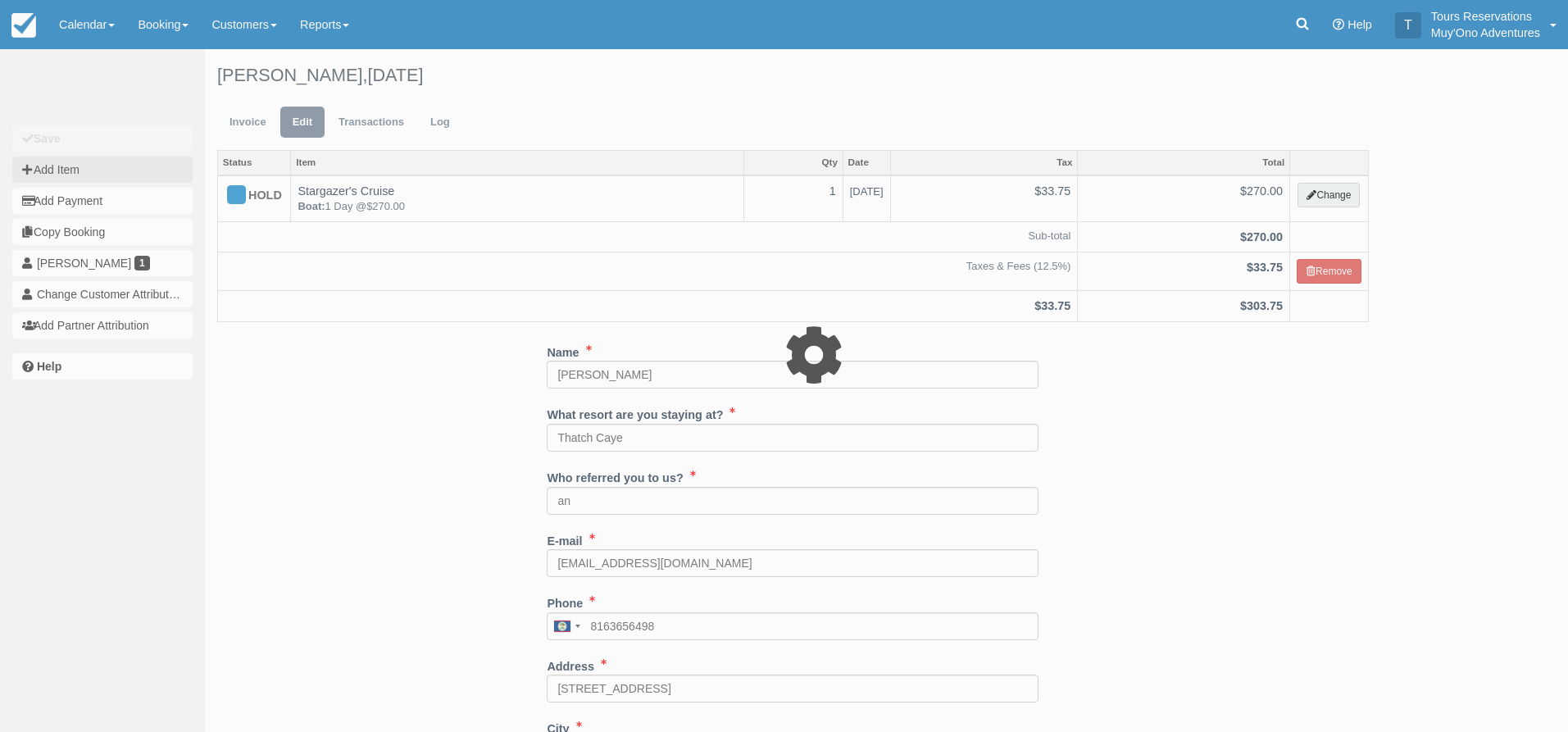
type input "0.00"
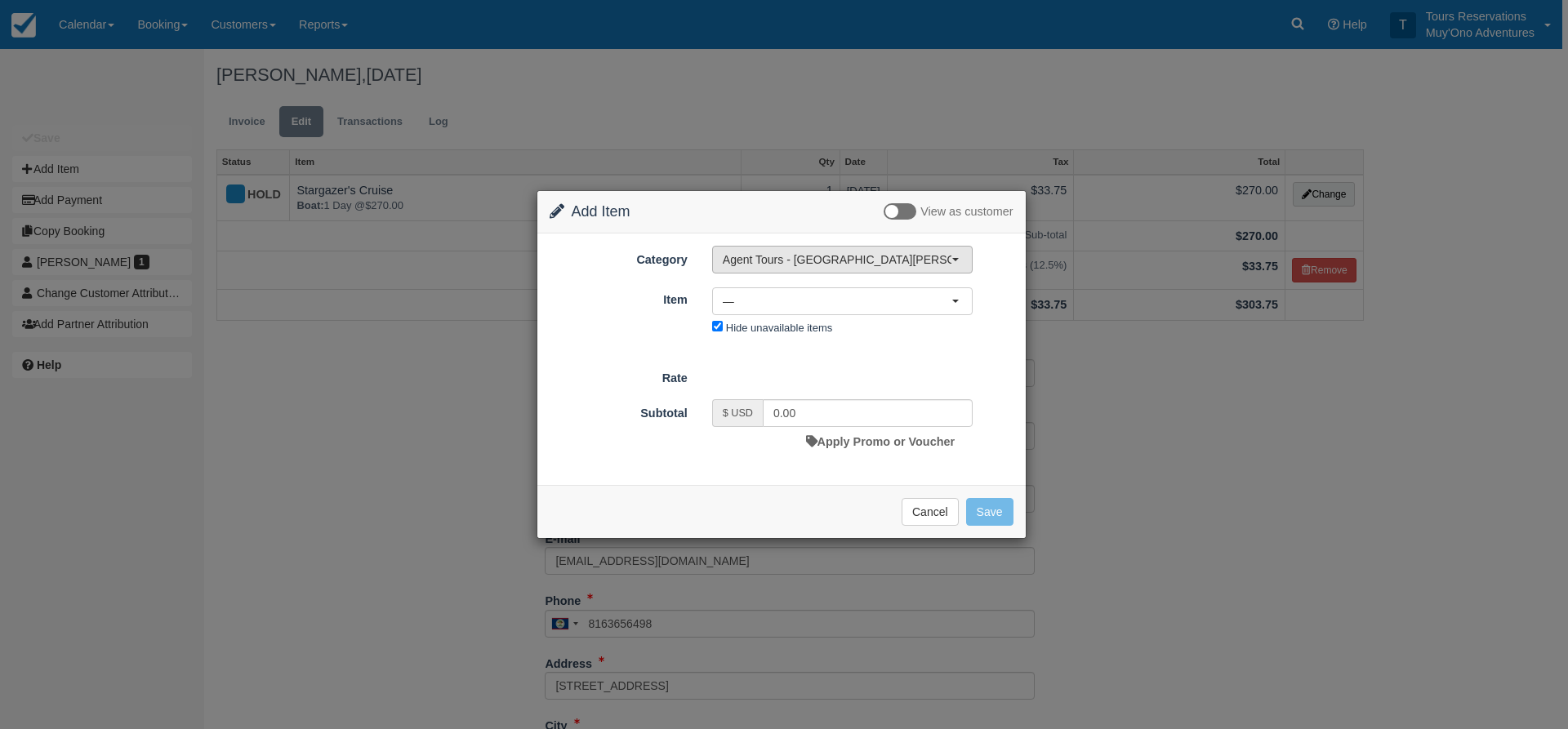
click at [803, 263] on span "Agent Tours - [GEOGRAPHIC_DATA][PERSON_NAME] Caulker/[GEOGRAPHIC_DATA] City Tou…" at bounding box center [836, 260] width 229 height 16
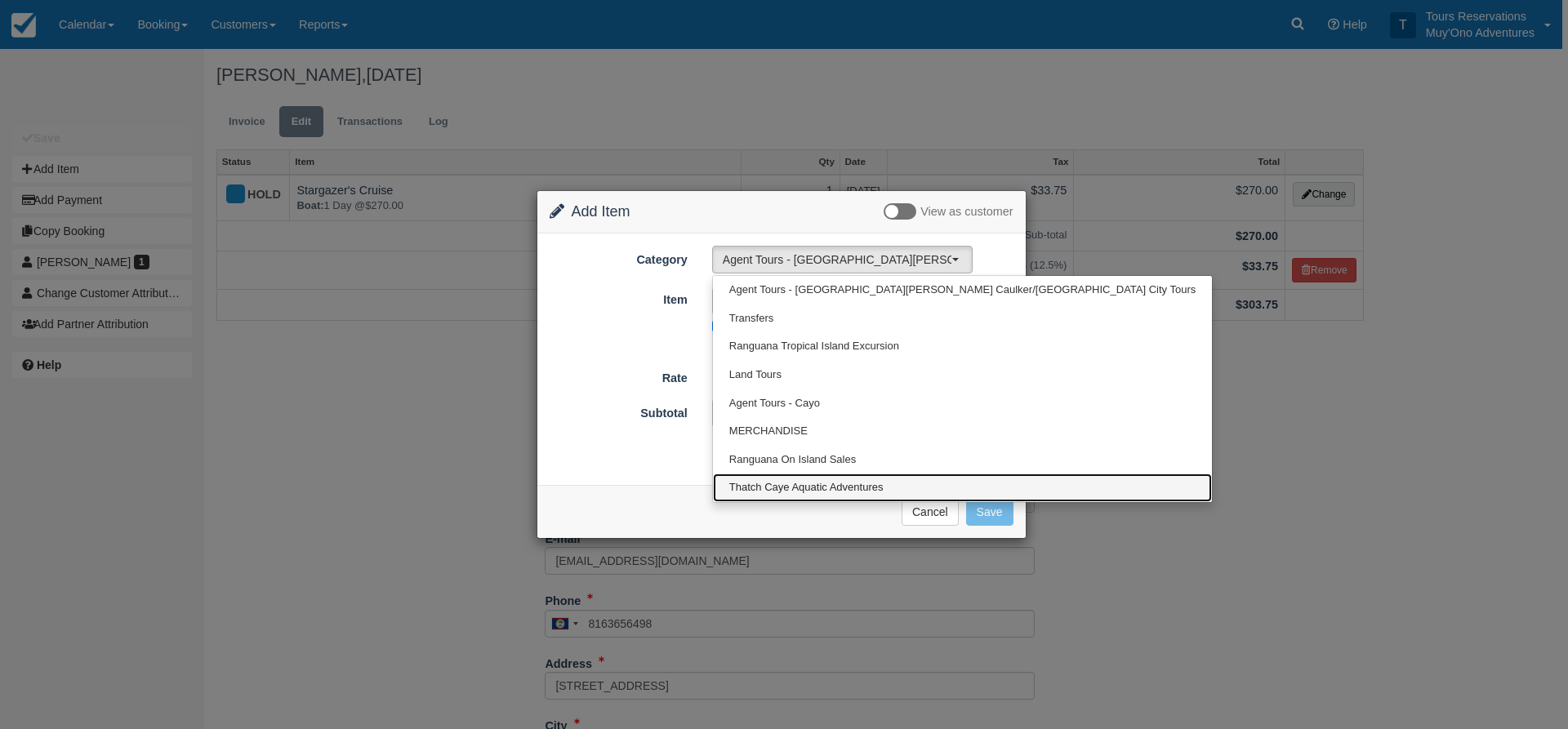
click at [822, 483] on span "Thatch Caye Aquatic Adventures" at bounding box center [806, 487] width 154 height 16
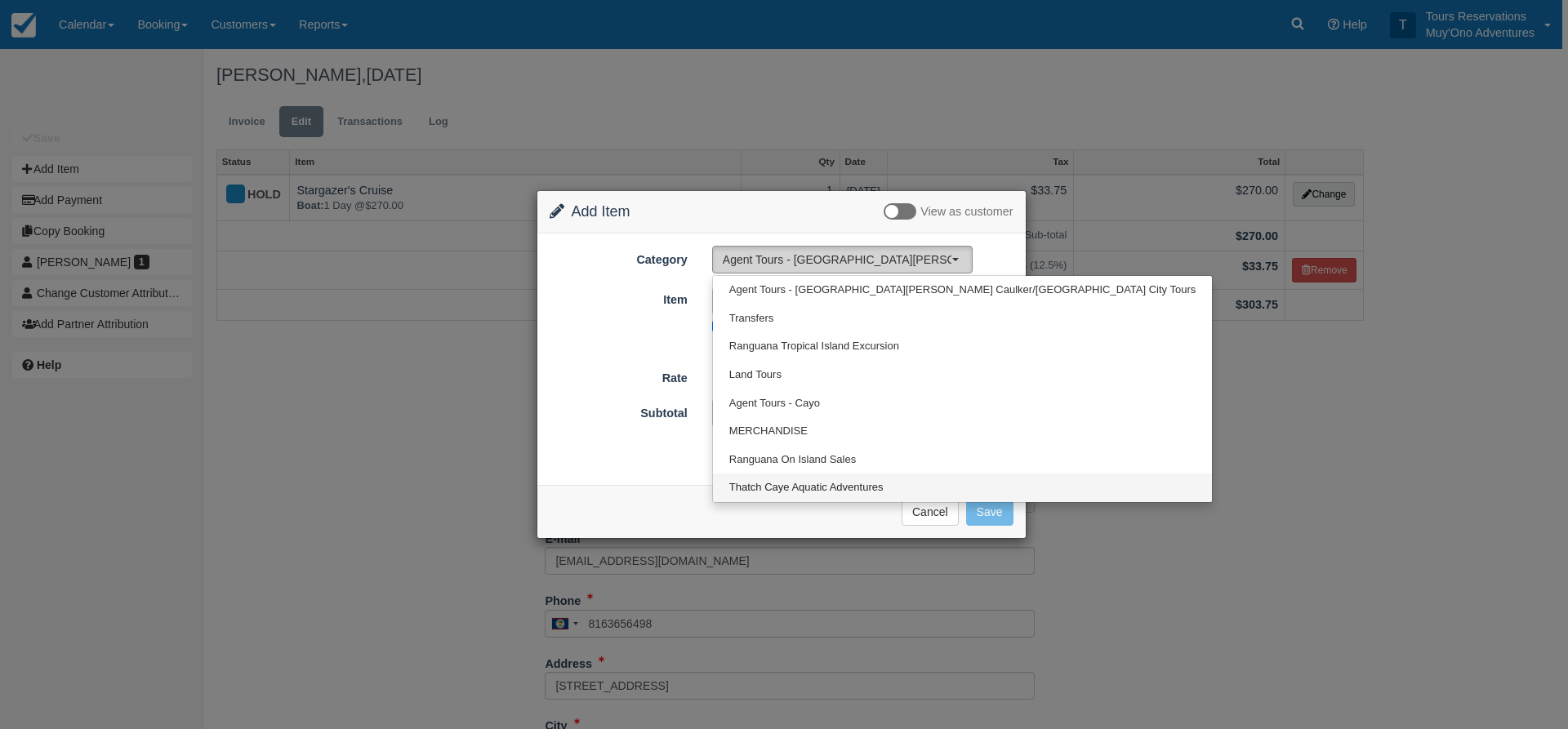
select select "64"
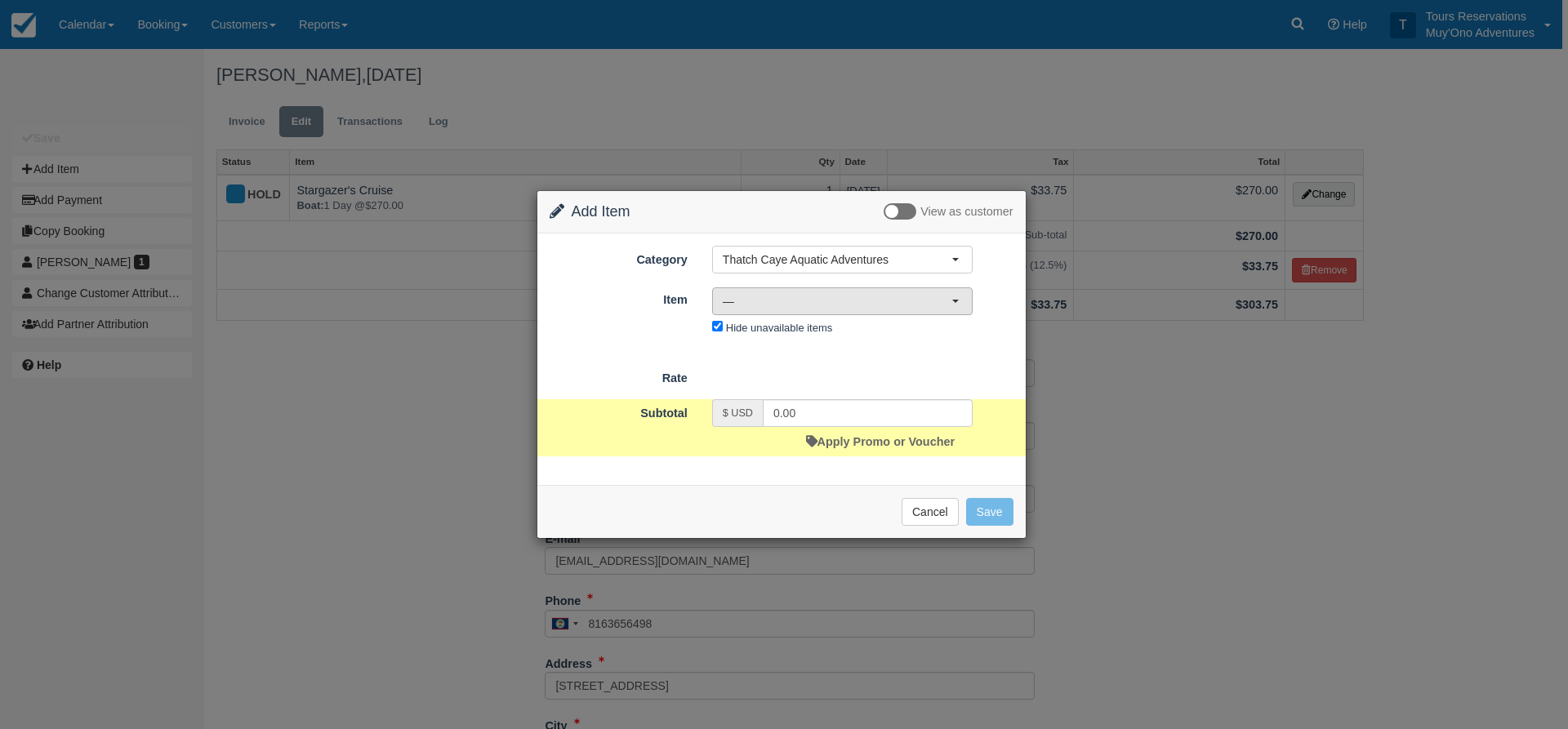
click at [762, 302] on span "—" at bounding box center [836, 301] width 229 height 16
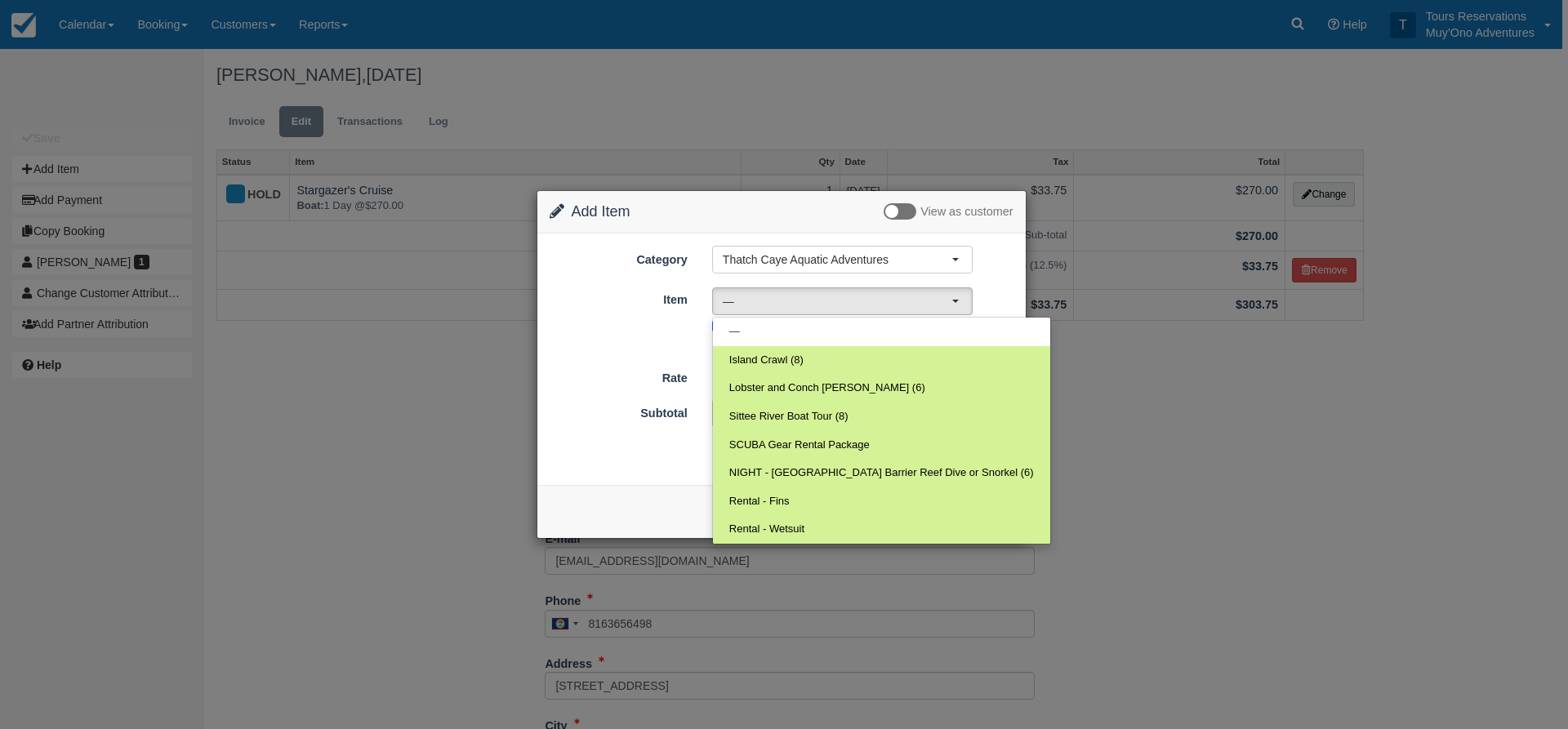
click at [631, 347] on form "Category Thatch Caye Aquatic Adventures Agent Tours - San Pedro/Caye Caulker/Be…" at bounding box center [782, 351] width 464 height 210
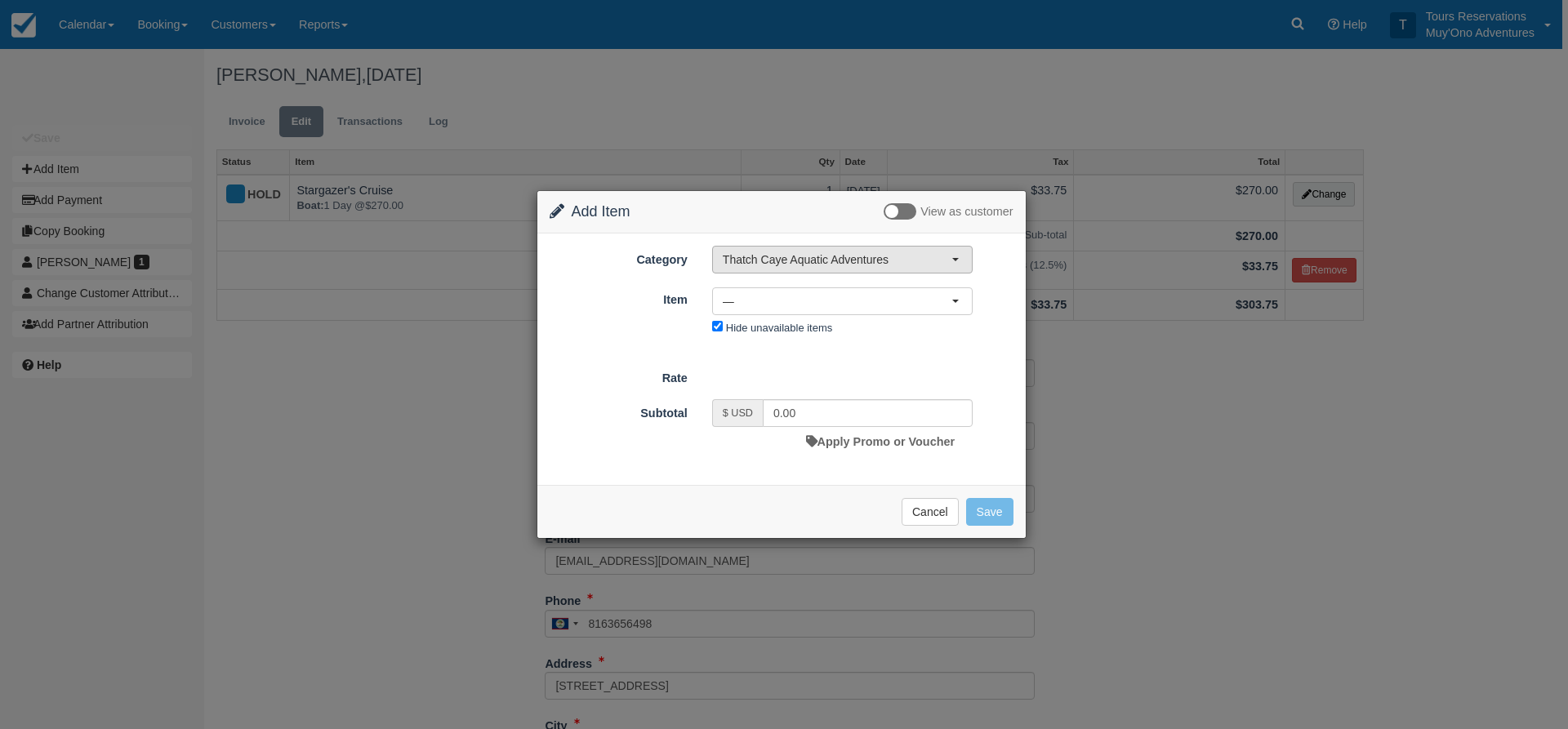
click at [804, 269] on button "Thatch Caye Aquatic Adventures" at bounding box center [842, 260] width 261 height 28
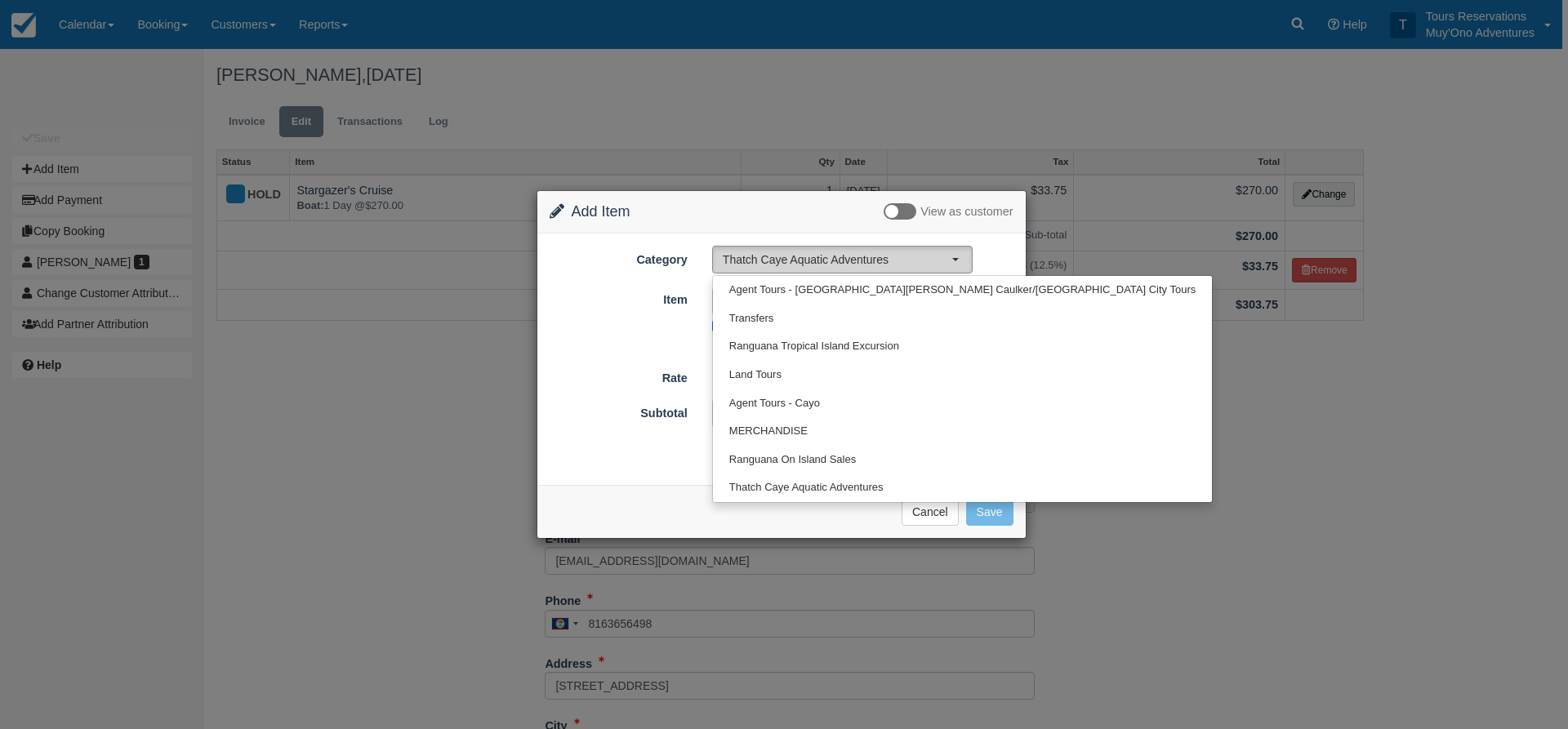
click at [804, 269] on button "Thatch Caye Aquatic Adventures" at bounding box center [842, 260] width 261 height 28
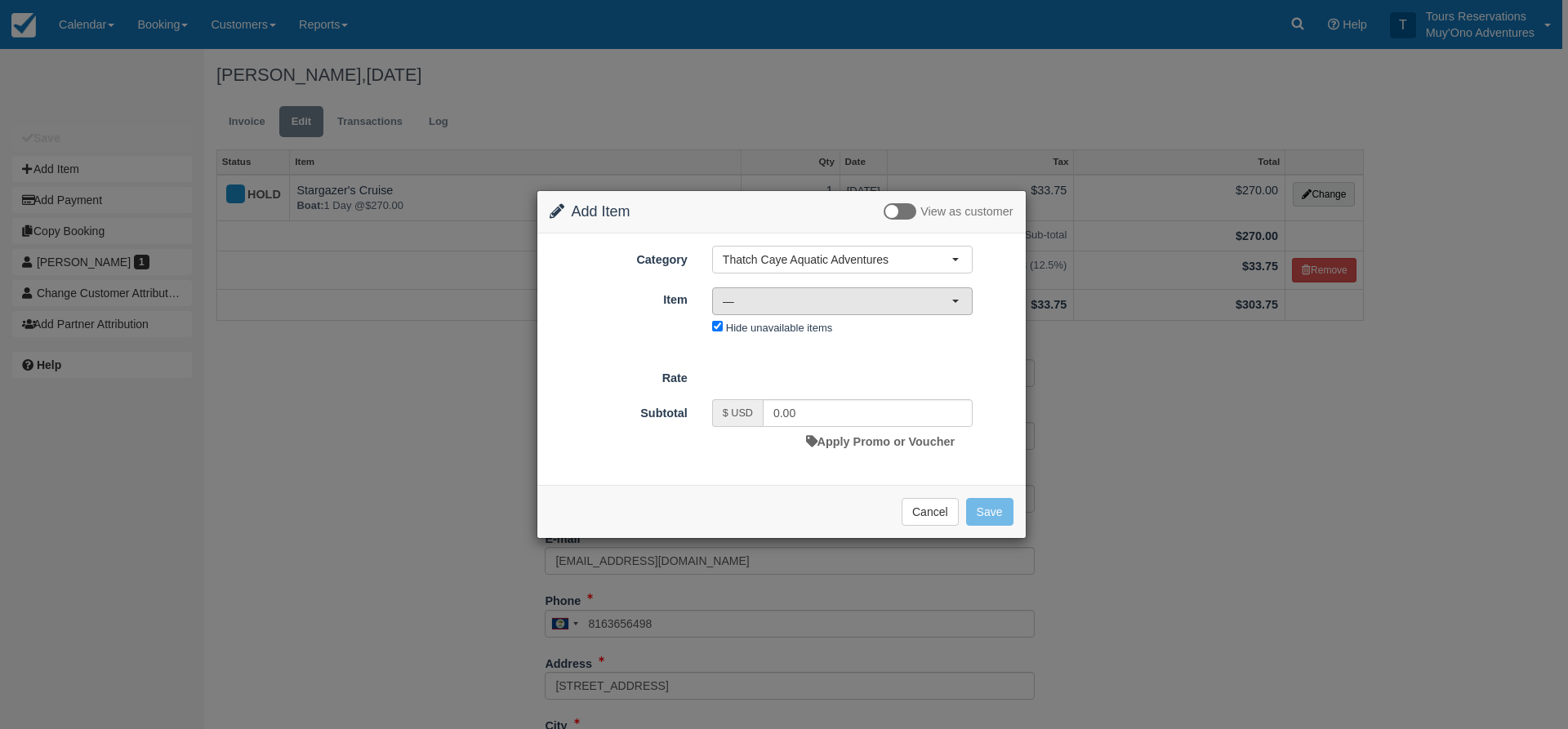
click at [797, 300] on span "—" at bounding box center [836, 301] width 229 height 16
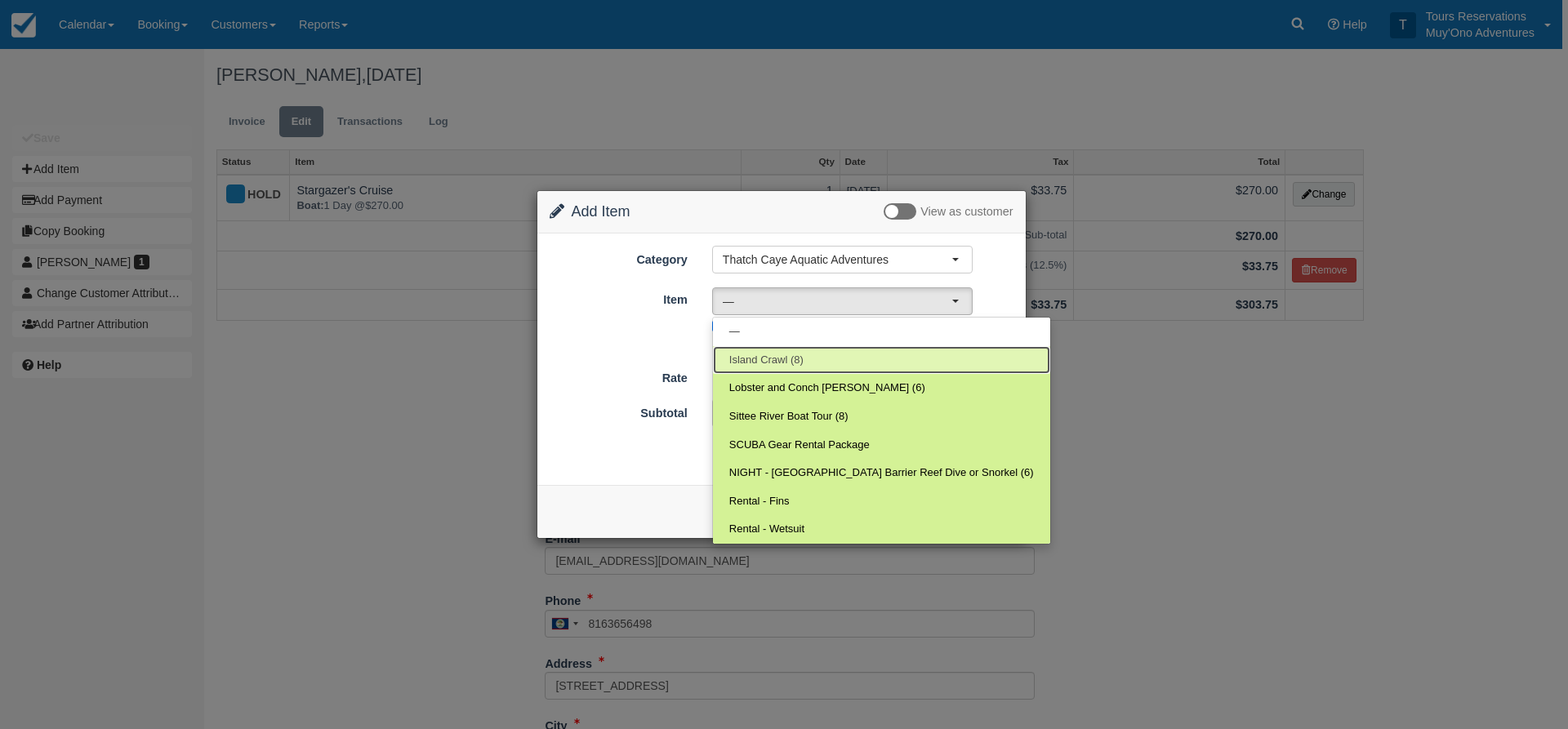
click at [782, 366] on span "Island Crawl (8)" at bounding box center [766, 360] width 75 height 16
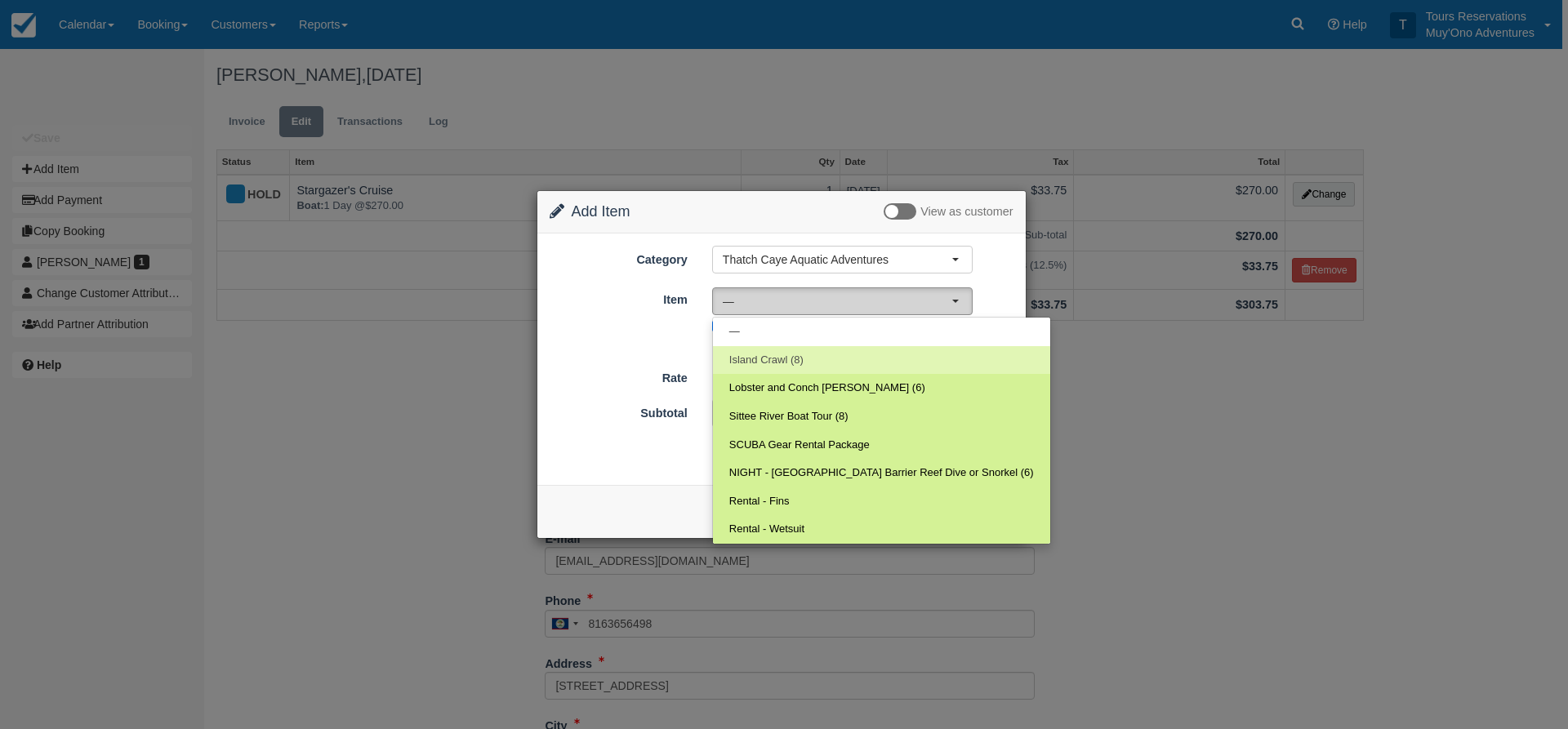
select select "305"
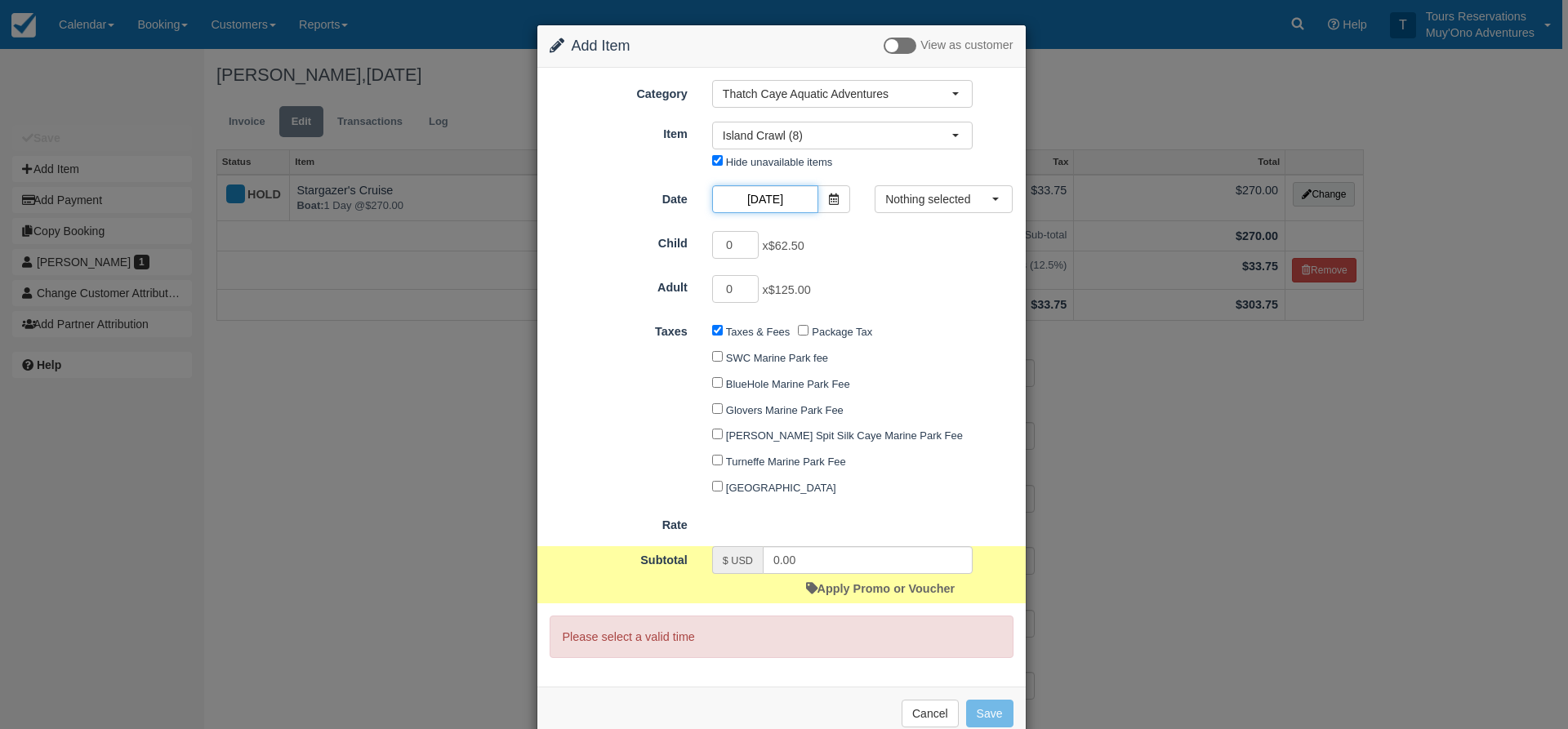
click at [768, 192] on input "10/31/25" at bounding box center [765, 199] width 106 height 28
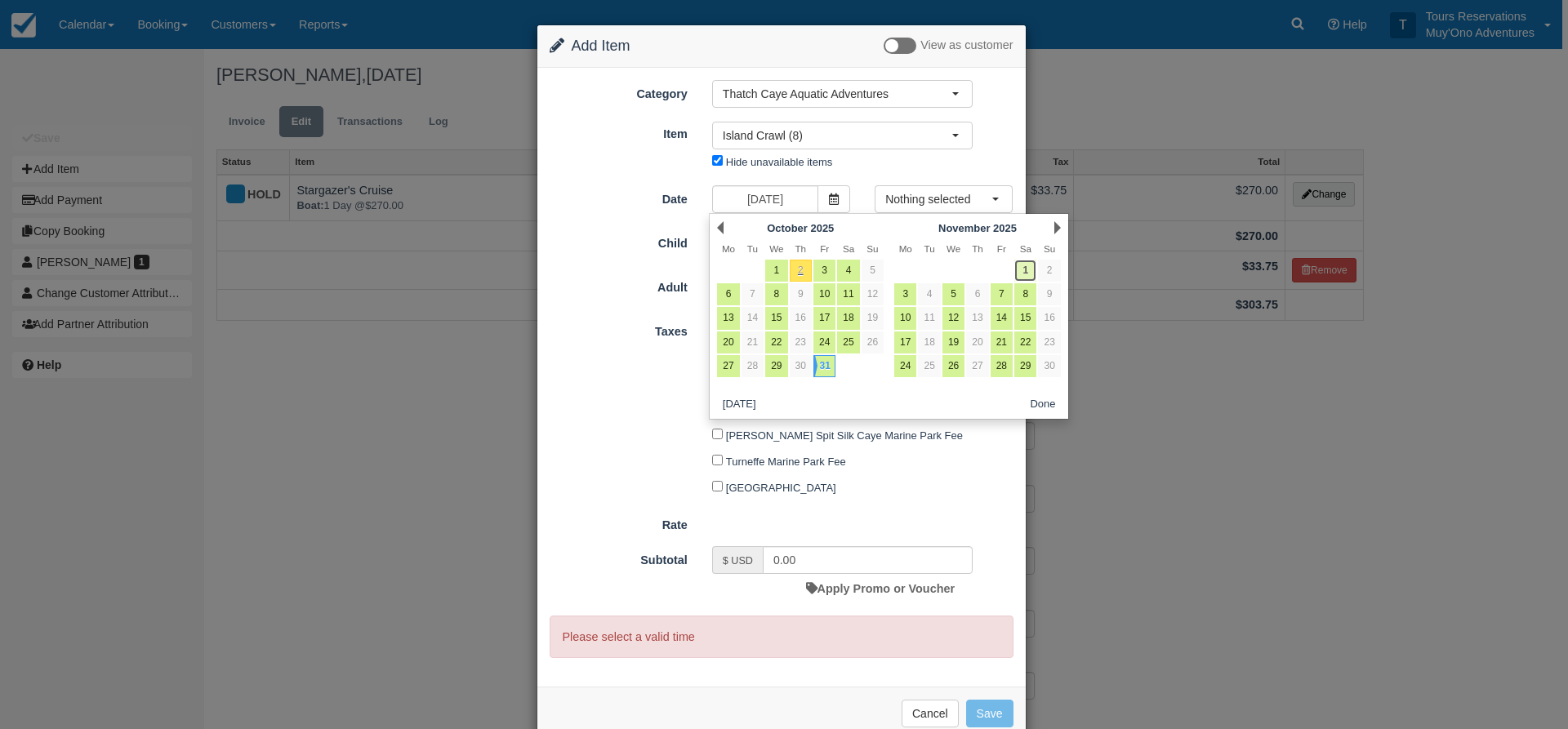
click at [1026, 273] on link "1" at bounding box center [1025, 270] width 22 height 22
type input "11/01/25"
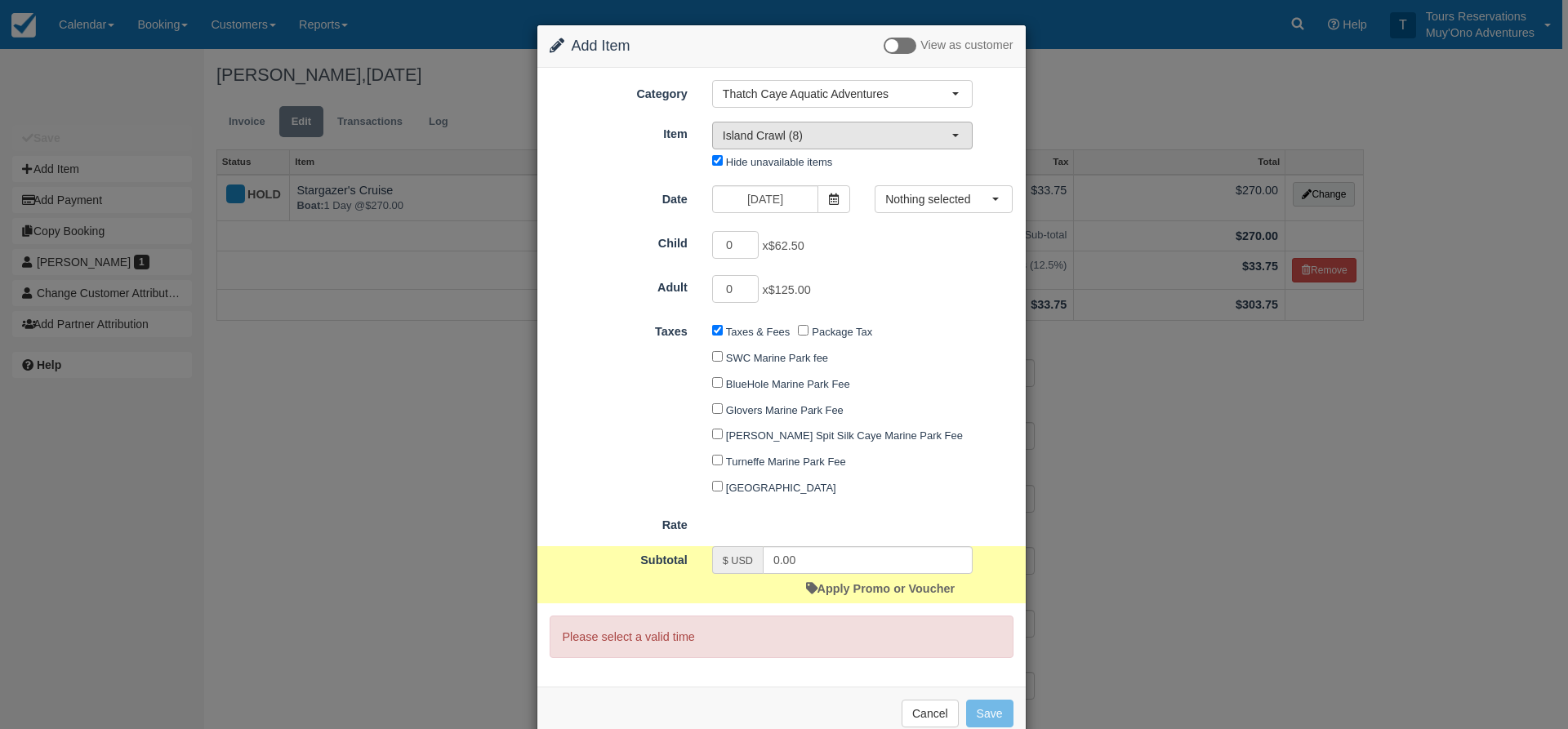
click at [761, 142] on span "Island Crawl (8)" at bounding box center [836, 136] width 229 height 16
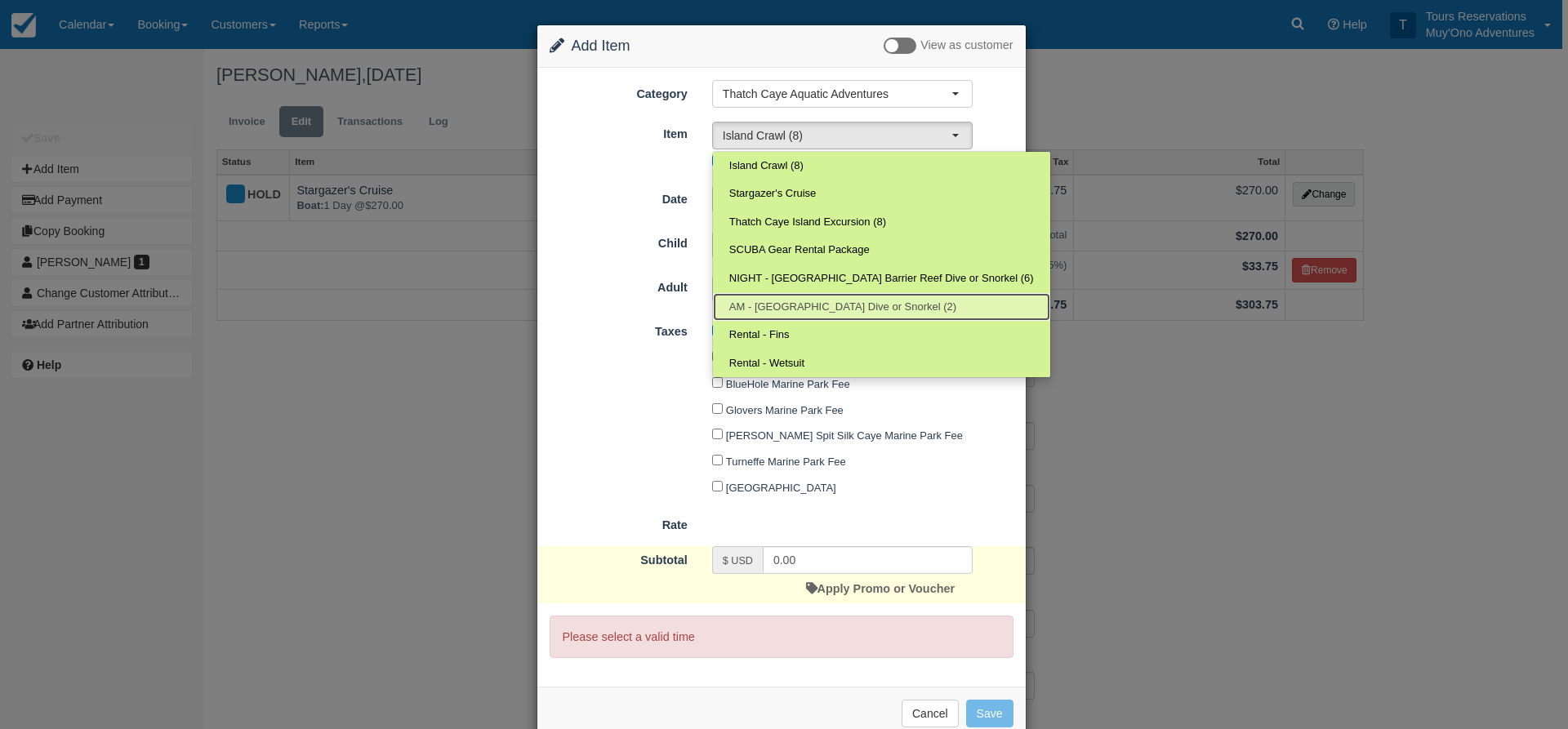
click at [782, 297] on link "AM - [GEOGRAPHIC_DATA] Dive or Snorkel (2)" at bounding box center [881, 307] width 338 height 29
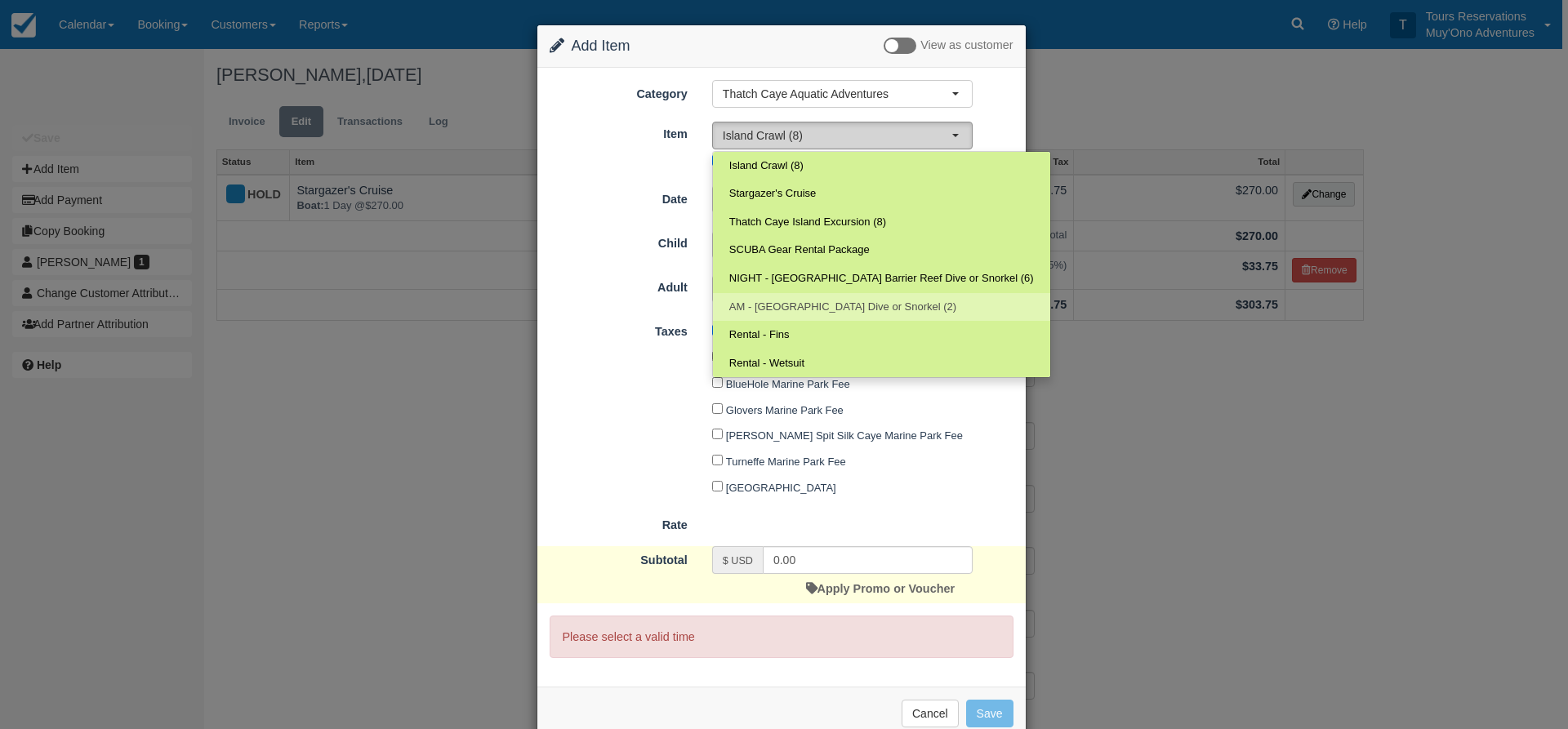
select select "294"
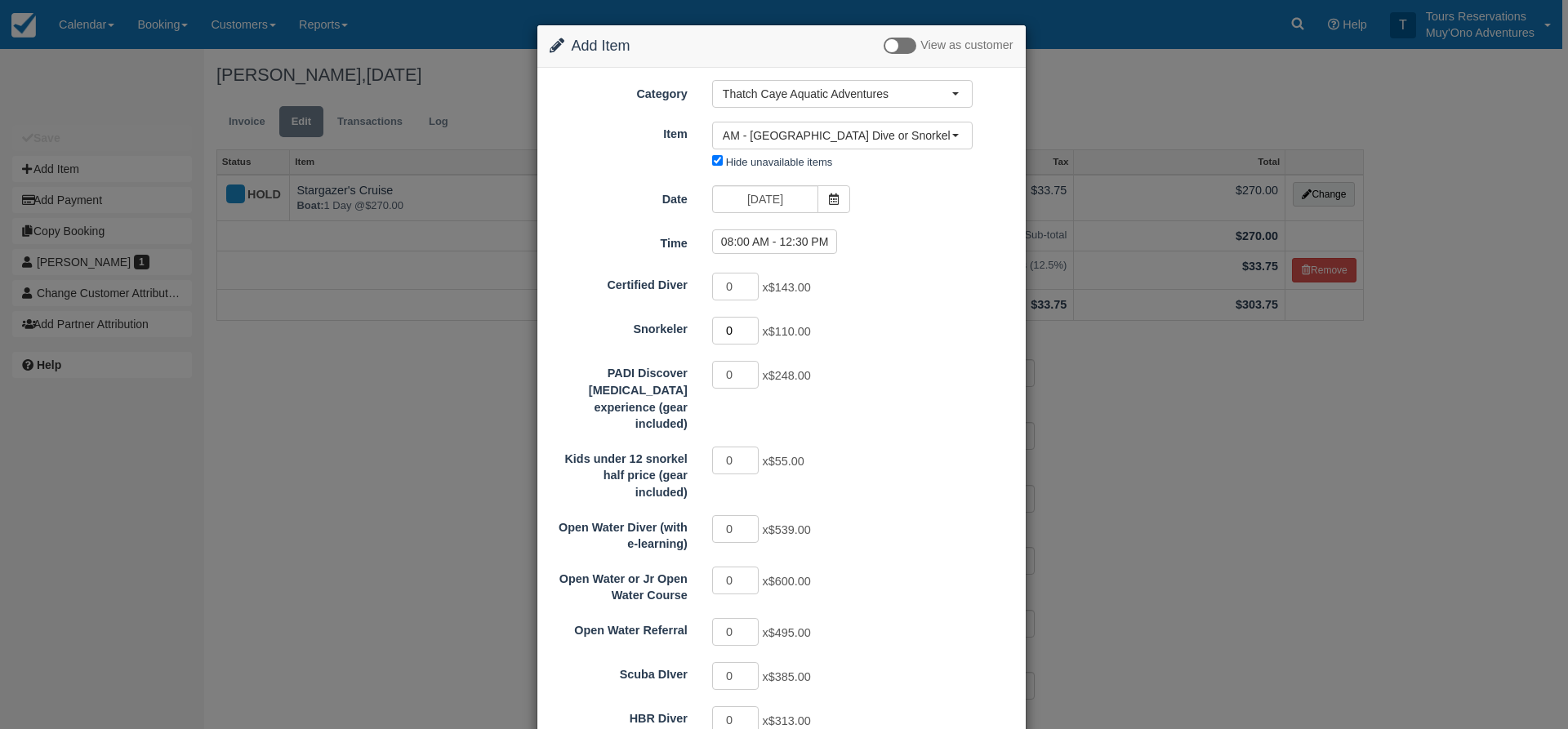
click at [746, 324] on input "0" at bounding box center [736, 331] width 48 height 28
click at [746, 325] on input "1" at bounding box center [736, 331] width 48 height 28
type input "2"
click at [746, 326] on input "2" at bounding box center [736, 331] width 48 height 28
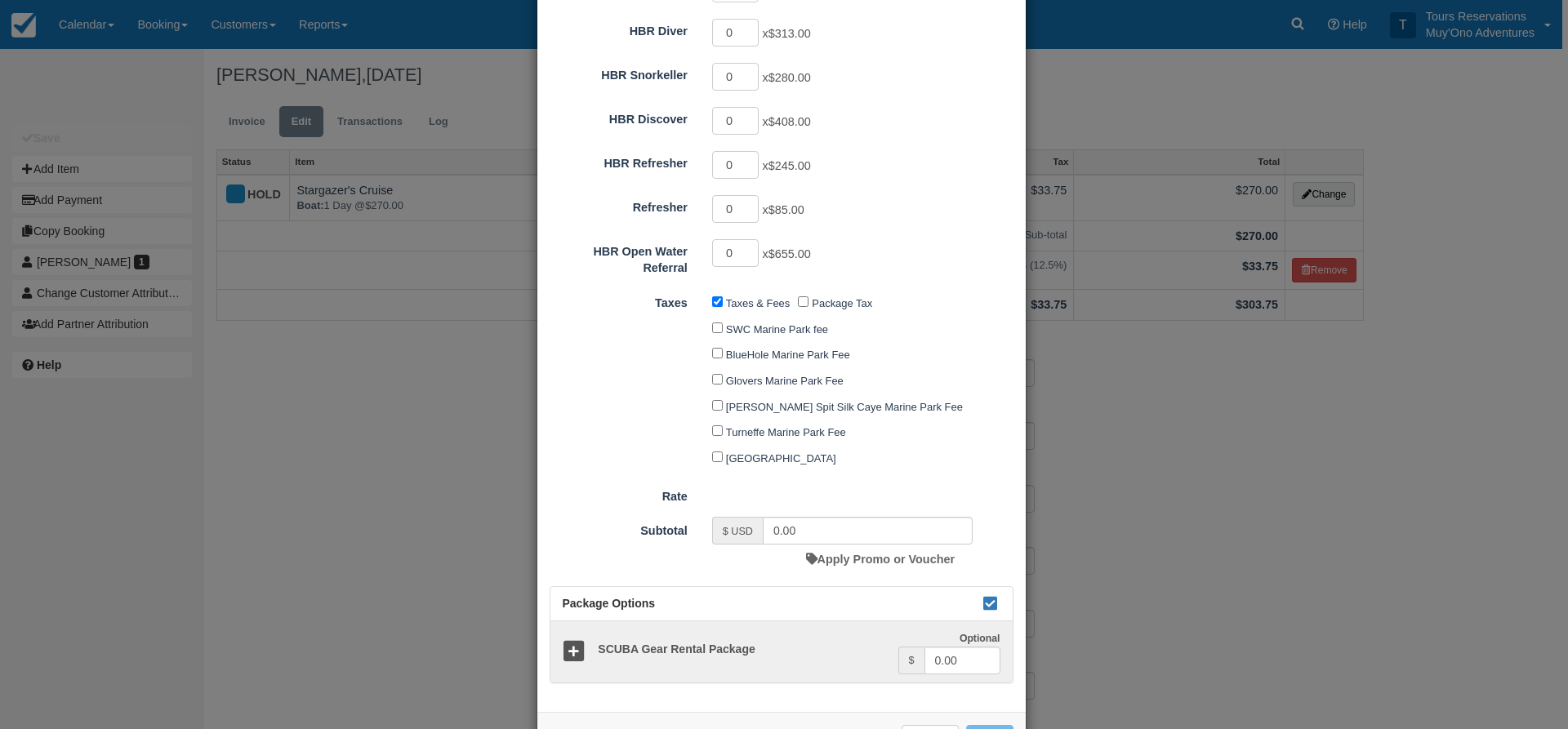
scroll to position [731, 0]
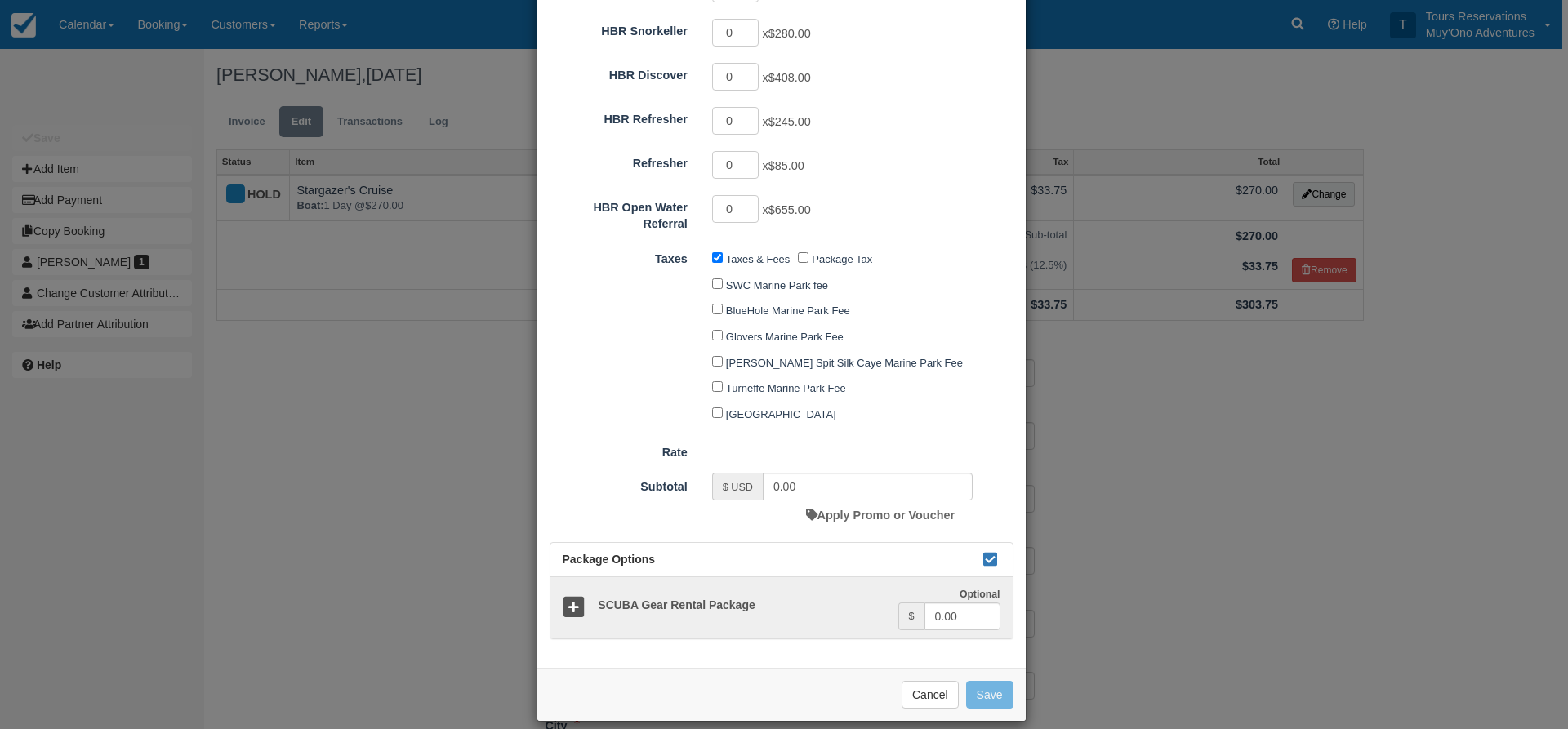
type input "220.00"
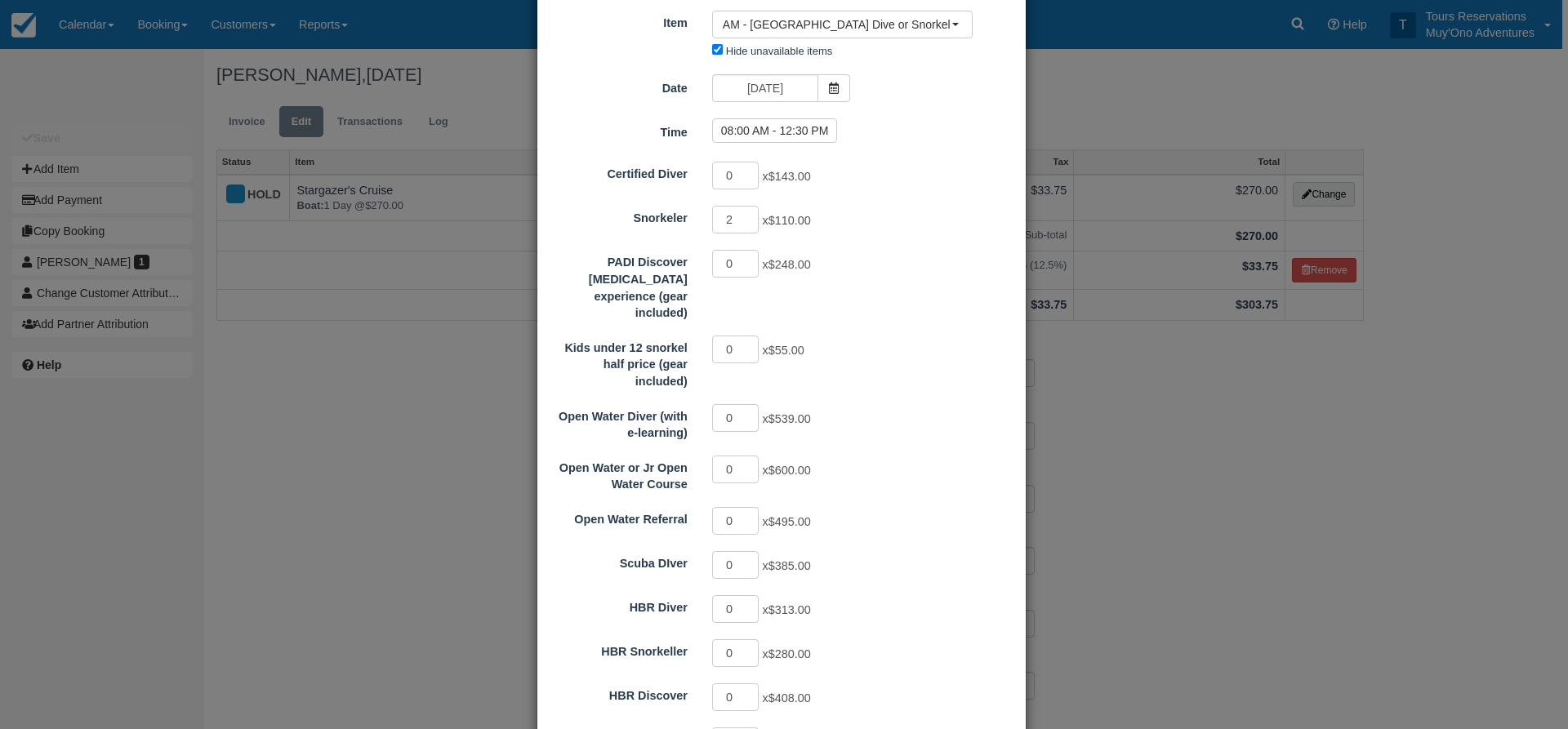
scroll to position [0, 0]
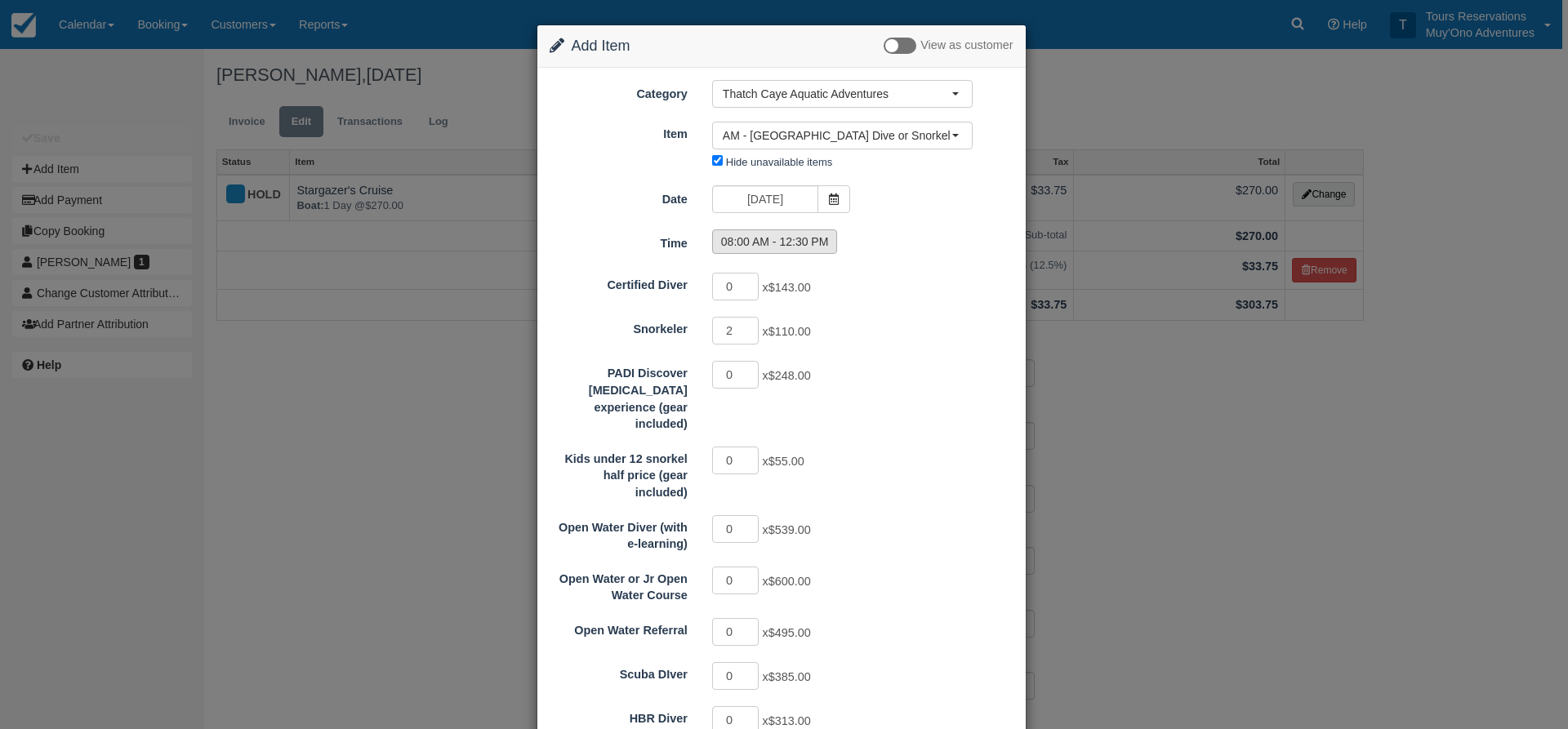
click at [784, 239] on label "08:00 AM - 12:30 PM" at bounding box center [775, 242] width 126 height 25
radio input "true"
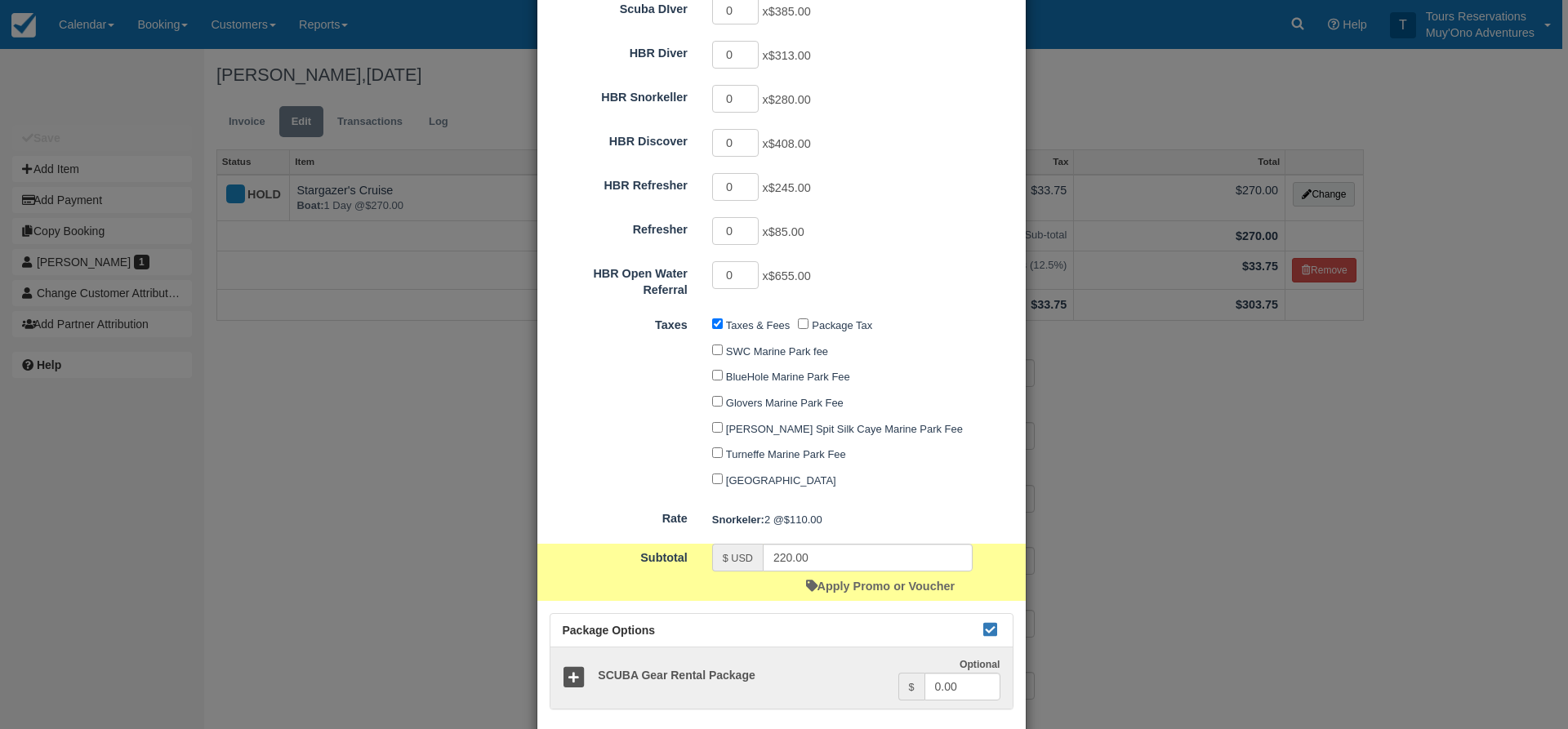
scroll to position [736, 0]
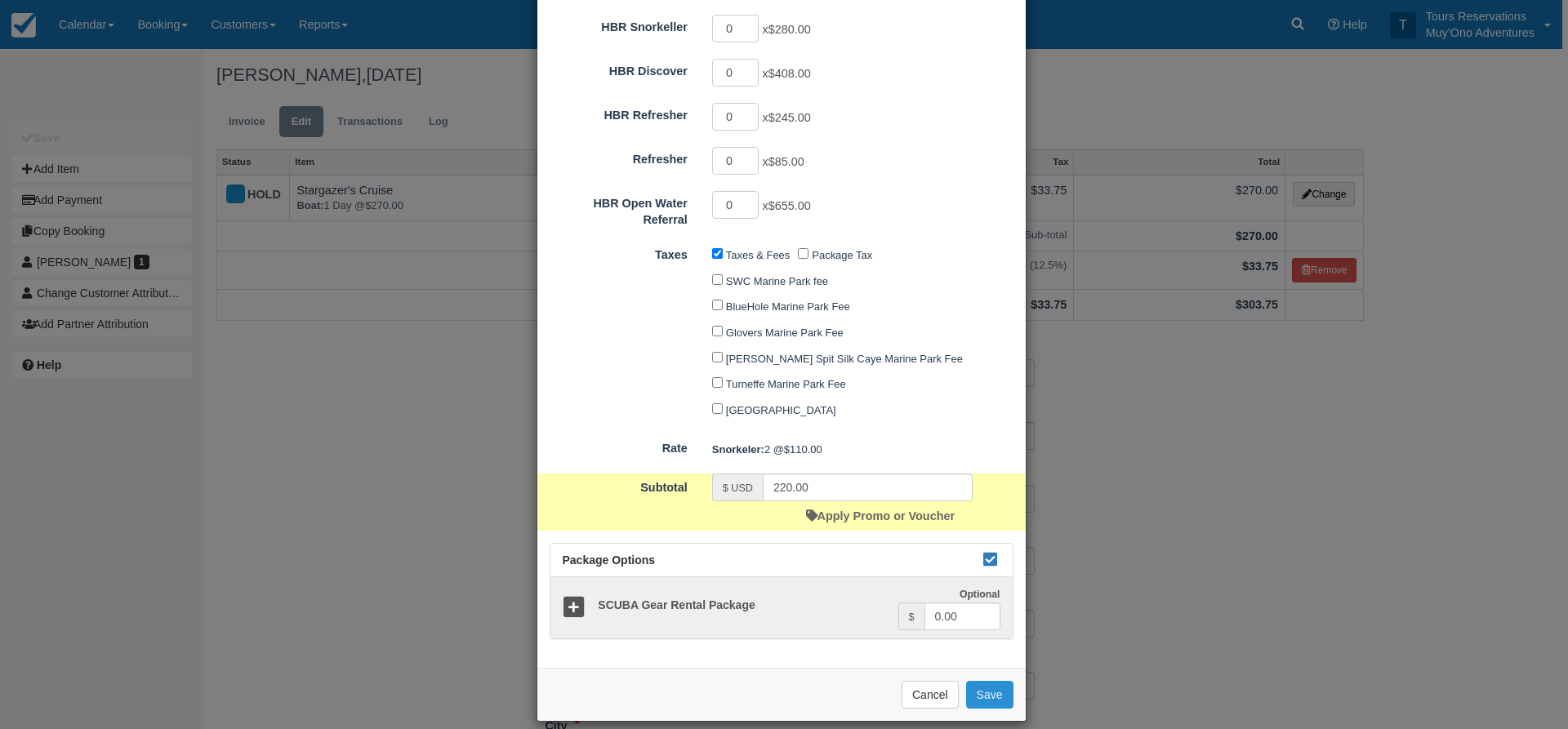
click at [977, 681] on button "Save" at bounding box center [990, 695] width 48 height 28
checkbox input "false"
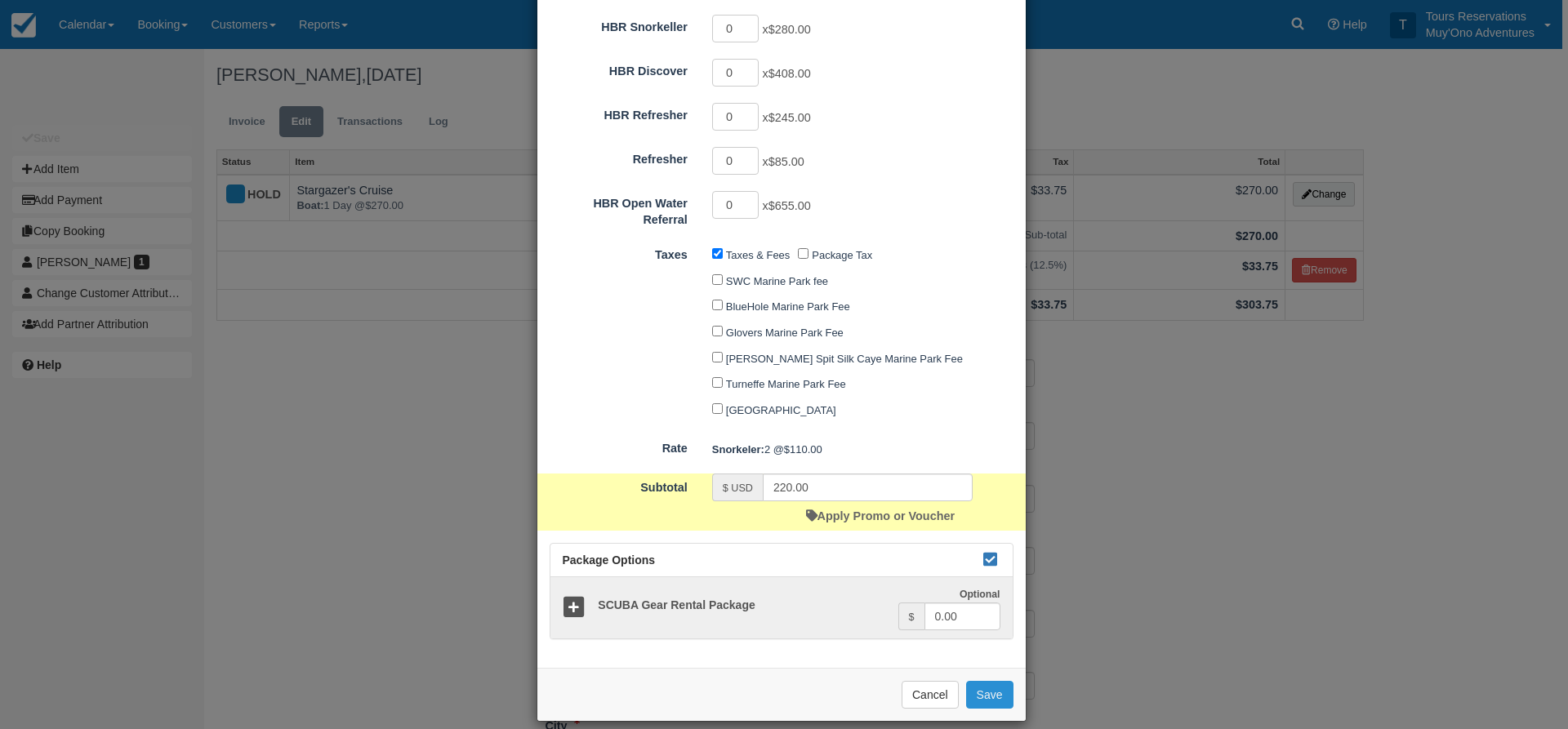
checkbox input "false"
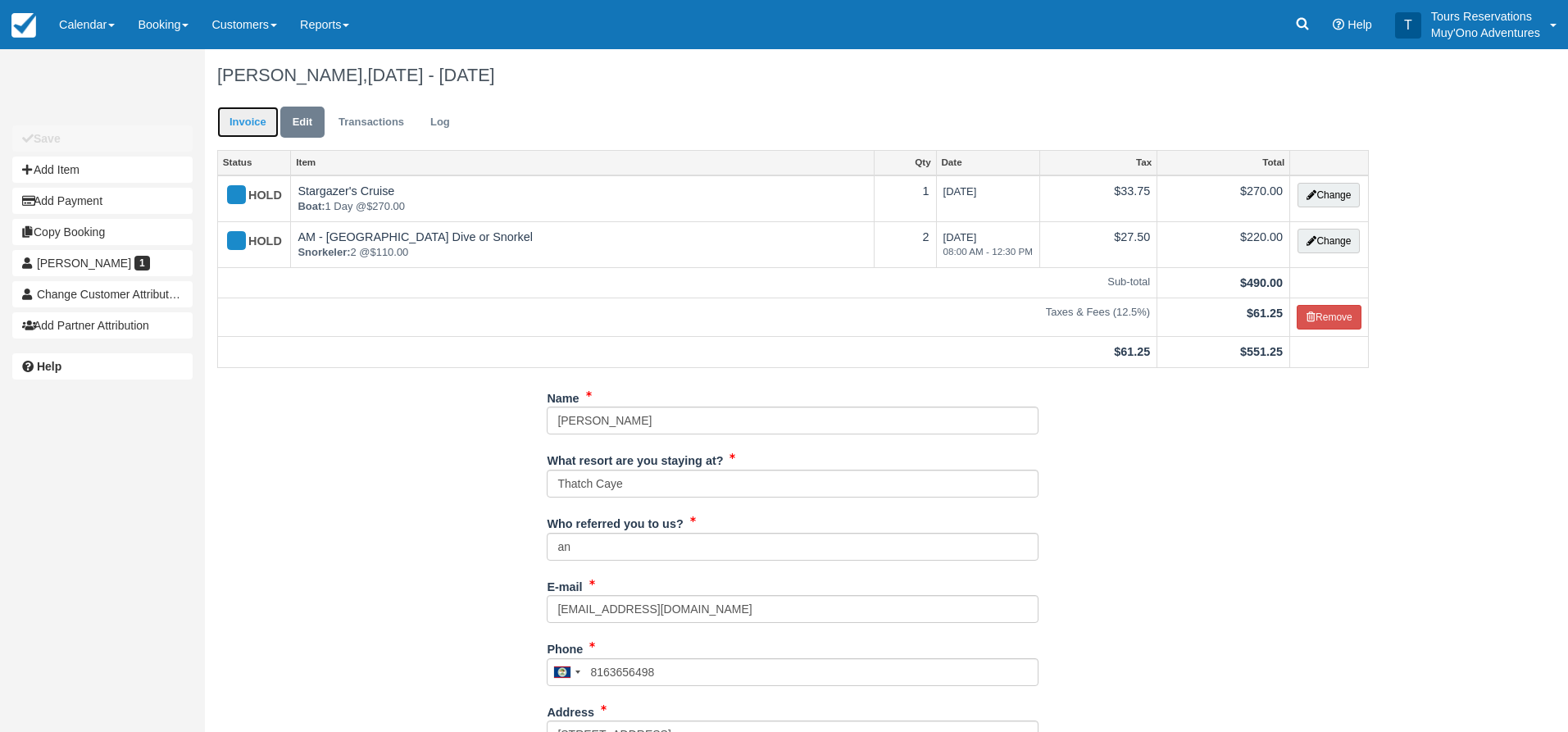
click at [258, 123] on link "Invoice" at bounding box center [247, 123] width 62 height 32
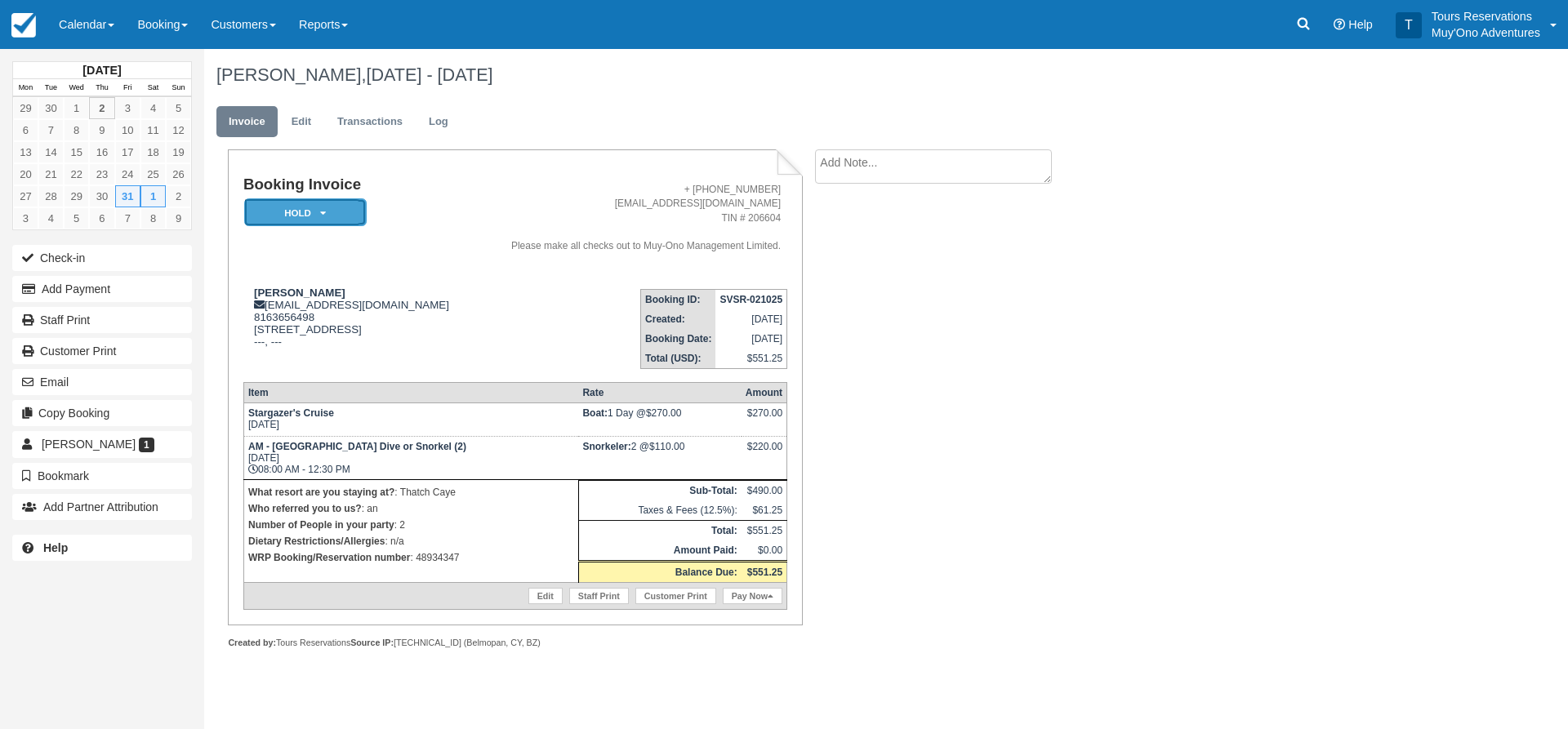
click at [342, 217] on em "HOLD" at bounding box center [306, 212] width 123 height 29
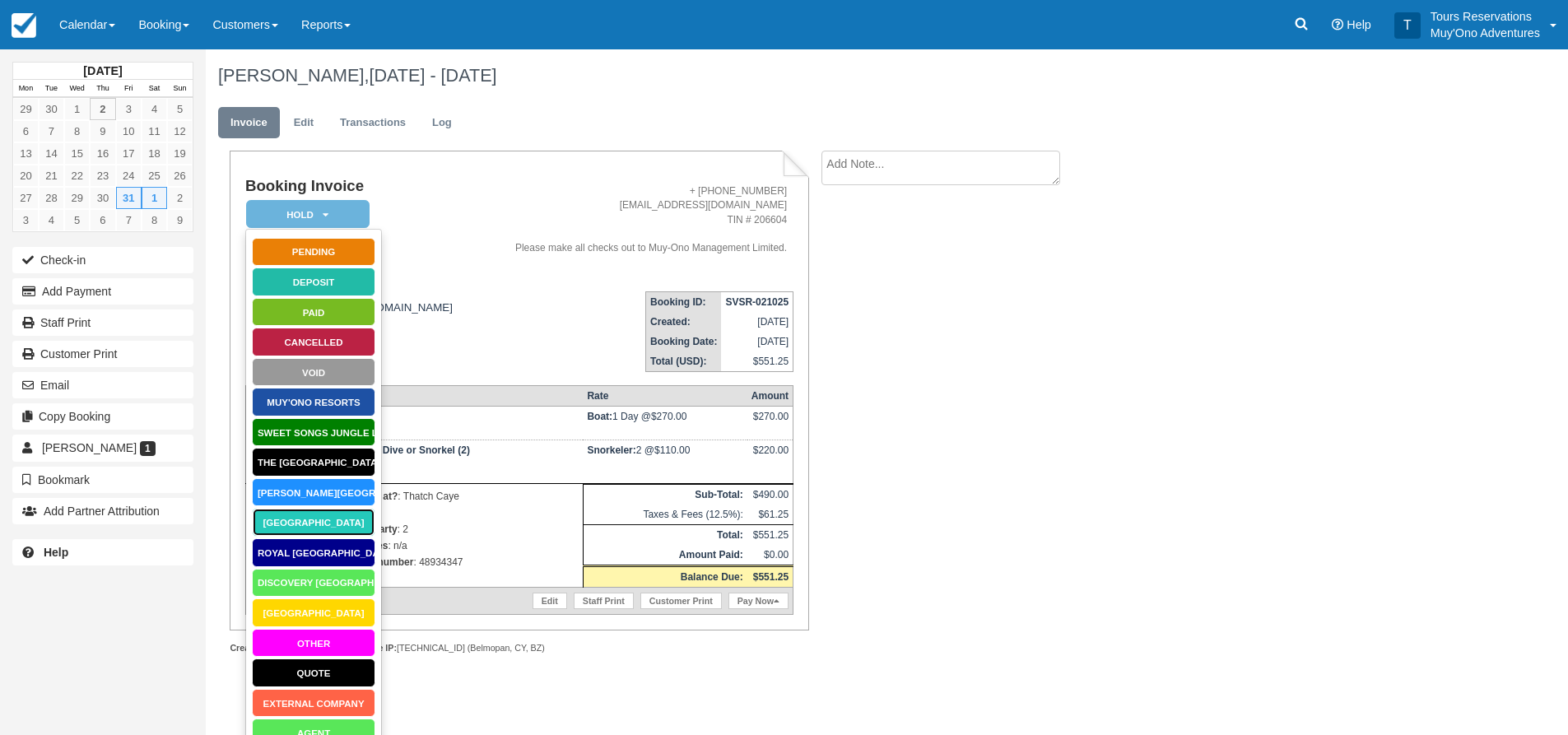
click at [339, 523] on link "[GEOGRAPHIC_DATA]" at bounding box center [314, 522] width 124 height 29
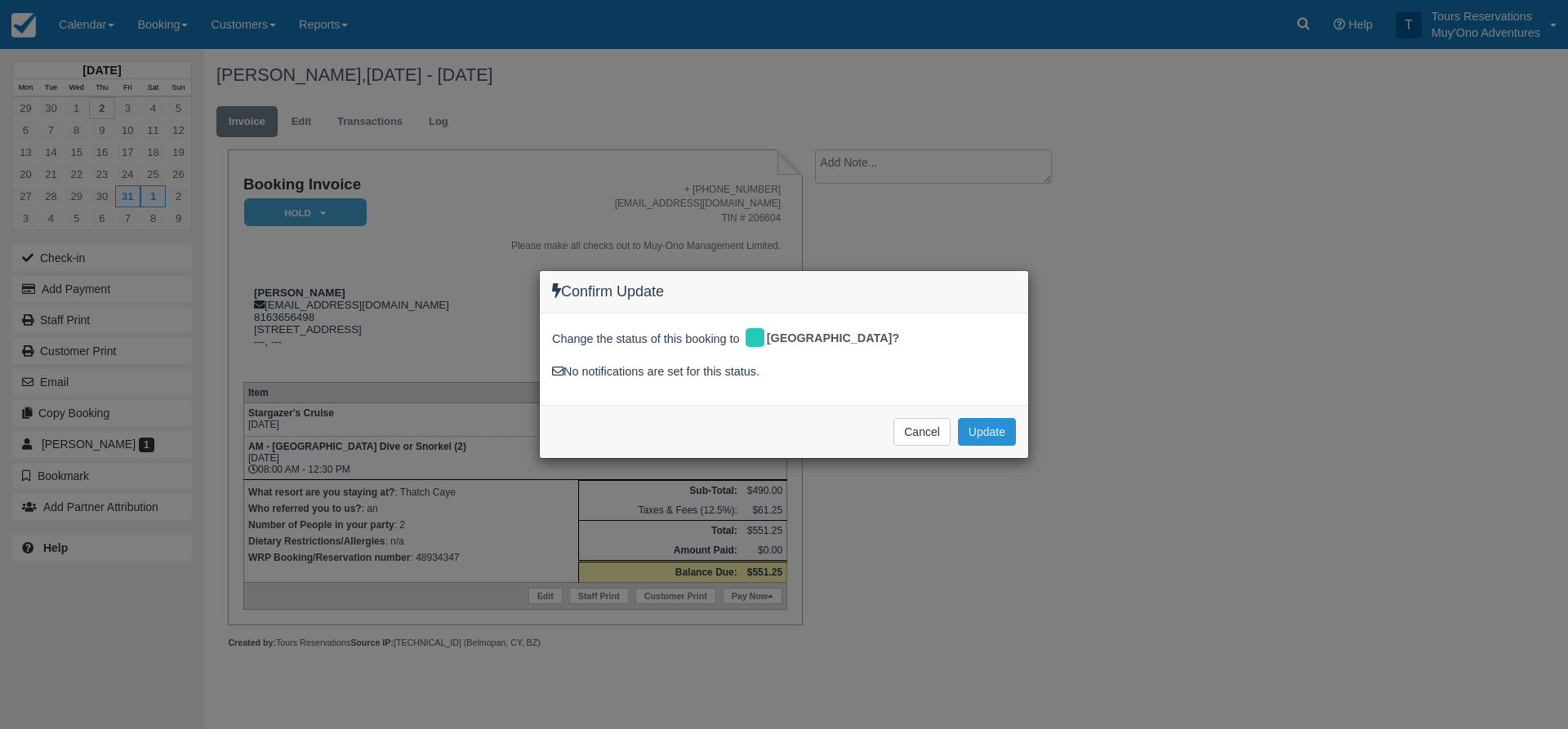
click at [971, 435] on button "Update" at bounding box center [987, 432] width 58 height 28
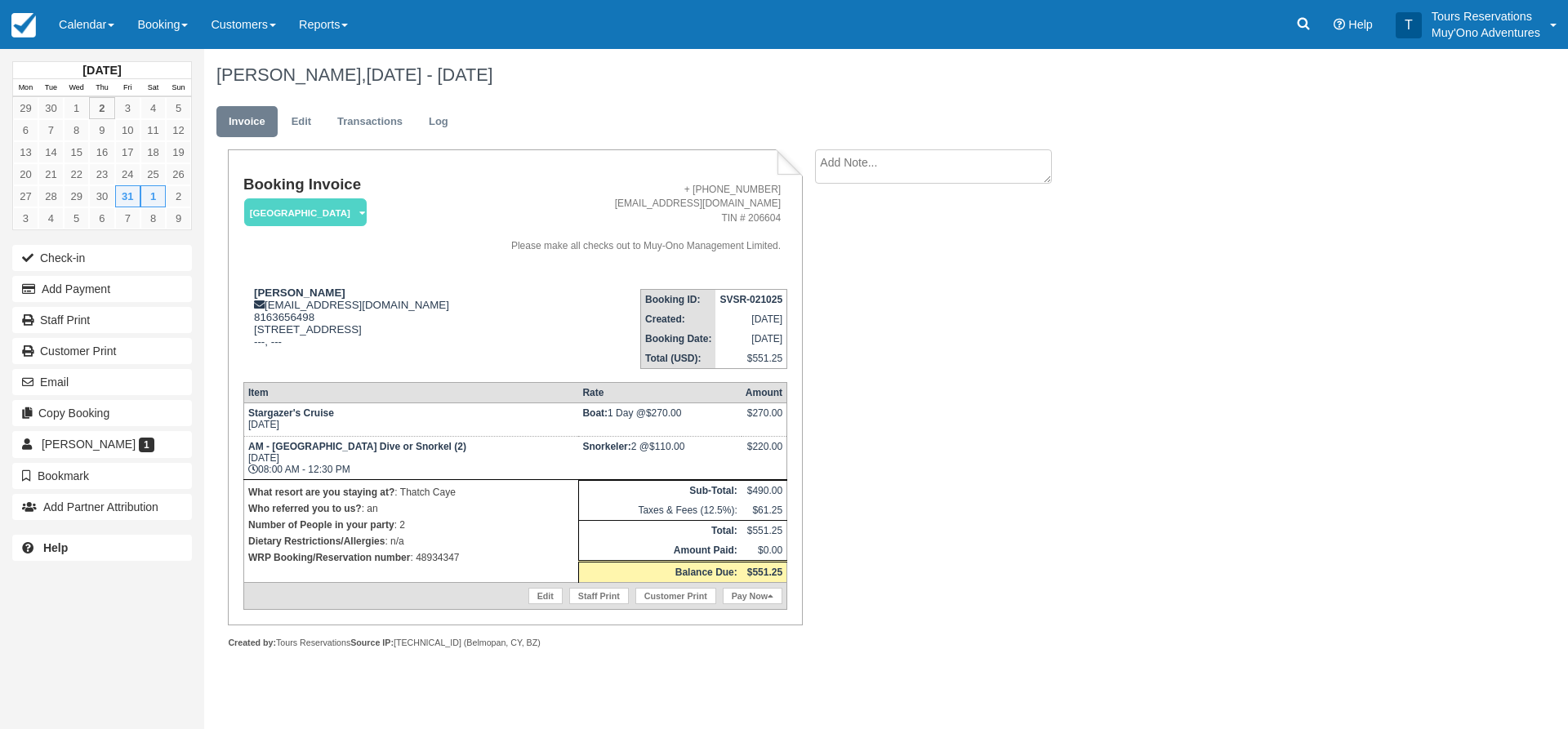
click at [950, 377] on div "Booking Invoice [GEOGRAPHIC_DATA]   Pending HOLD Deposit Paid Cancelled Void Mu…" at bounding box center [653, 416] width 899 height 535
click at [981, 451] on div "Booking Invoice [GEOGRAPHIC_DATA]   Pending HOLD Deposit Paid Cancelled Void Mu…" at bounding box center [653, 416] width 899 height 535
click at [998, 478] on div "Booking Invoice [GEOGRAPHIC_DATA]   Pending HOLD Deposit Paid Cancelled Void Mu…" at bounding box center [653, 416] width 899 height 535
click at [961, 491] on div "Booking Invoice [GEOGRAPHIC_DATA]   Pending HOLD Deposit Paid Cancelled Void Mu…" at bounding box center [653, 416] width 899 height 535
click at [745, 300] on strong "SVSR-021025" at bounding box center [750, 300] width 63 height 11
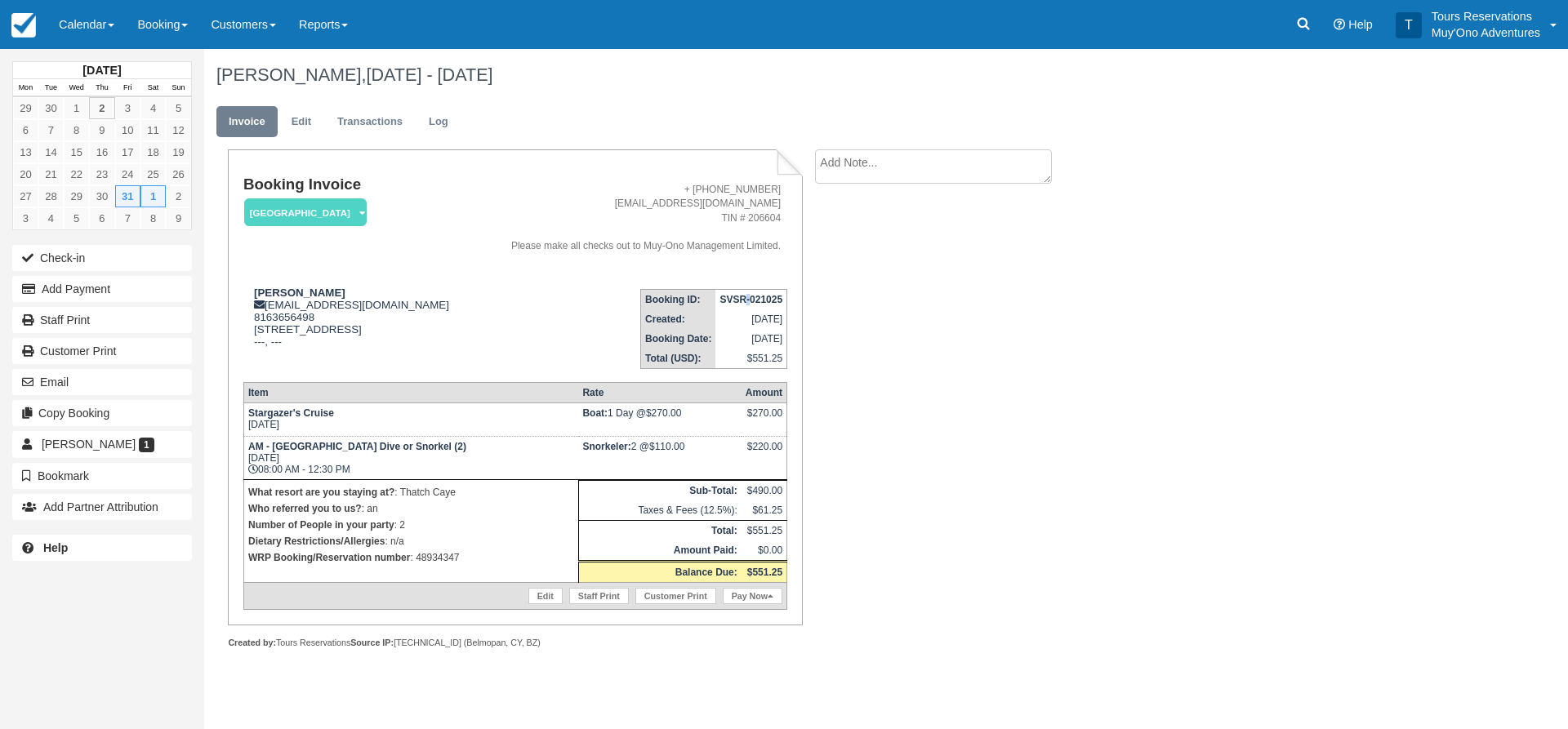
click at [745, 300] on strong "SVSR-021025" at bounding box center [750, 300] width 63 height 11
copy tbody "SVSR-021025"
